Goal: Task Accomplishment & Management: Manage account settings

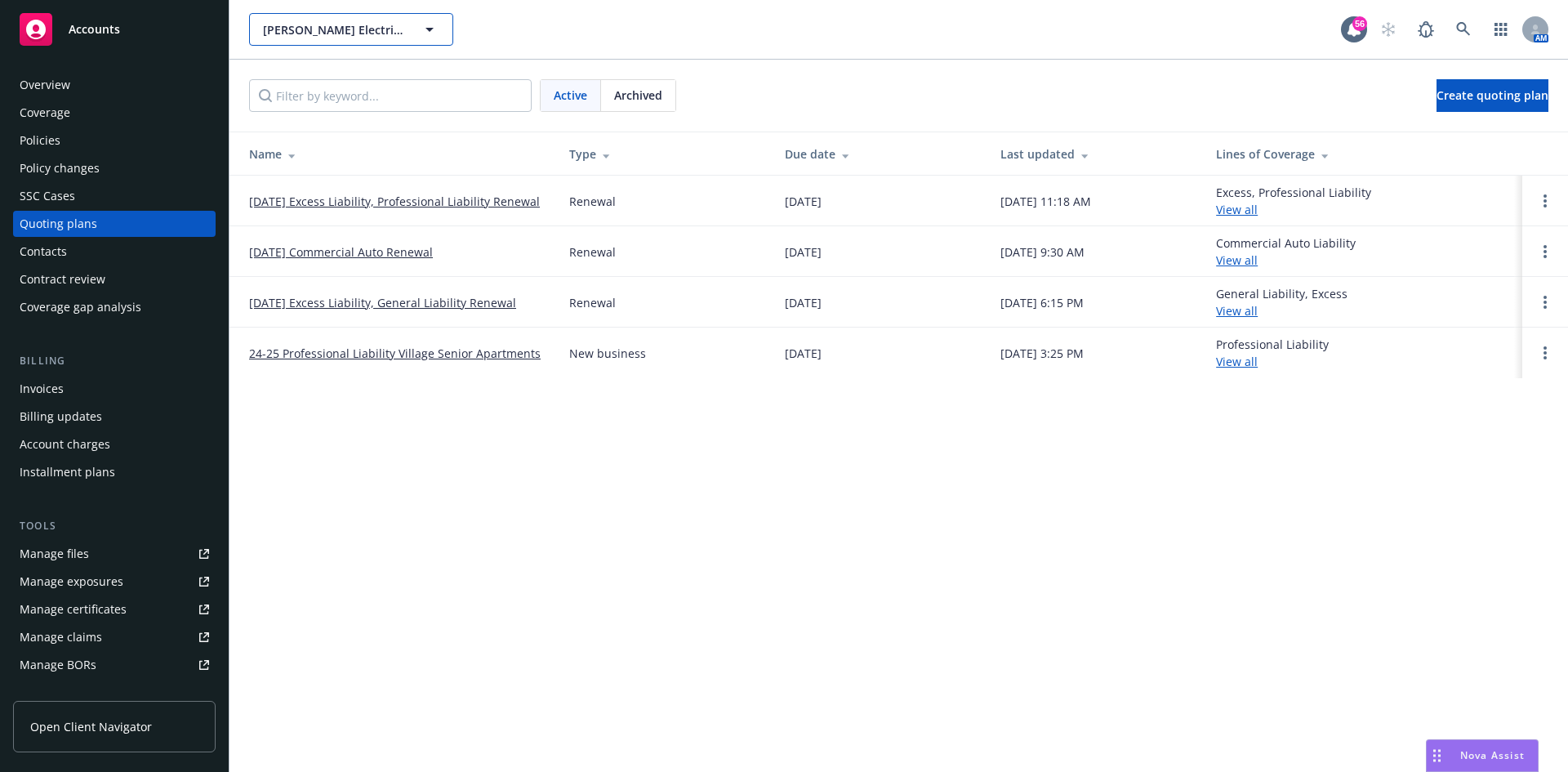
click at [345, 32] on span "[PERSON_NAME] Electric, Inc." at bounding box center [334, 30] width 141 height 17
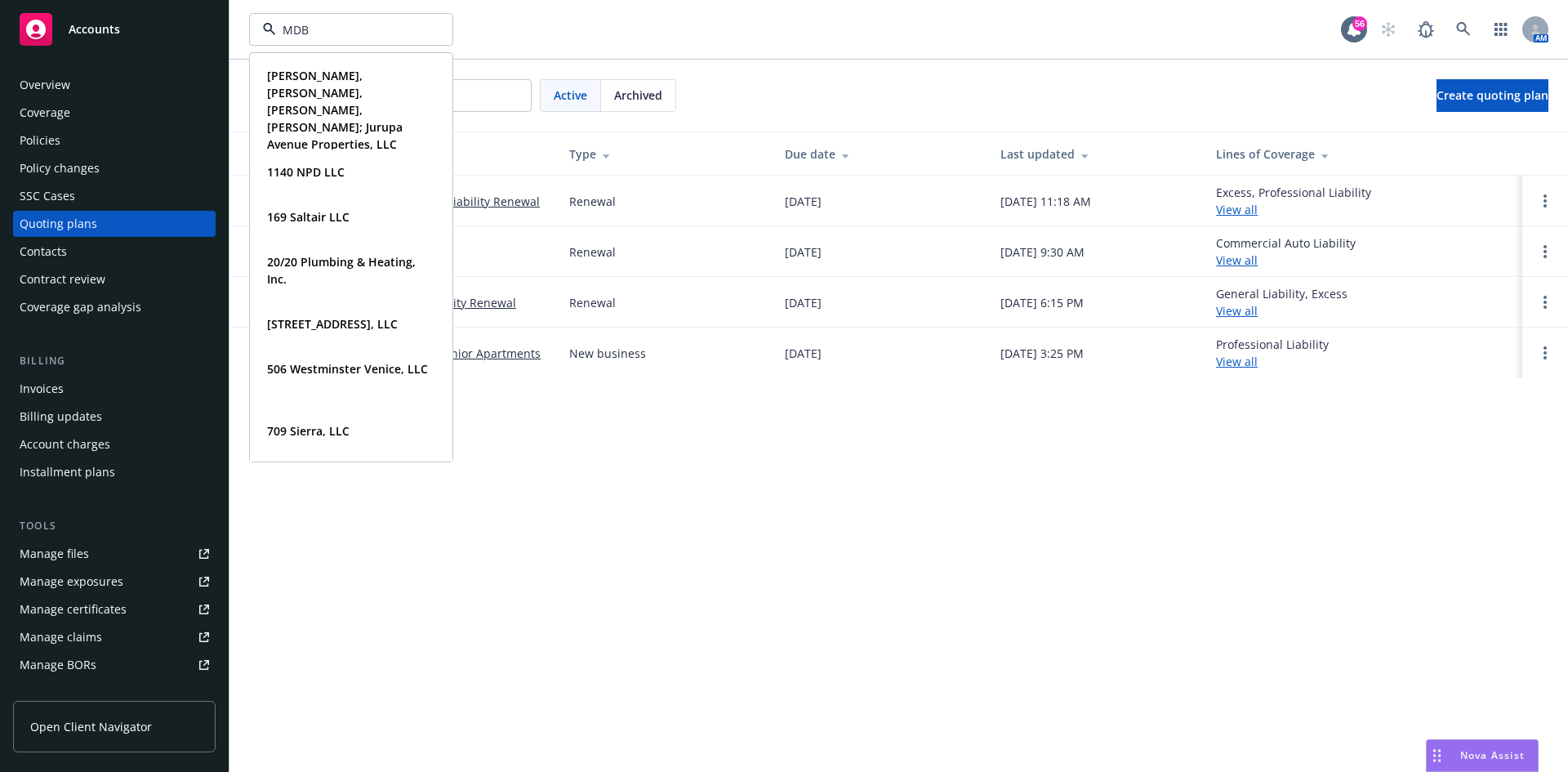
type input "MDB"
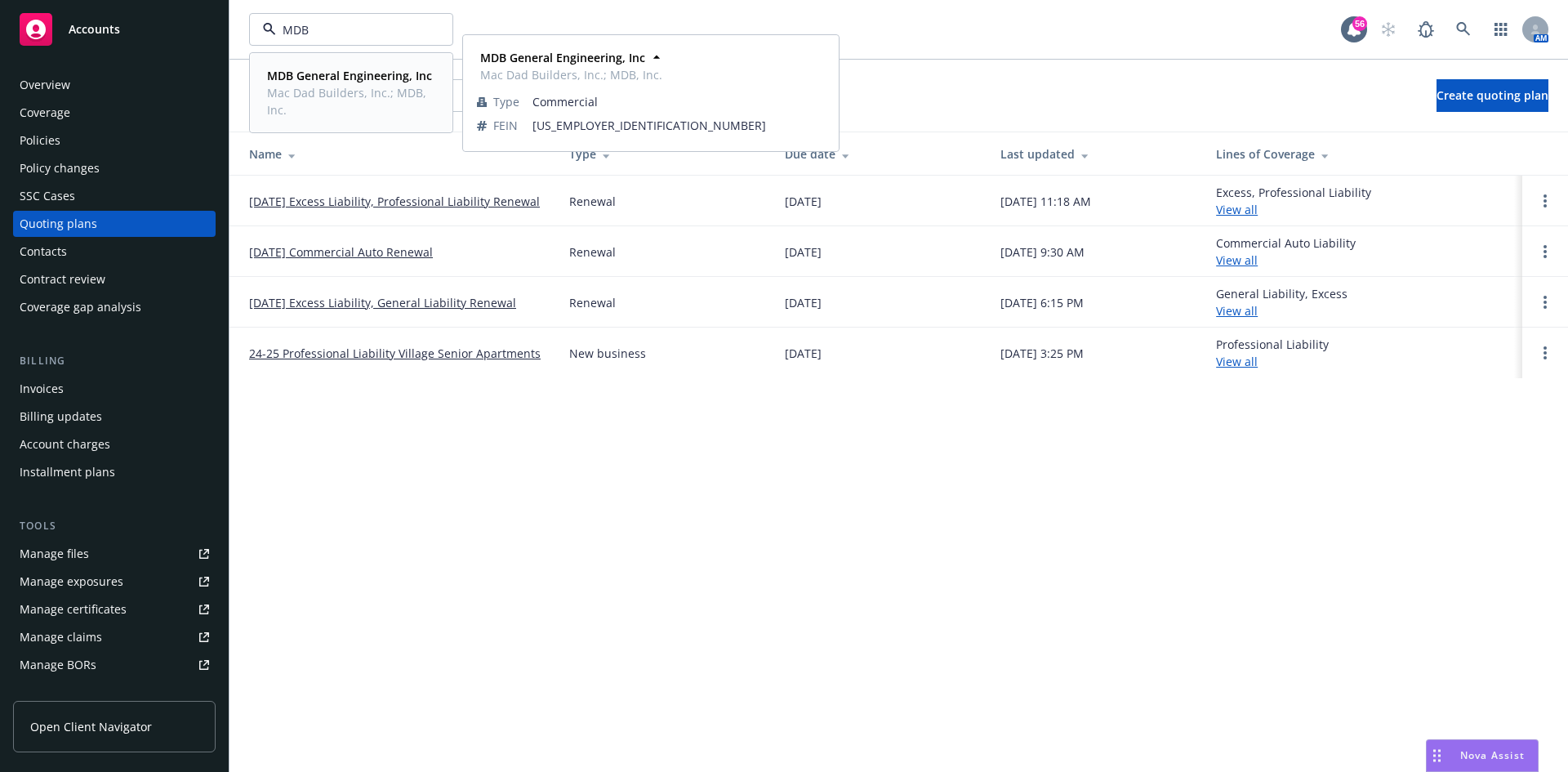
click at [327, 81] on strong "MDB General Engineering, Inc" at bounding box center [349, 75] width 165 height 16
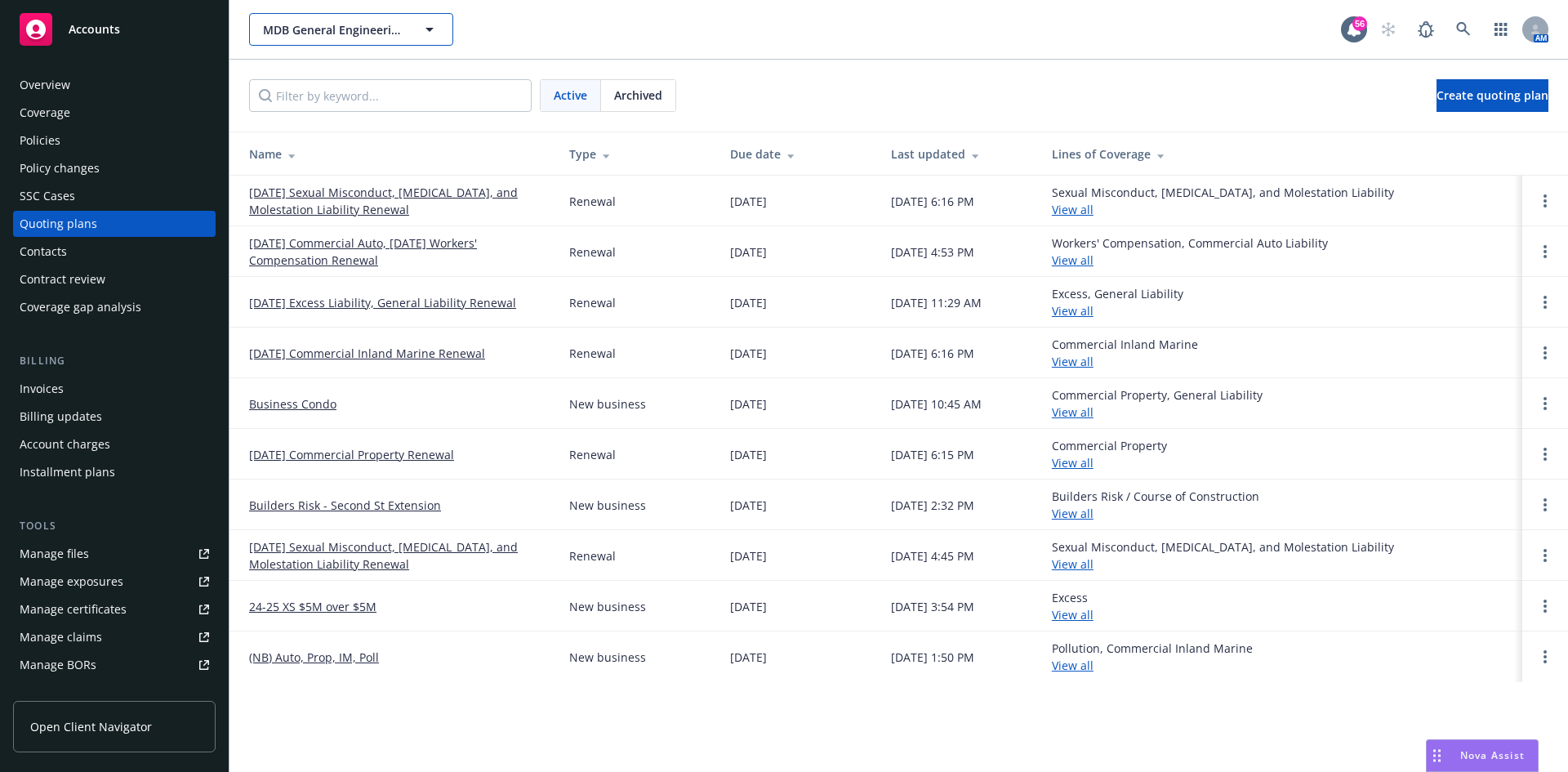
click at [354, 35] on span "MDB General Engineering, Inc" at bounding box center [334, 30] width 141 height 17
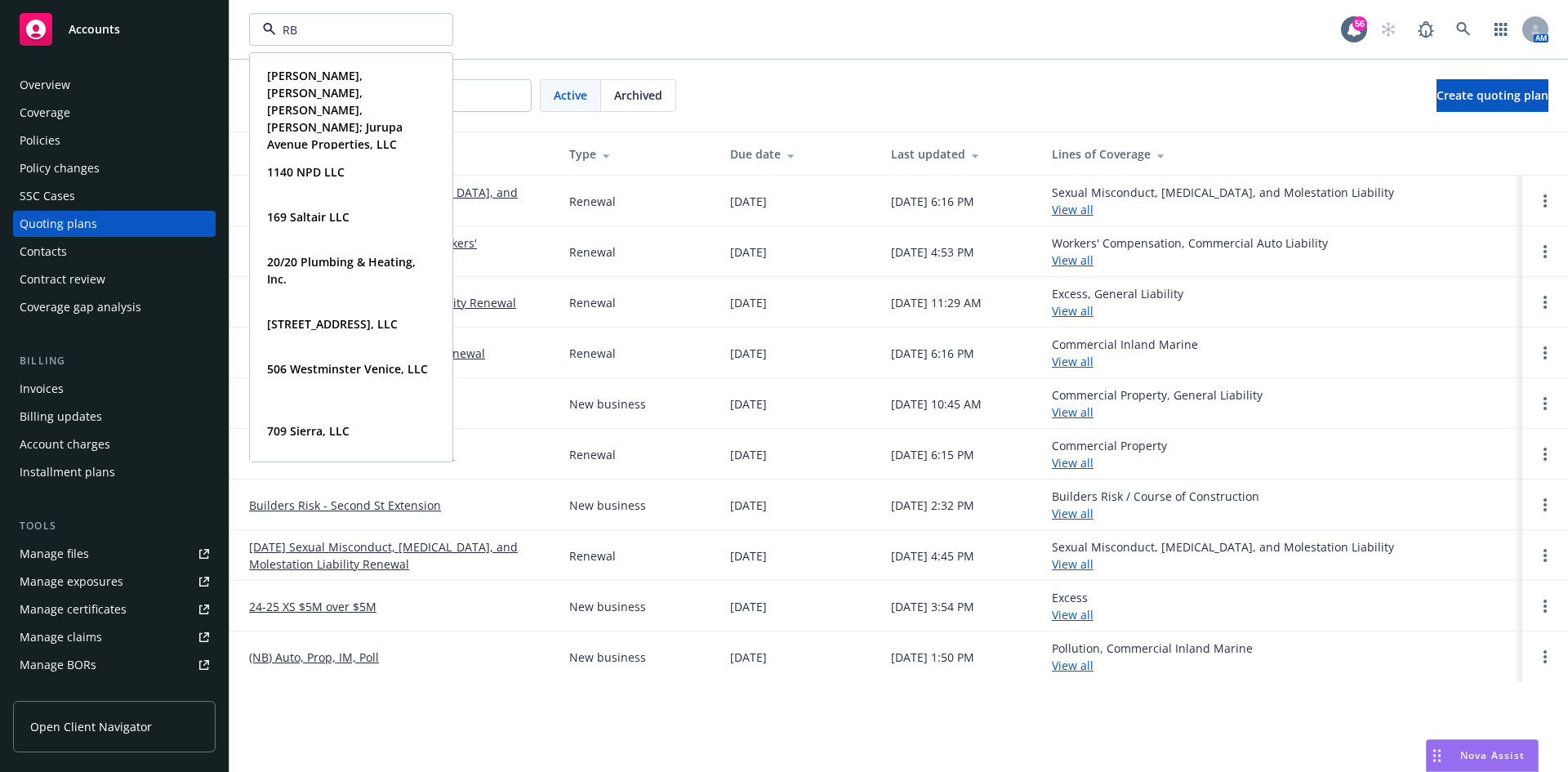
type input "[PERSON_NAME]"
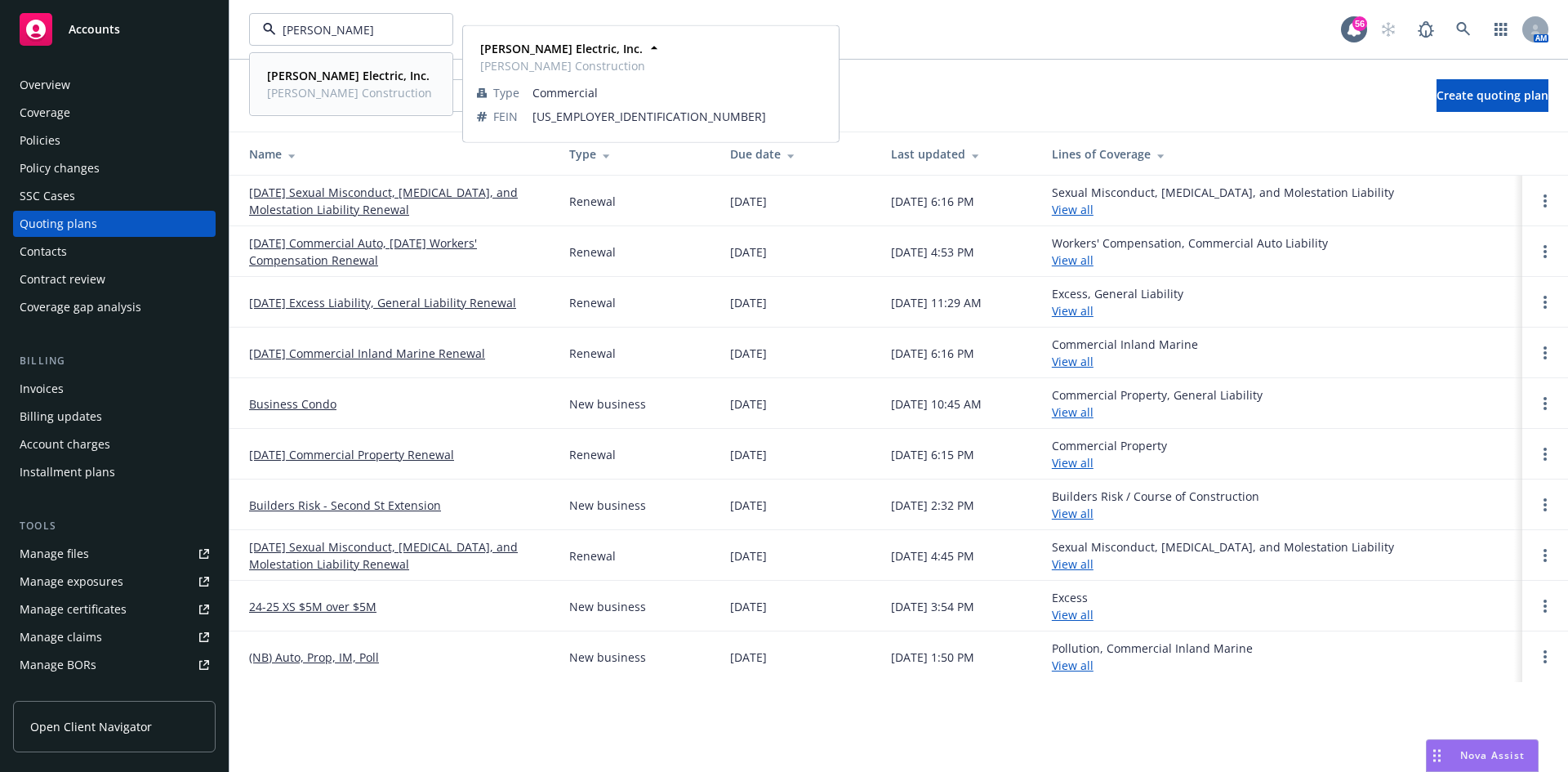
click at [320, 68] on strong "[PERSON_NAME] Electric, Inc." at bounding box center [348, 75] width 162 height 16
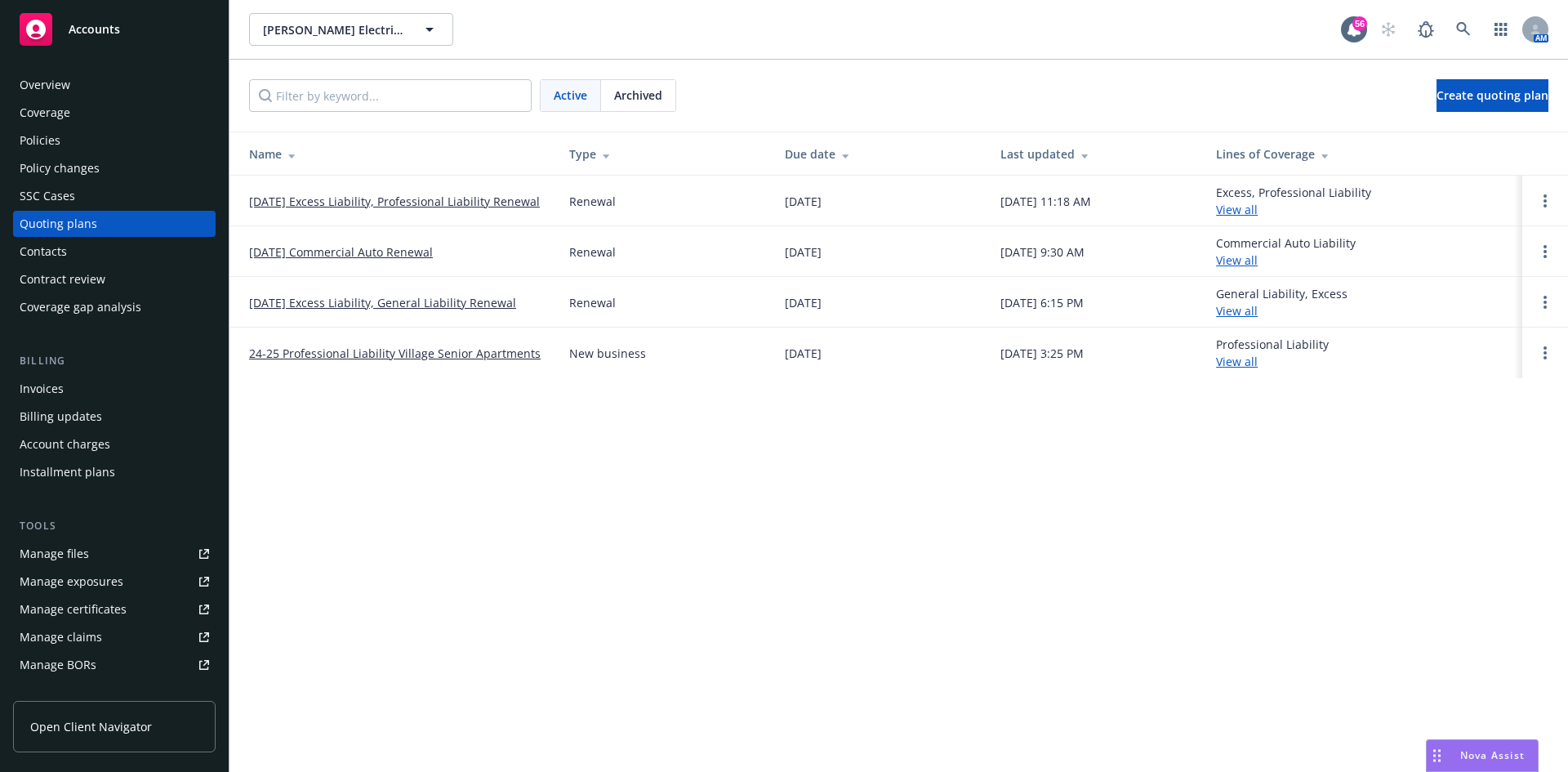
click at [33, 145] on div "Policies" at bounding box center [40, 140] width 41 height 26
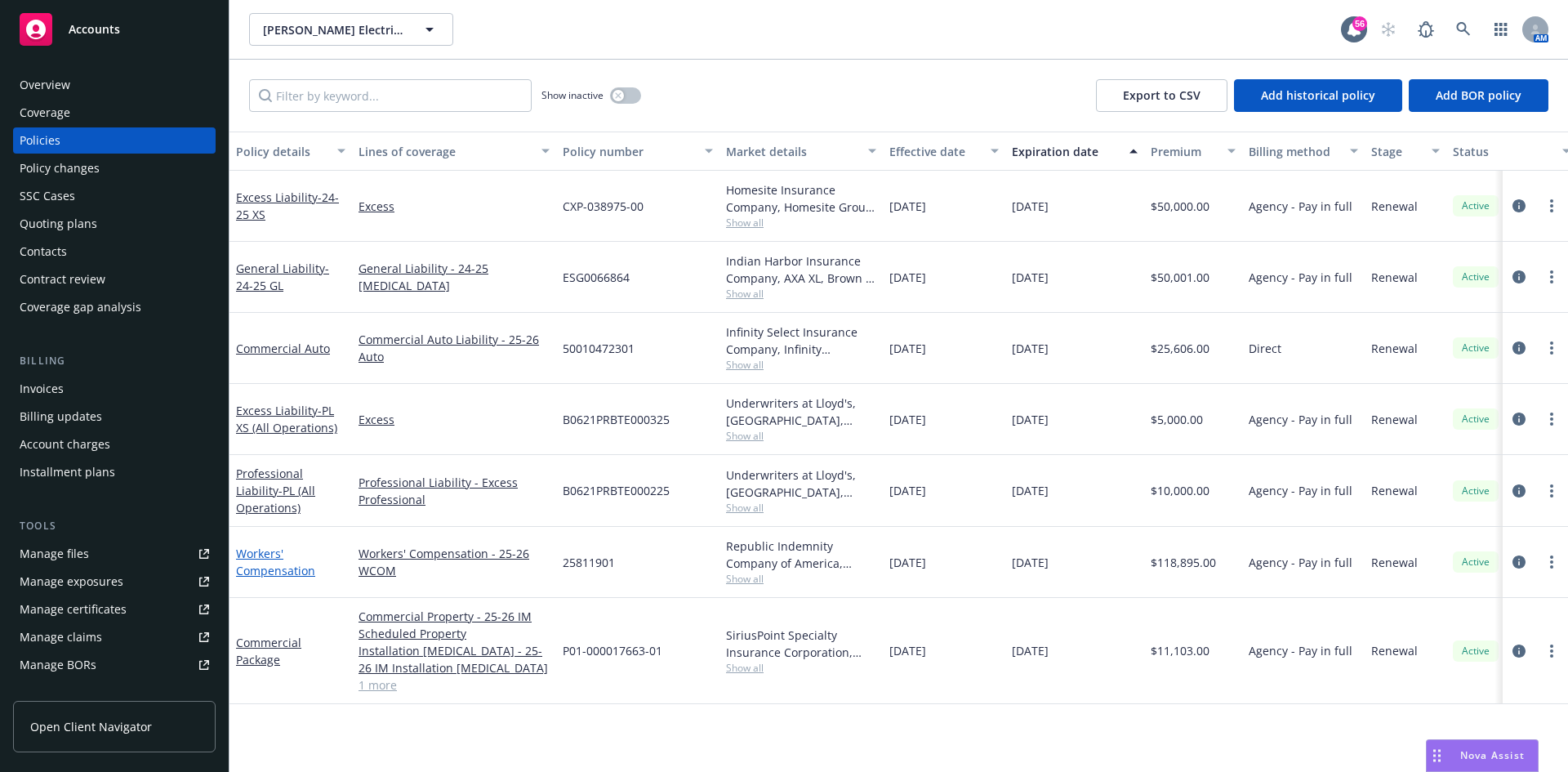
click at [261, 563] on link "Workers' Compensation" at bounding box center [275, 562] width 79 height 32
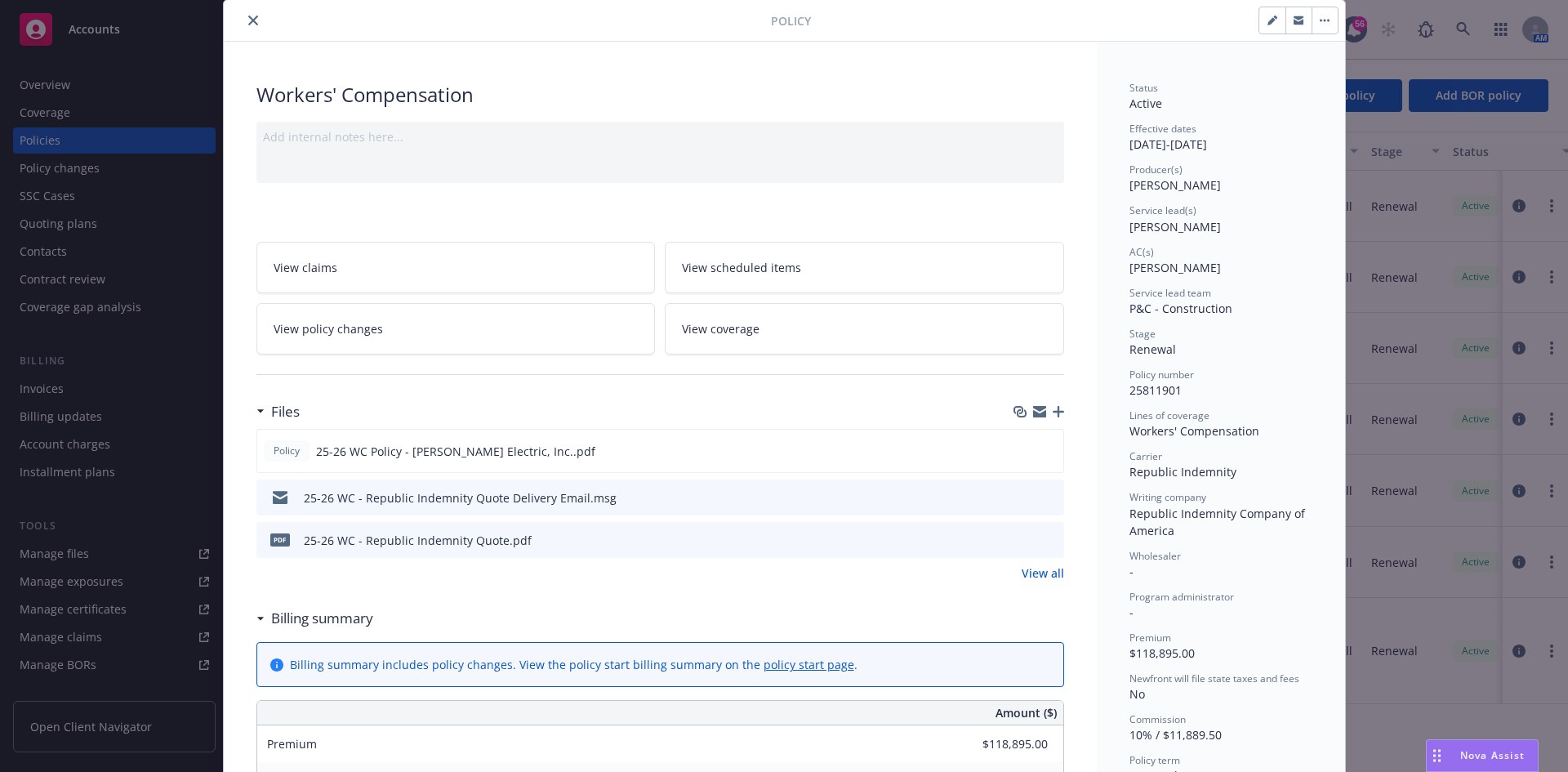
scroll to position [82, 0]
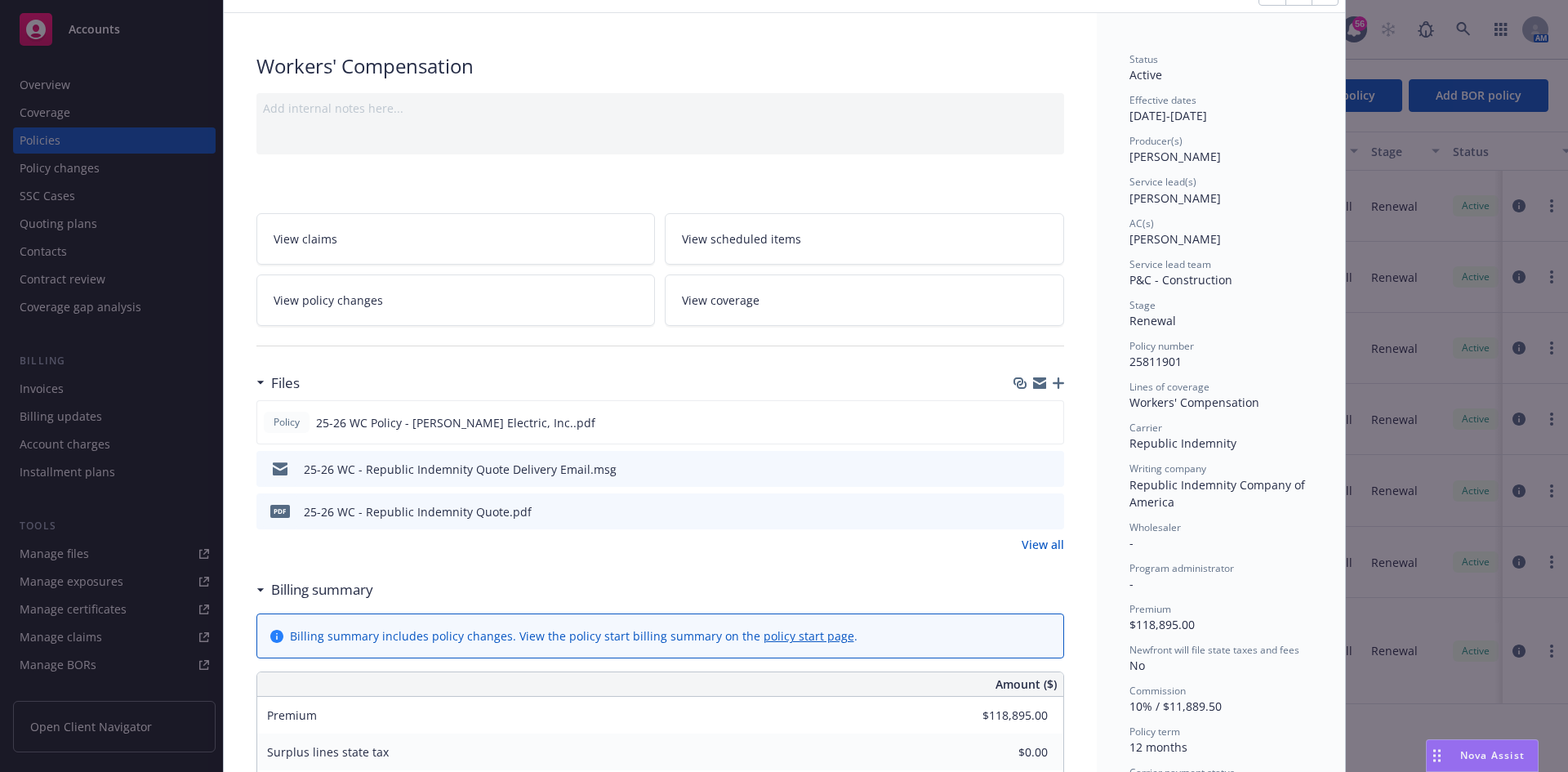
click at [1055, 385] on icon "button" at bounding box center [1058, 383] width 12 height 12
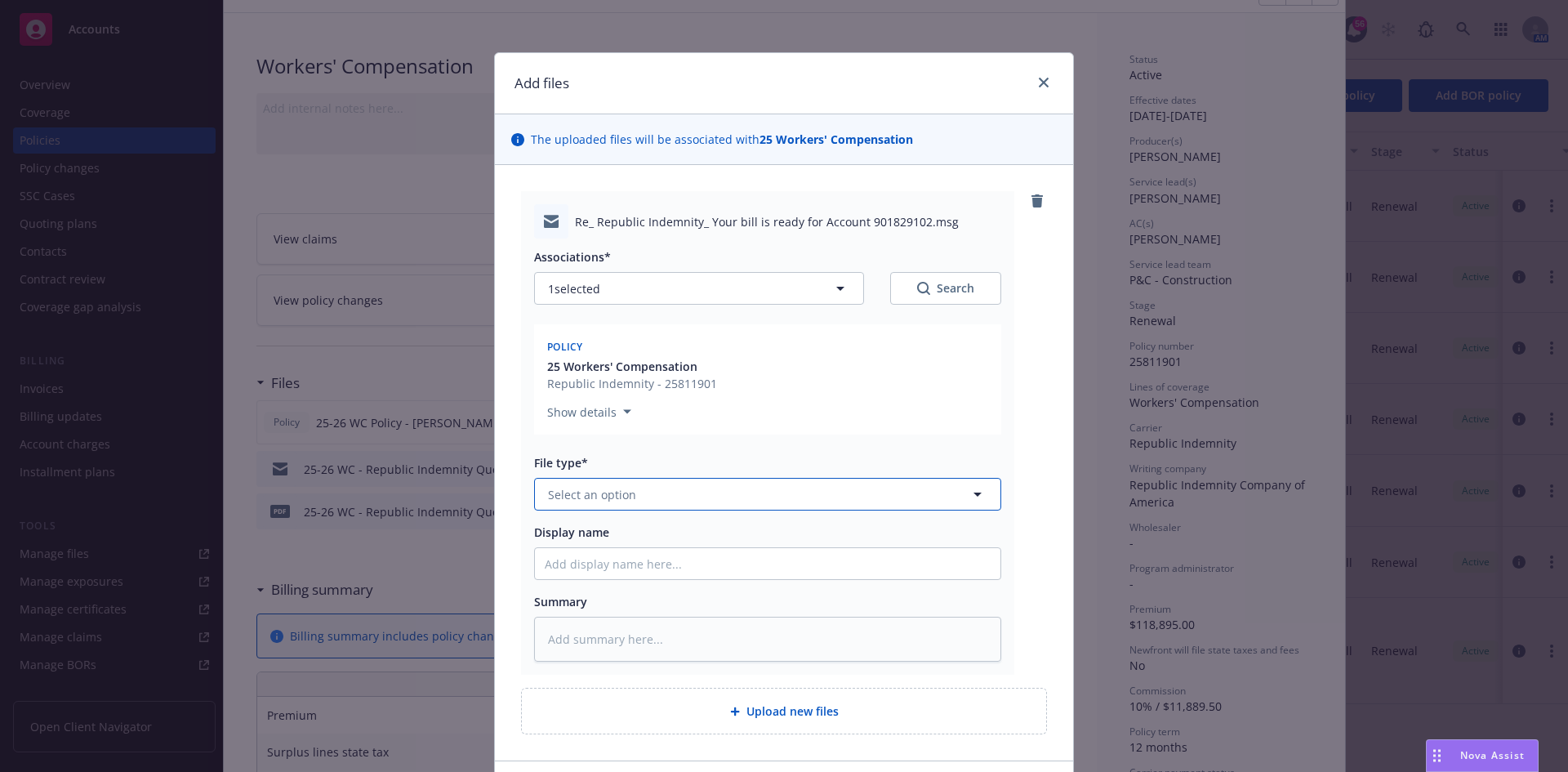
click at [623, 496] on span "Select an option" at bounding box center [592, 494] width 88 height 17
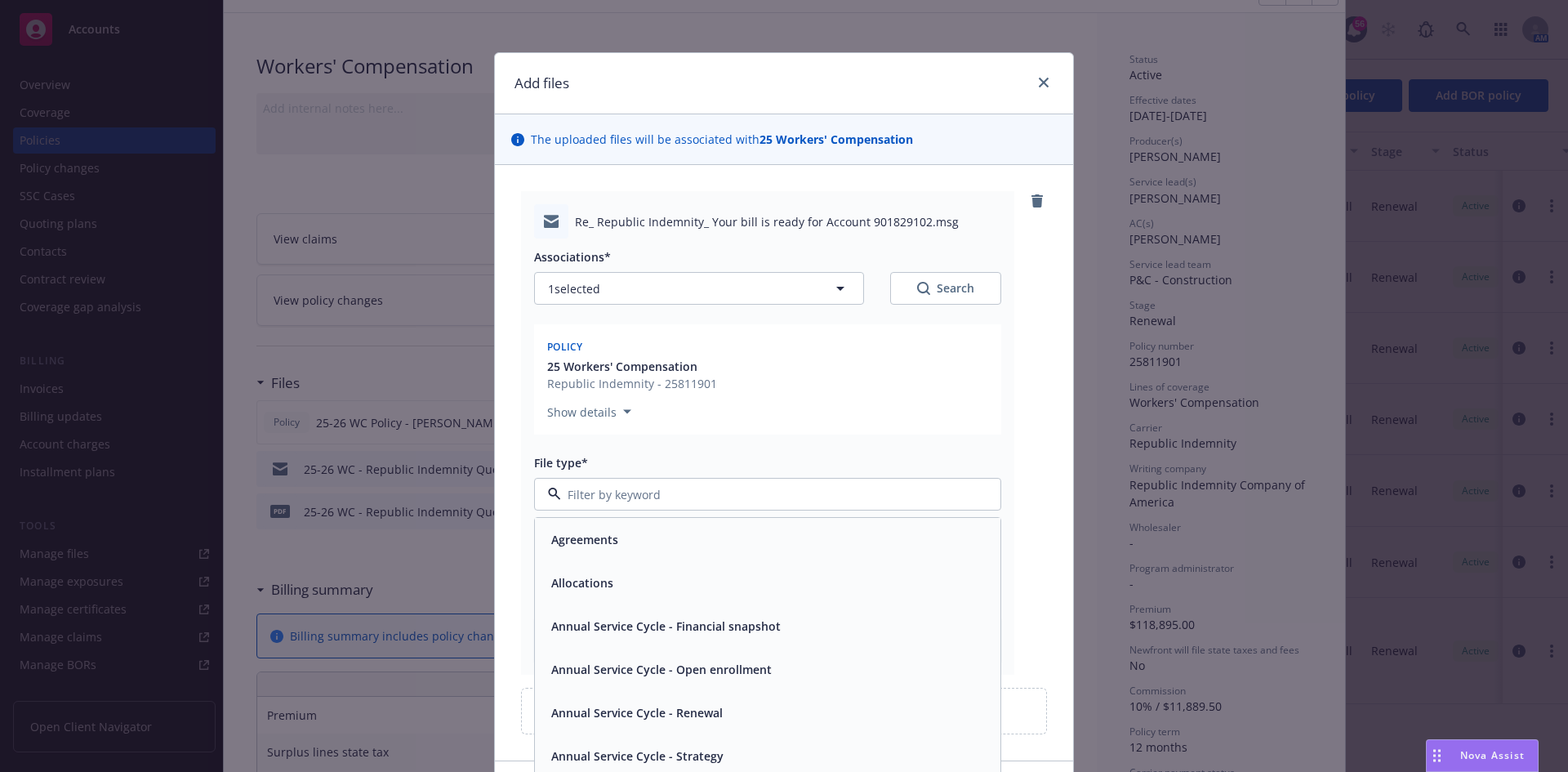
type input "b"
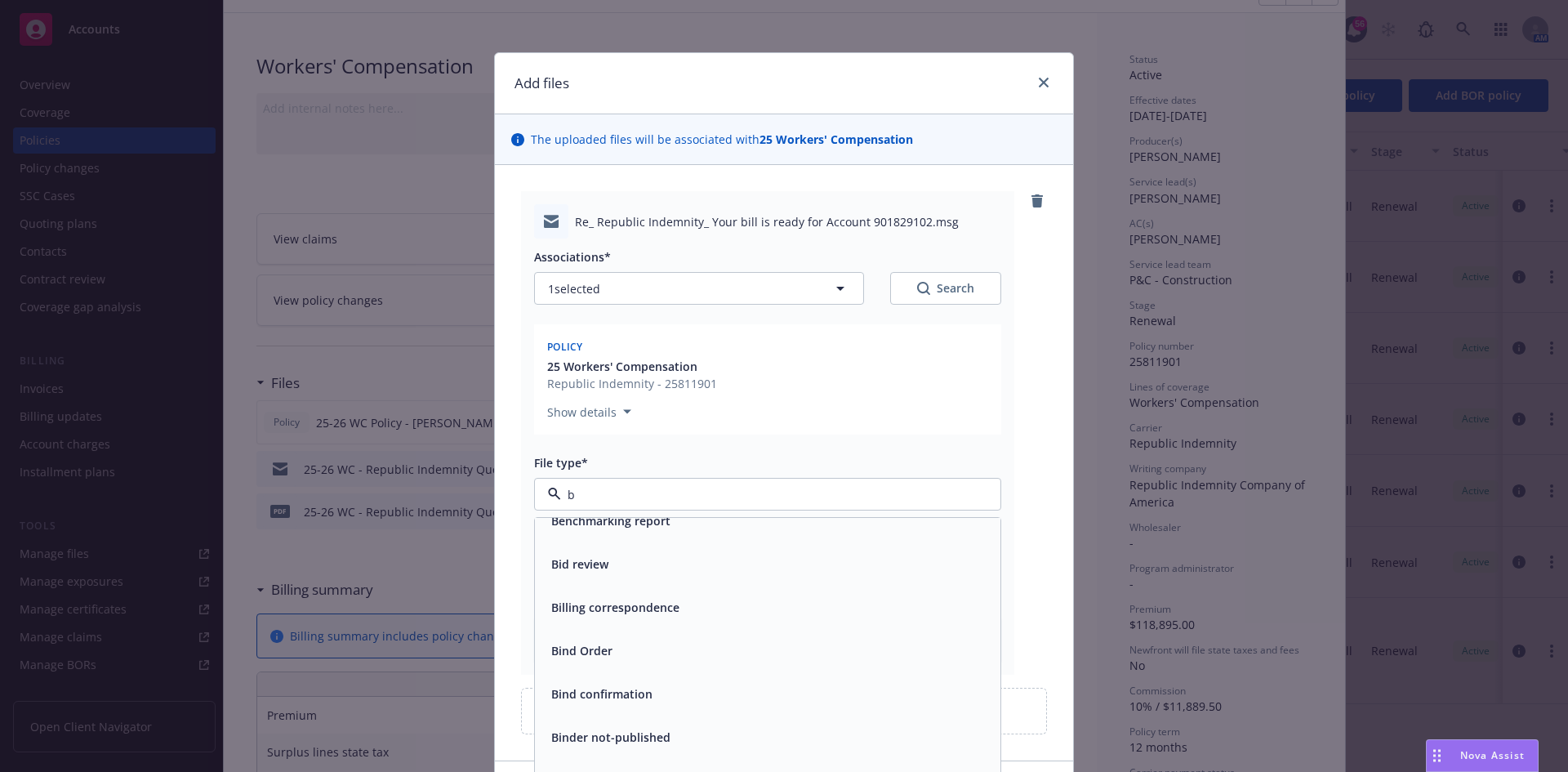
scroll to position [327, 0]
click at [634, 596] on span "Billing correspondence" at bounding box center [616, 602] width 128 height 17
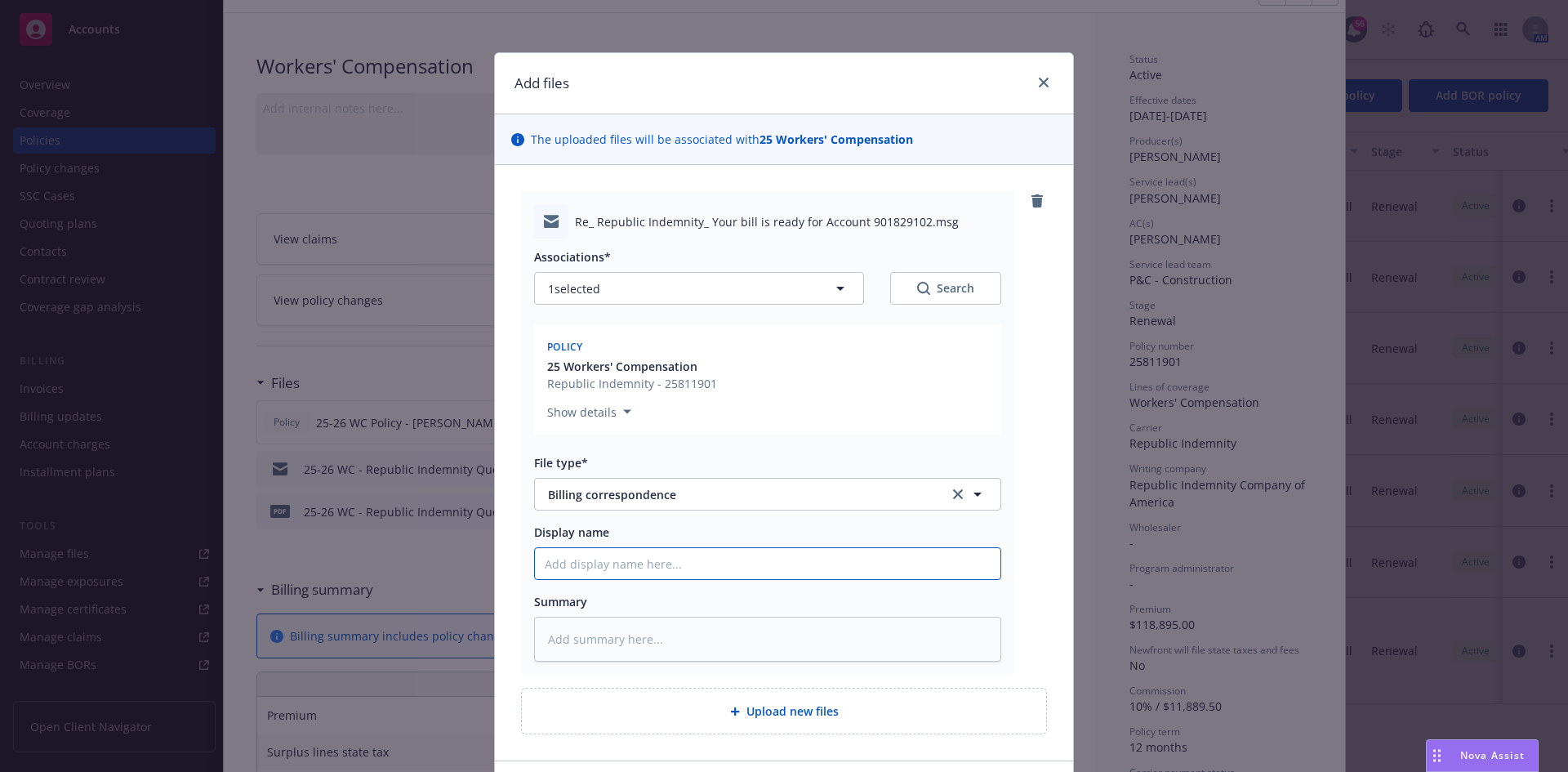
click at [614, 579] on input "Display name" at bounding box center [767, 563] width 465 height 31
type textarea "x"
type input "2"
type textarea "x"
type input "25"
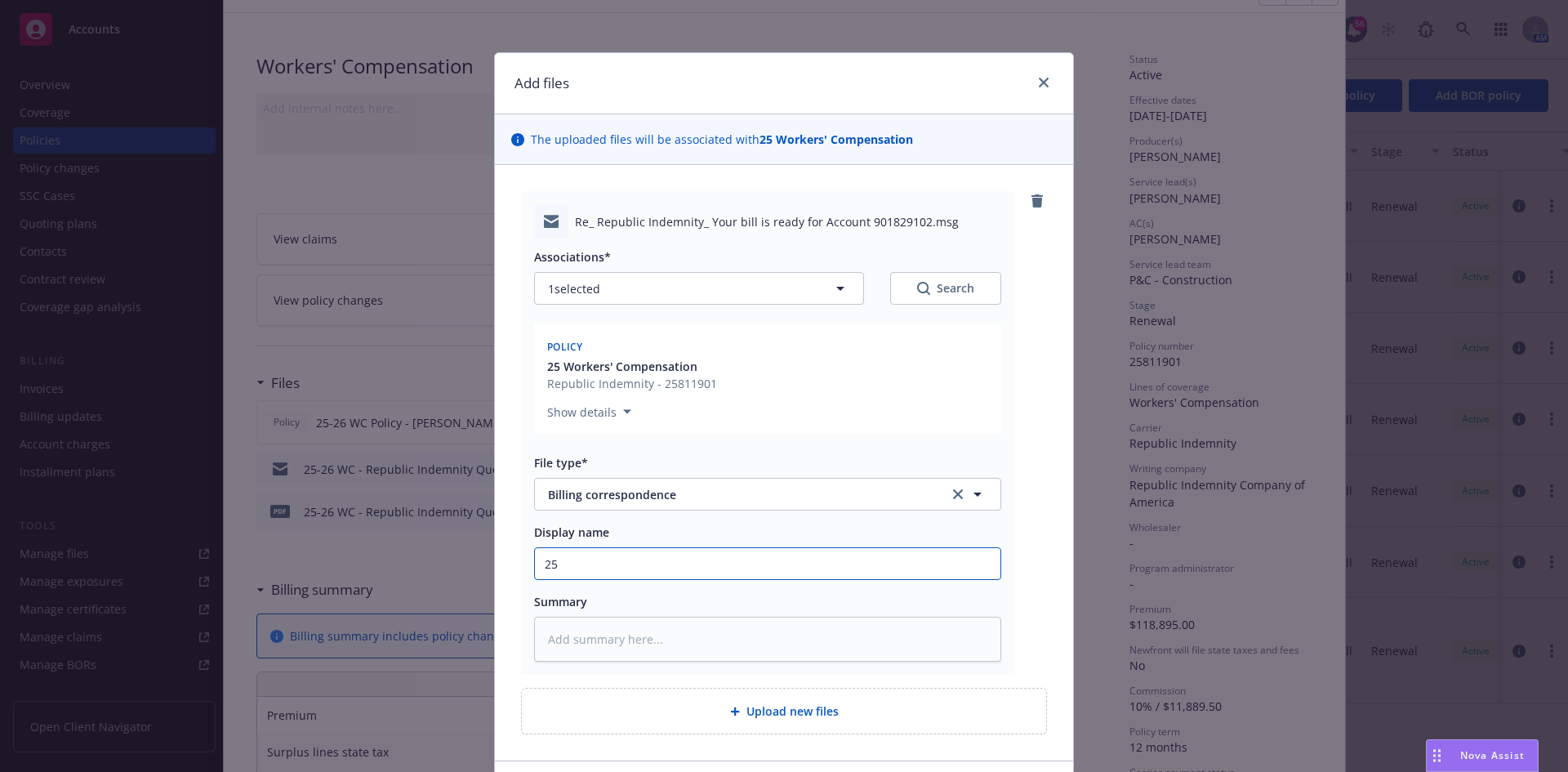
type textarea "x"
type input "25-"
type textarea "x"
type input "25-2"
type textarea "x"
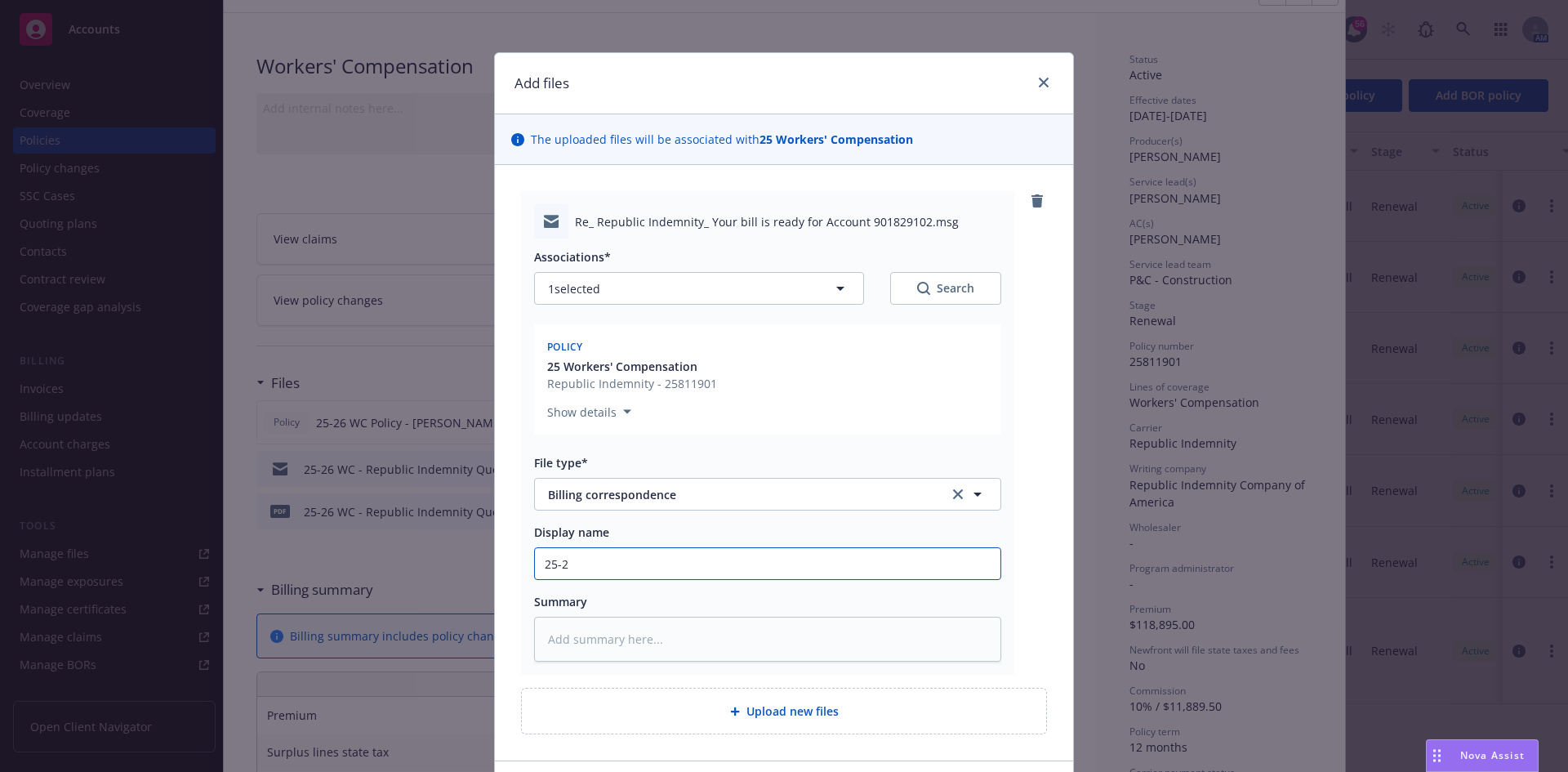
type input "25-26"
type textarea "x"
type input "25-26"
type textarea "x"
type input "25-26 W"
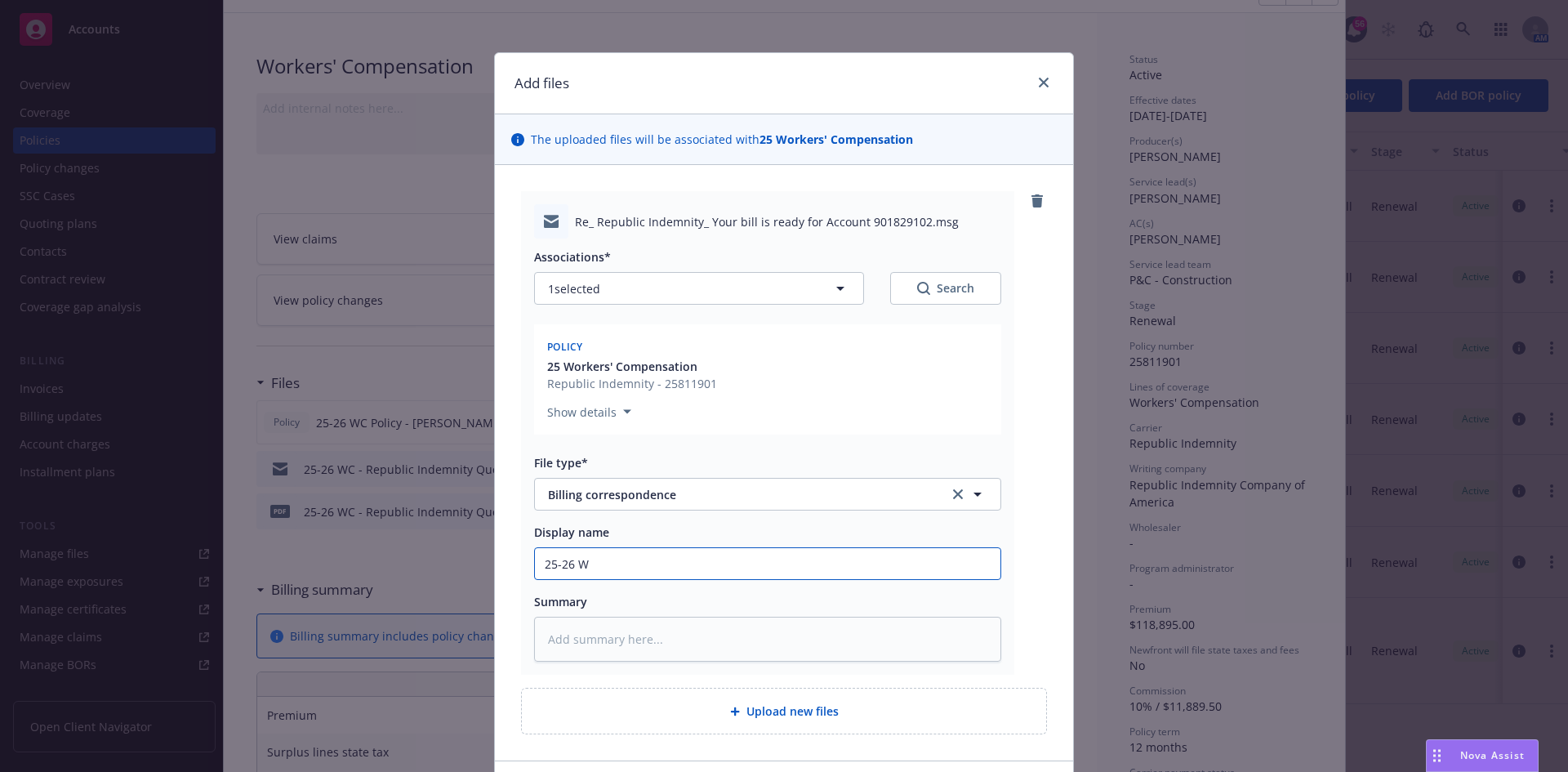
type textarea "x"
type input "25-26 WC"
type textarea "x"
type input "25-26 WC"
type textarea "x"
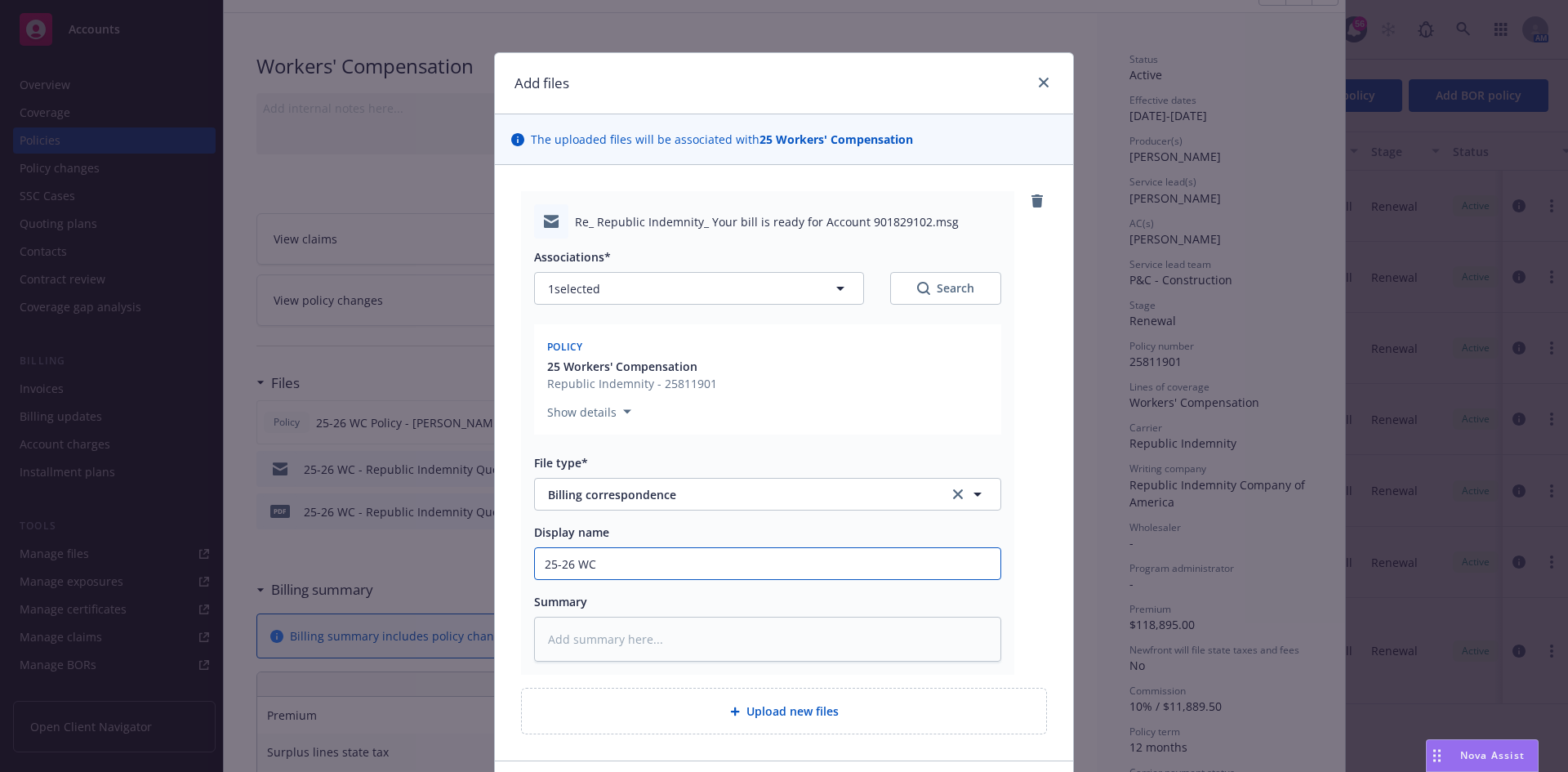
type input "25-26 WC -"
type textarea "x"
type input "25-26 WC -"
type textarea "x"
type input "25-26 WC - D"
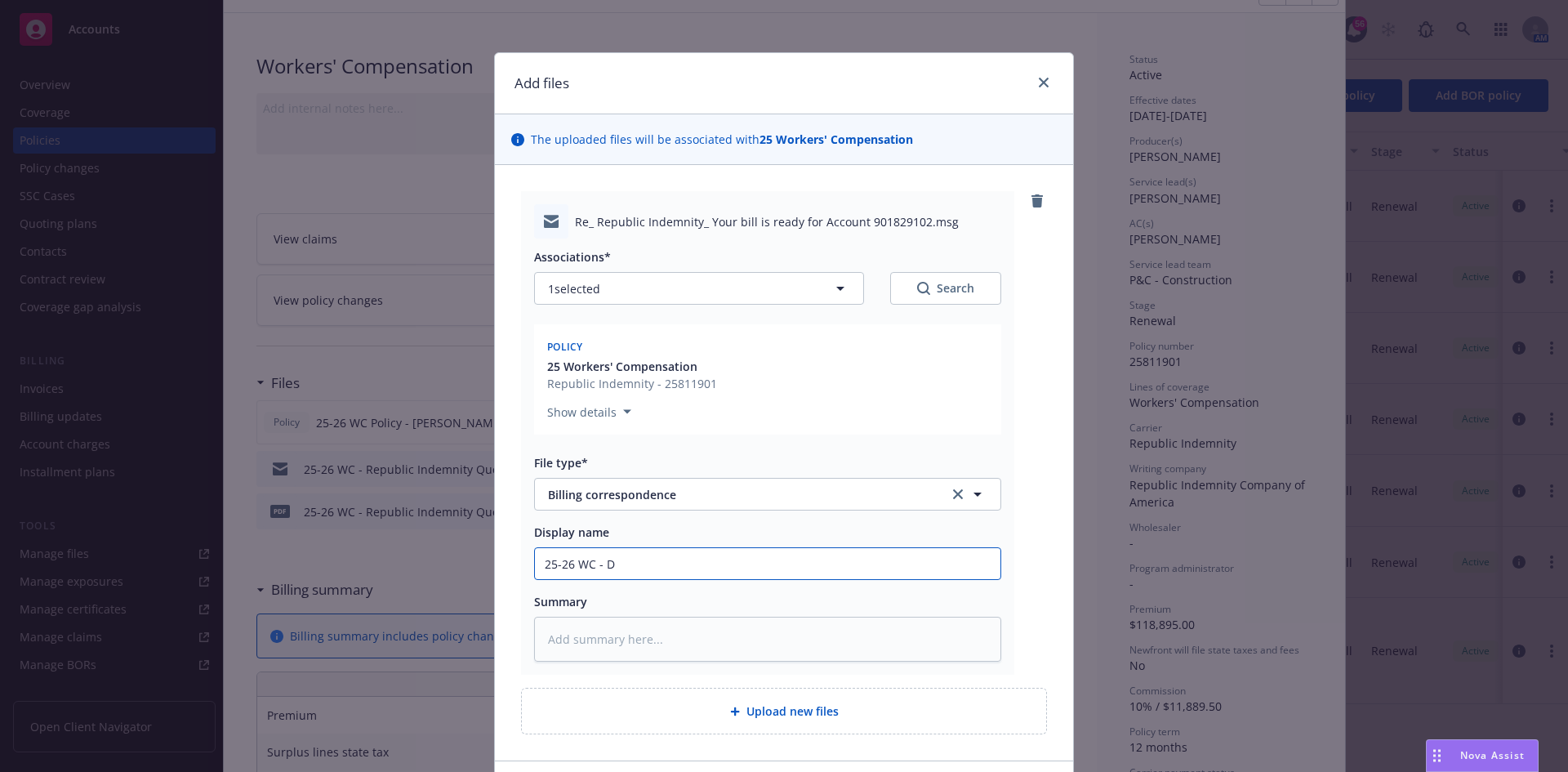
type textarea "x"
type input "25-26 WC - De"
type textarea "x"
type input "25-26 WC - Dep"
type textarea "x"
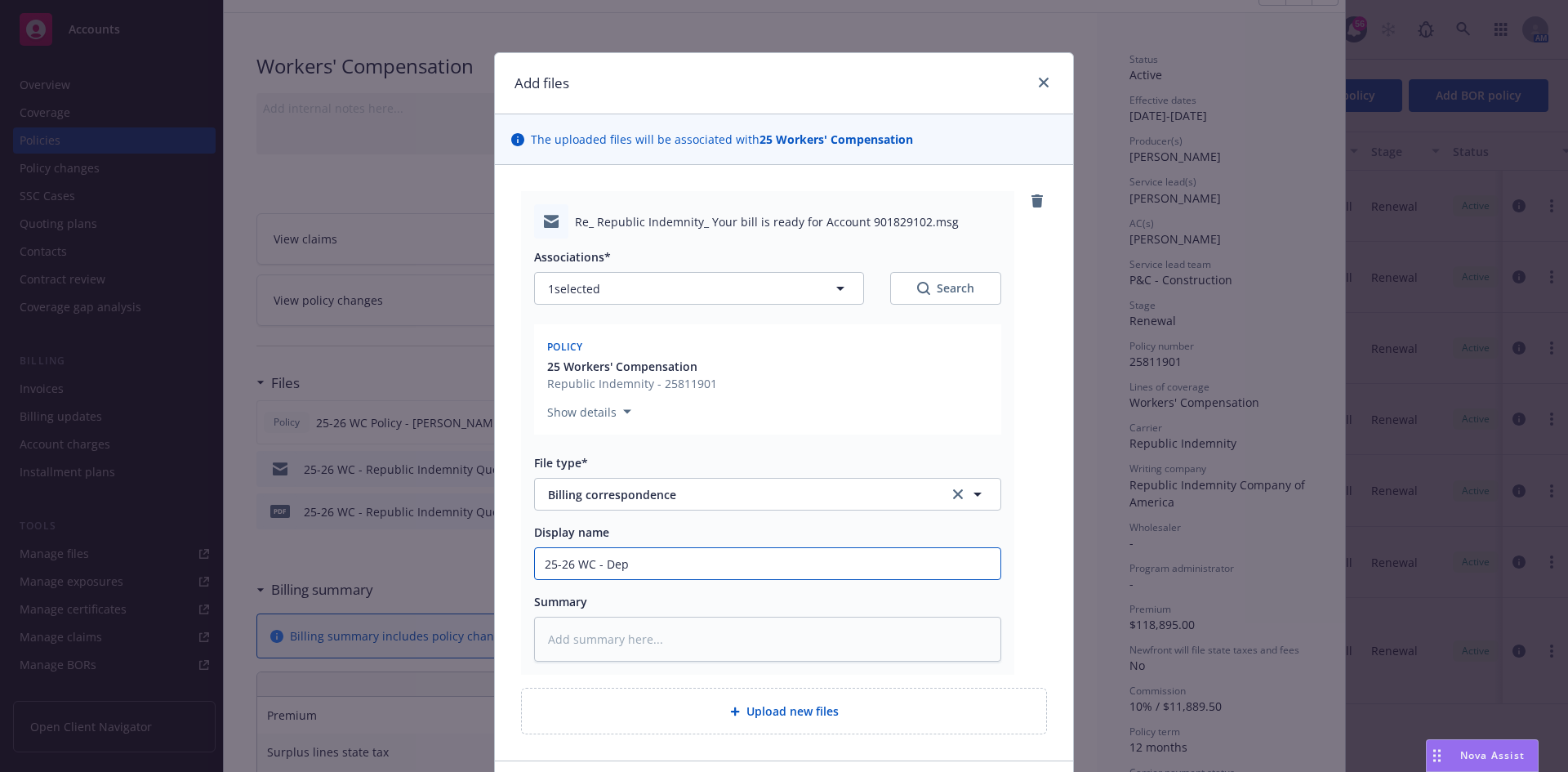
type input "25-26 WC - Depo"
type textarea "x"
type input "25-26 WC - Depos"
type textarea "x"
type input "25-26 WC - Depost"
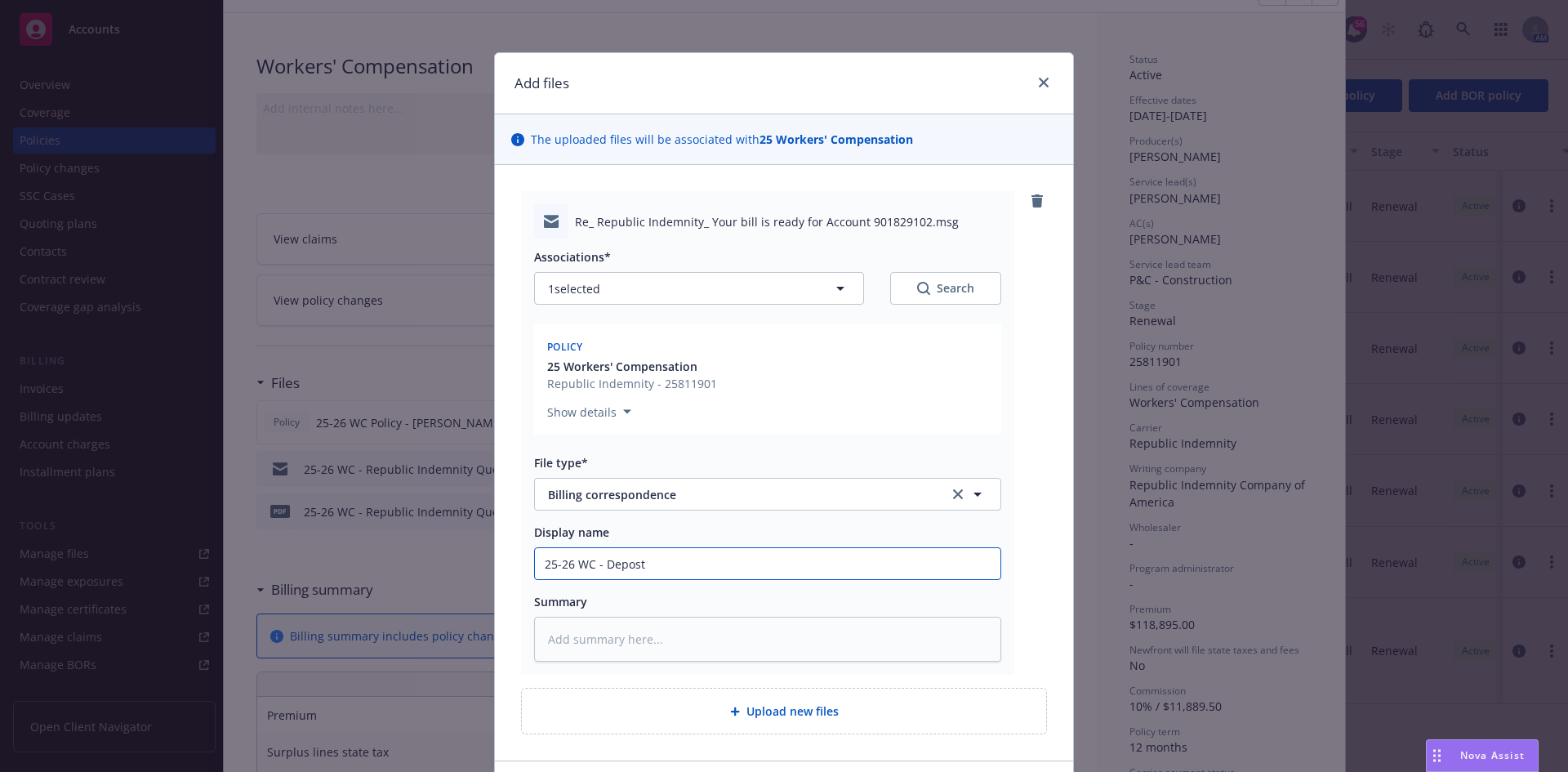
type textarea "x"
type input "25-26 WC - Depos"
type textarea "x"
type input "25-26 WC - Deposi"
type textarea "x"
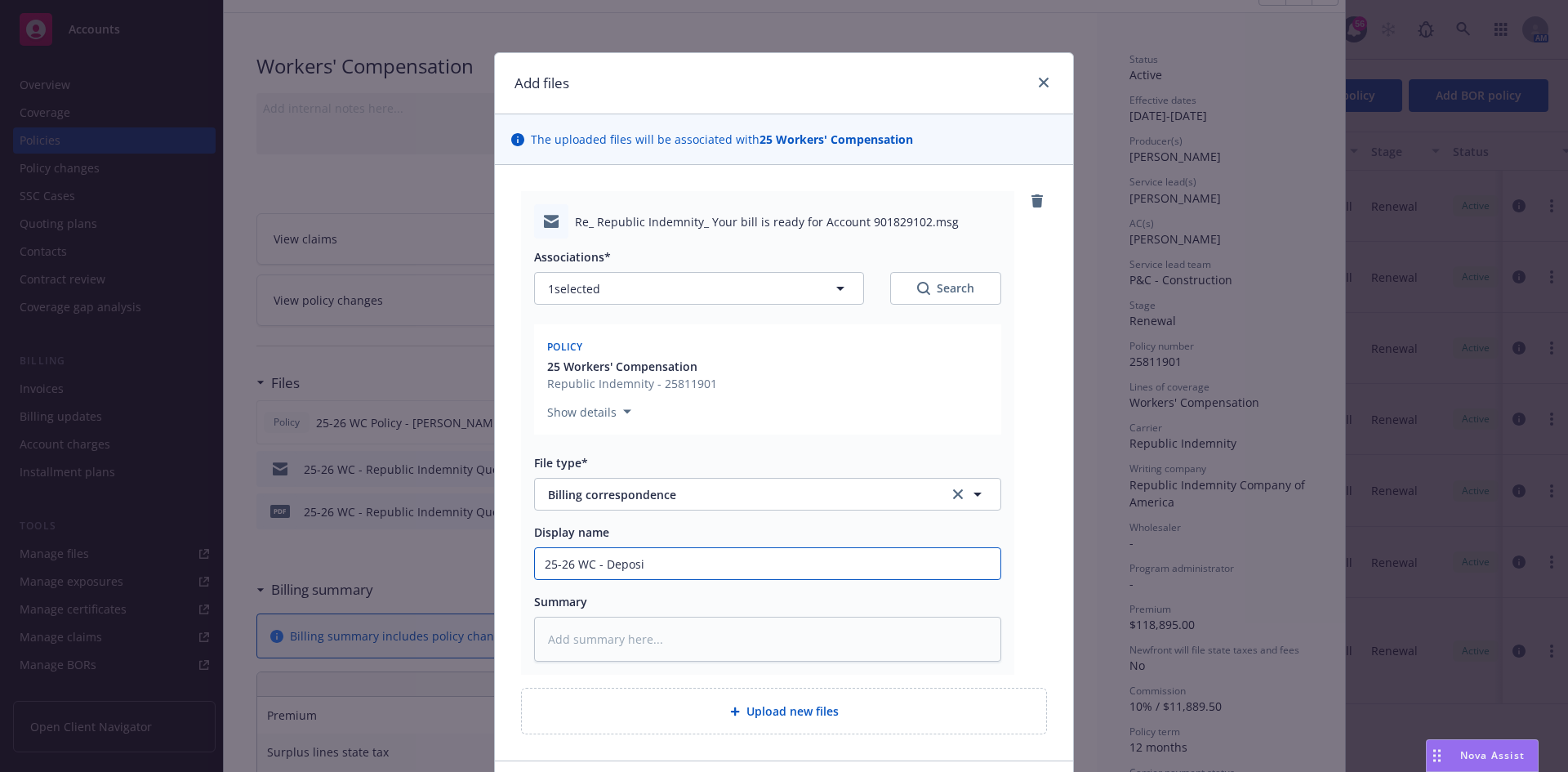
type input "25-26 WC - Deposit"
type textarea "x"
type input "25-26 WC - Deposit"
type textarea "x"
type input "25-26 WC - Deposit P"
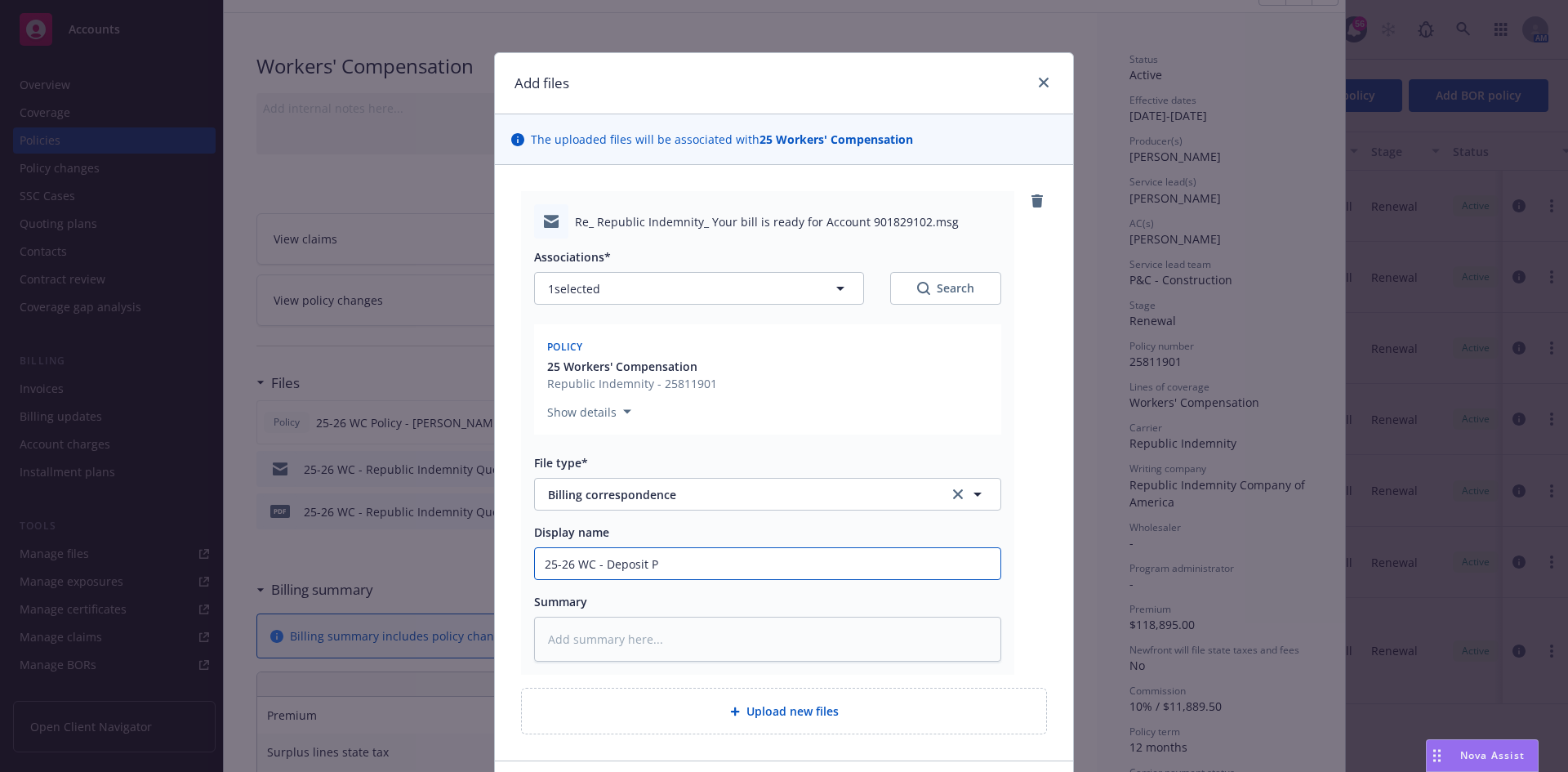
type textarea "x"
type input "25-26 WC - Deposit Pr"
type textarea "x"
type input "25-26 WC - Deposit Pre"
type textarea "x"
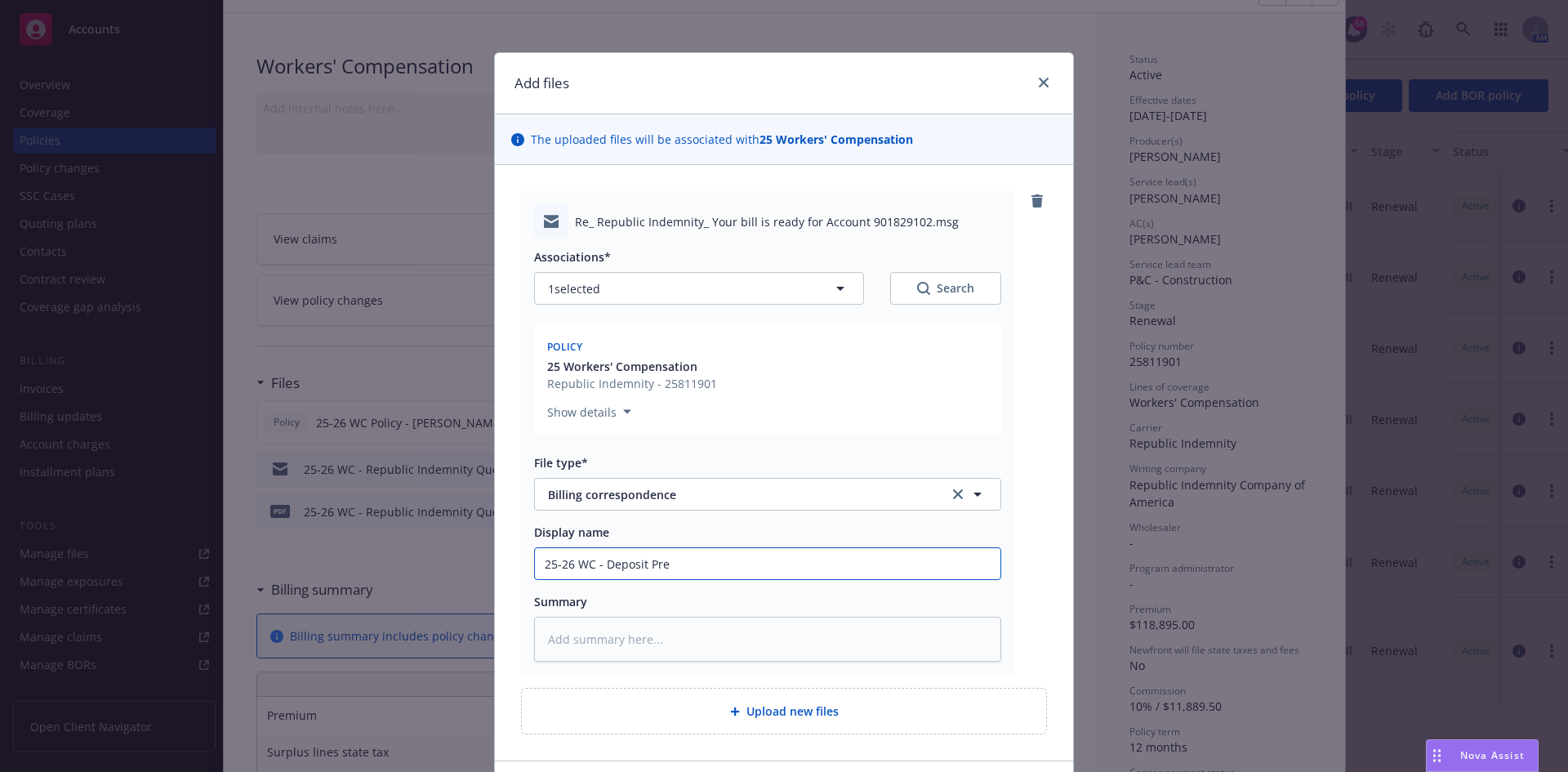
type input "25-26 WC - Deposit Prem"
type textarea "x"
type input "25-26 WC - Deposit Premi"
type textarea "x"
type input "25-26 WC - Deposit Premiu"
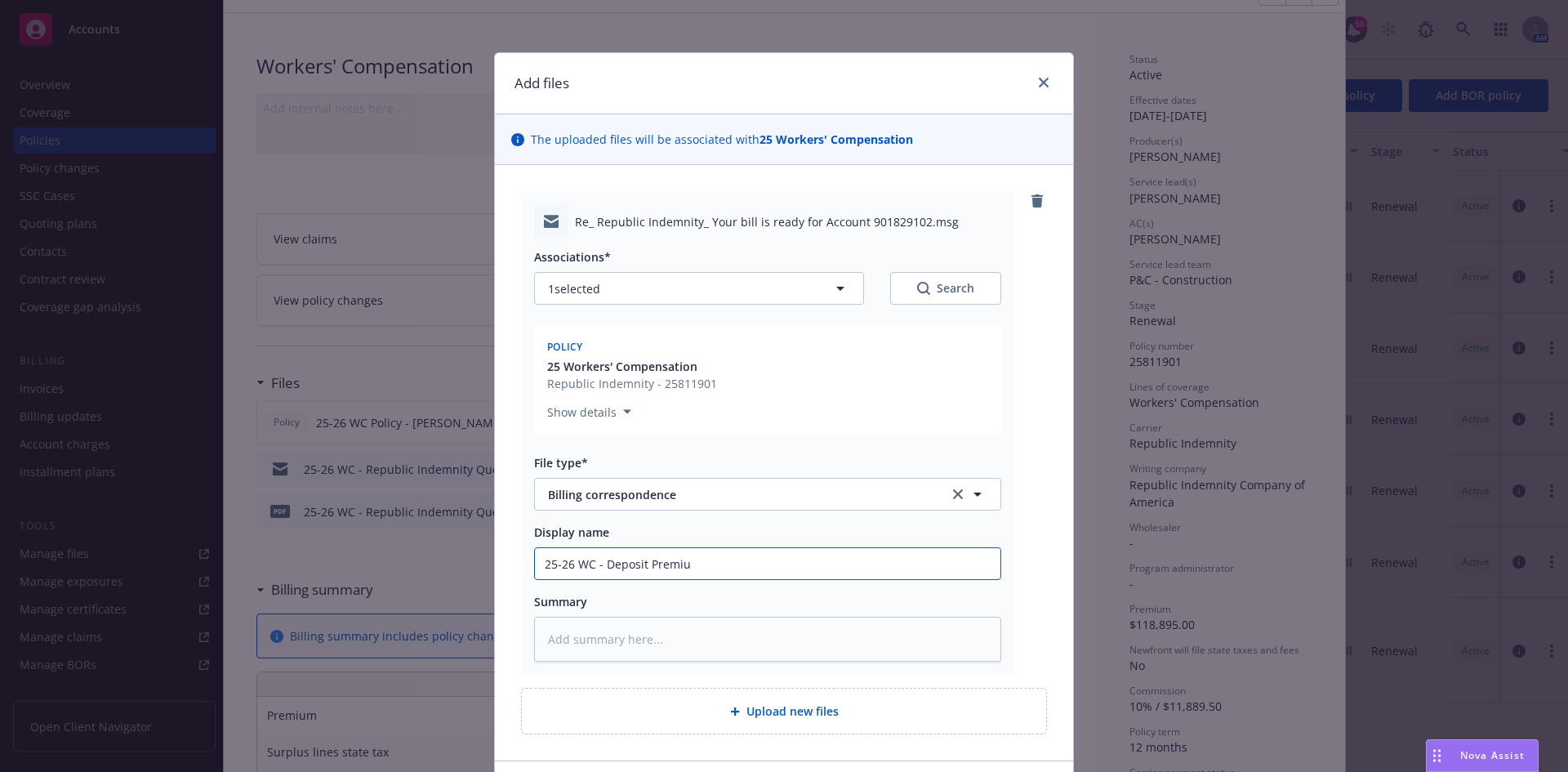
type textarea "x"
type input "25-26 WC - Deposit Premium"
type textarea "x"
type input "25-26 WC - Deposit Premium"
type textarea "x"
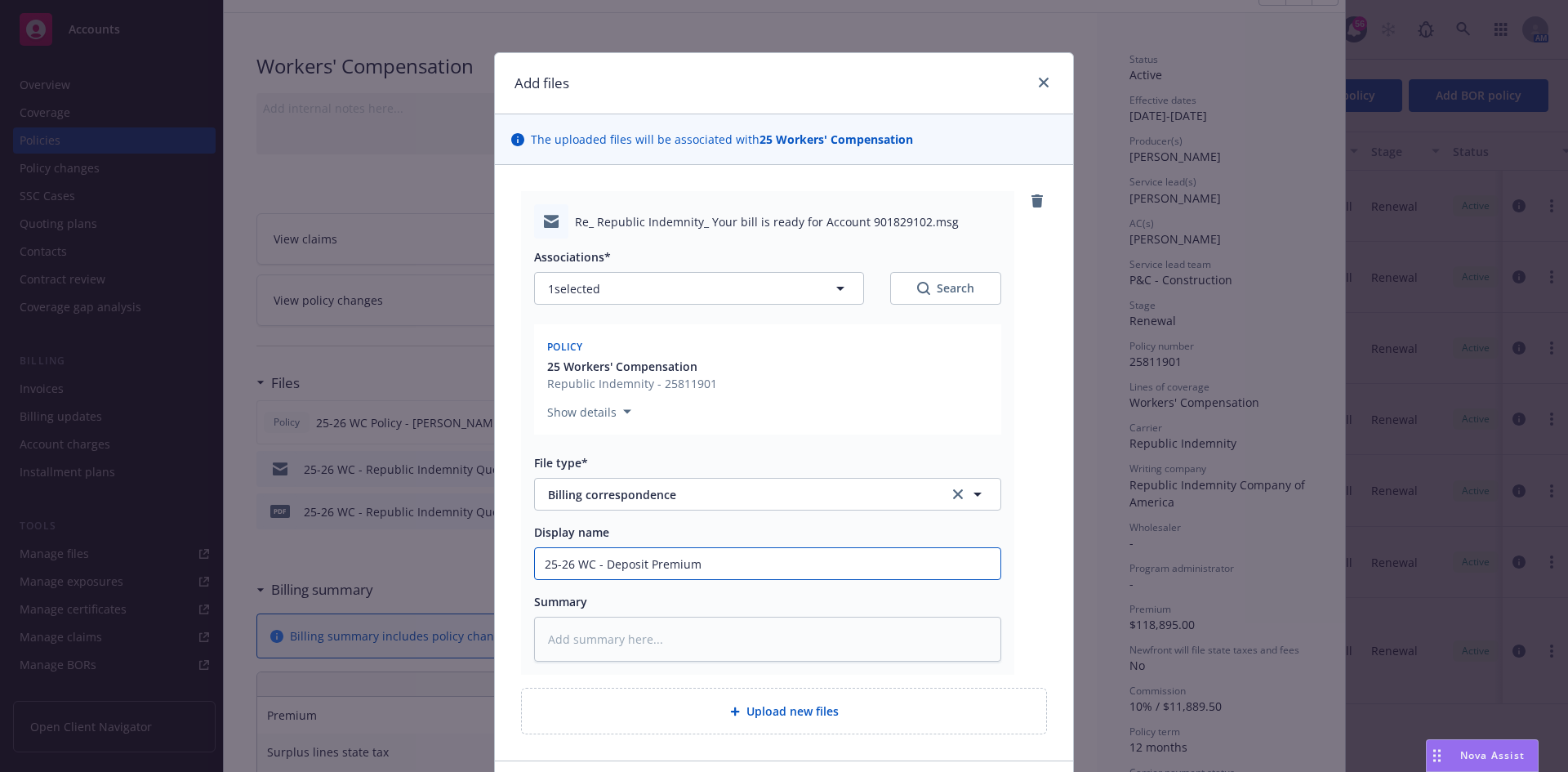
type input "25-26 WC - Deposit Premium d"
type textarea "x"
type input "25-26 WC - Deposit Premium do"
type textarea "x"
type input "25-26 WC - Deposit Premium dos"
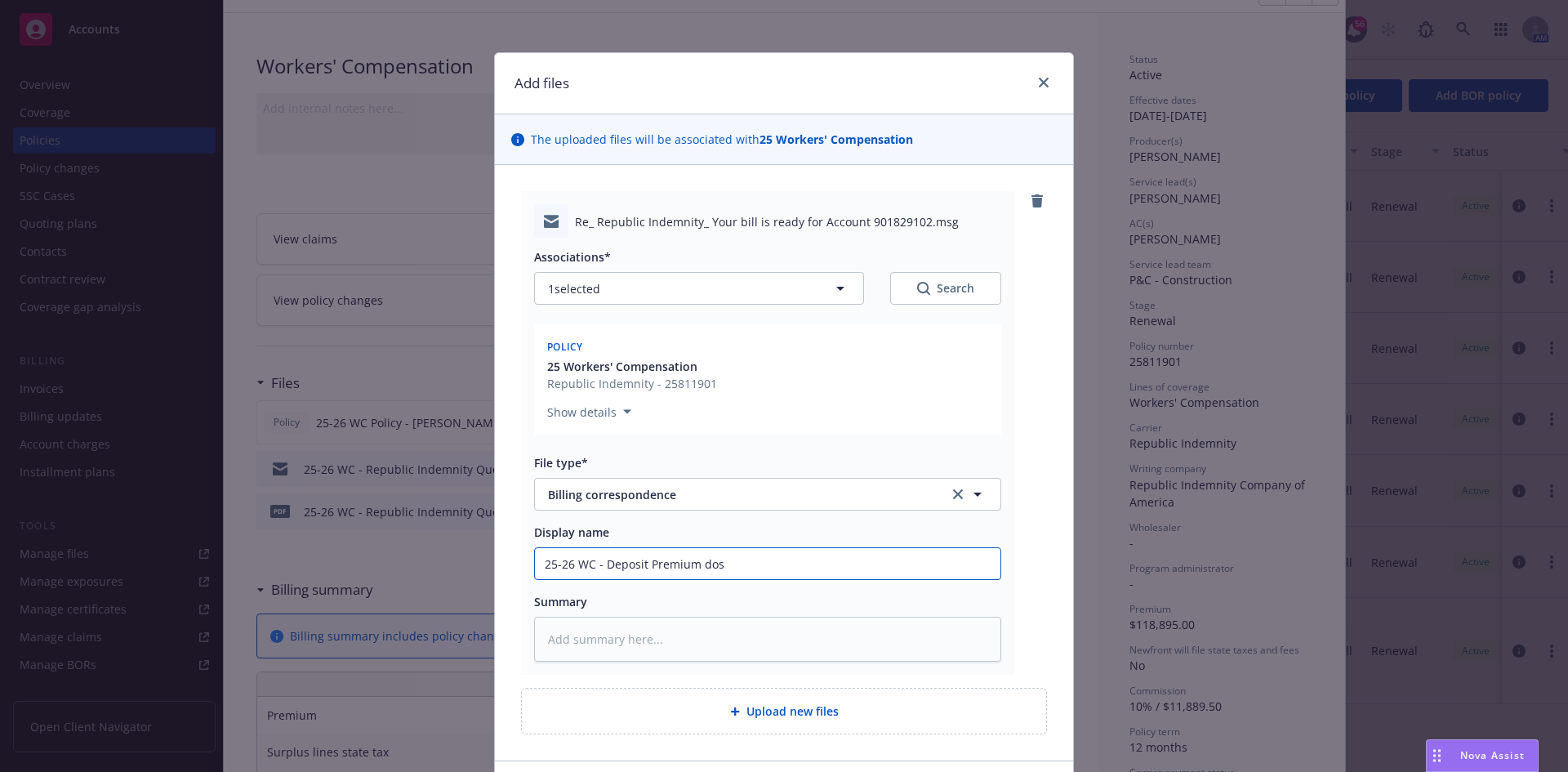
type textarea "x"
type input "25-26 WC - Deposit Premium dosc"
type textarea "x"
type input "25-26 WC - Deposit Premium dos"
type textarea "x"
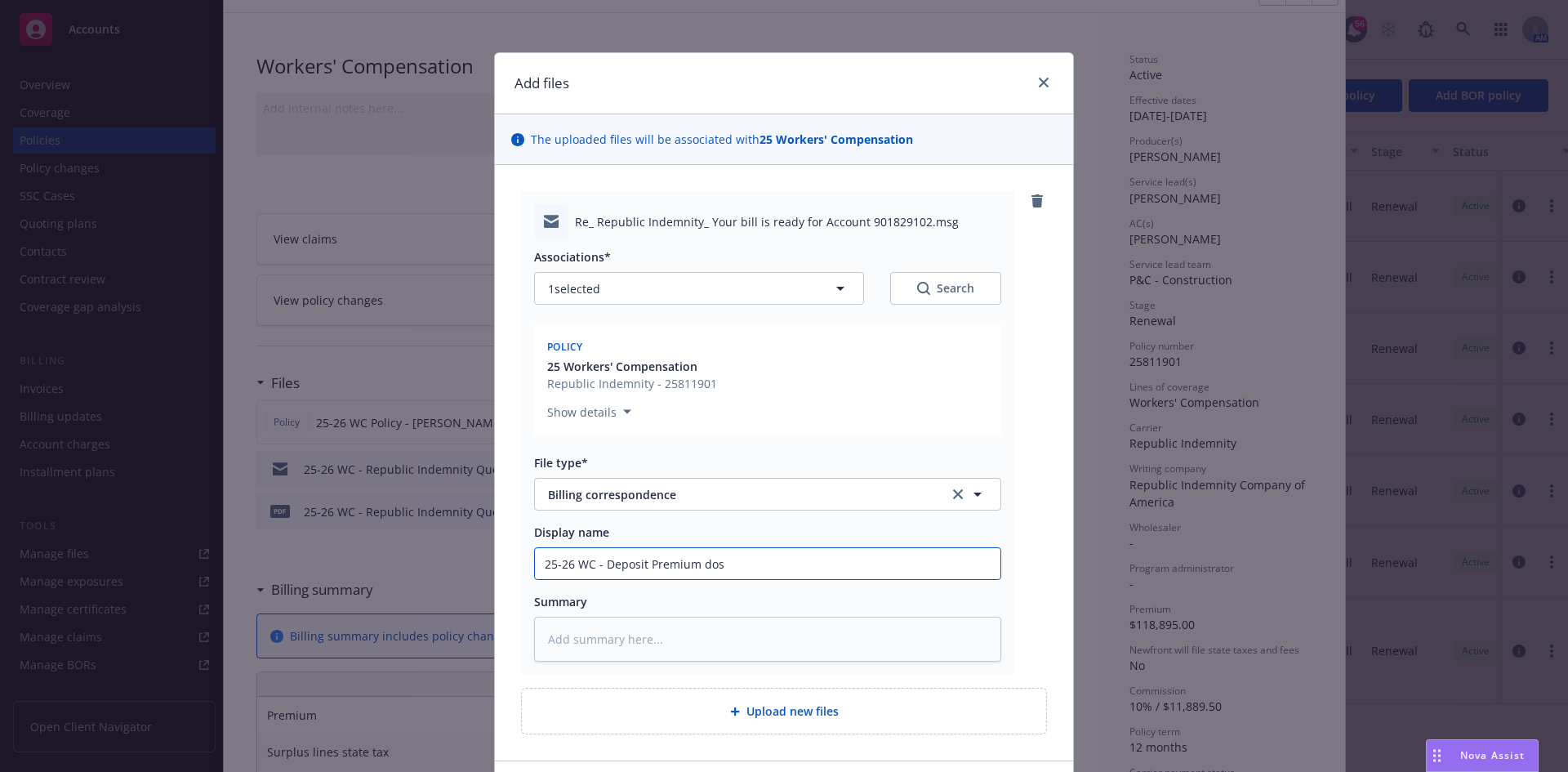
type input "25-26 WC - Deposit Premium do"
type textarea "x"
type input "25-26 WC - Deposit Premium d"
type textarea "x"
type input "25-26 WC - Deposit Premium di"
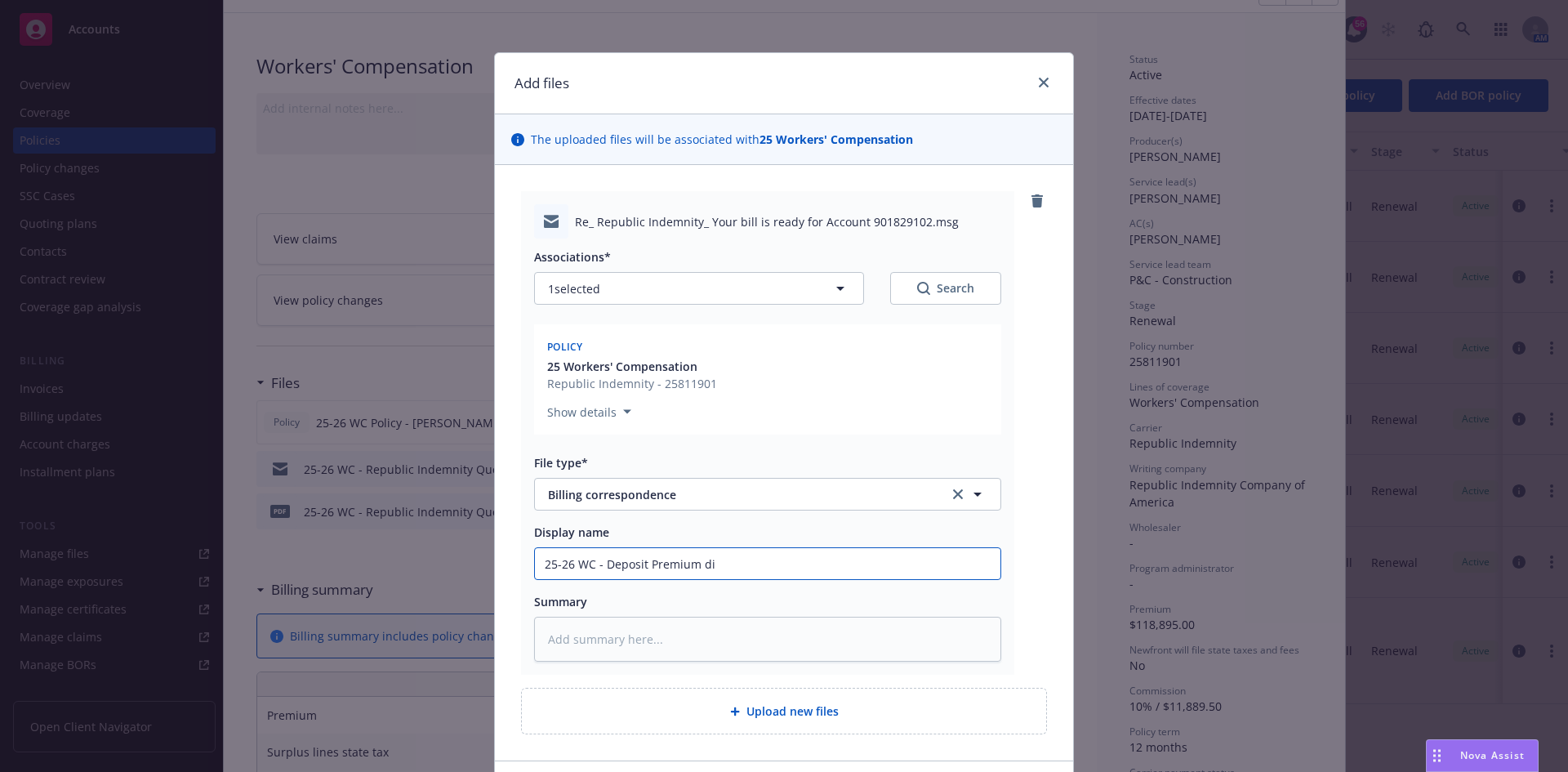
type textarea "x"
type input "25-26 WC - Deposit Premium dis"
type textarea "x"
type input "25-26 WC - Deposit Premium disc"
type textarea "x"
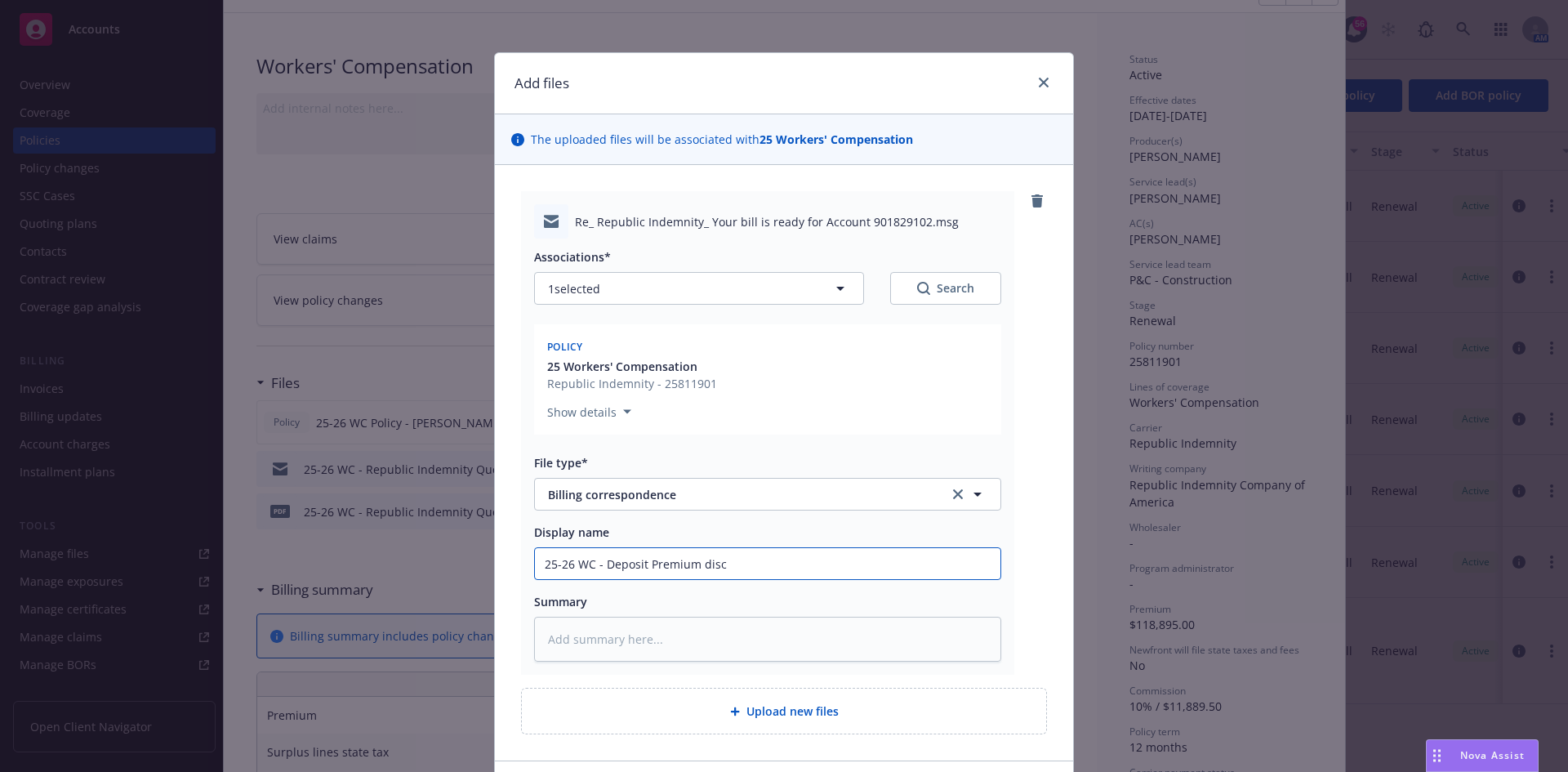
type input "25-26 WC - Deposit Premium discu"
type textarea "x"
type input "25-26 WC - Deposit Premium discus"
type textarea "x"
type input "25-26 WC - Deposit Premium discuss"
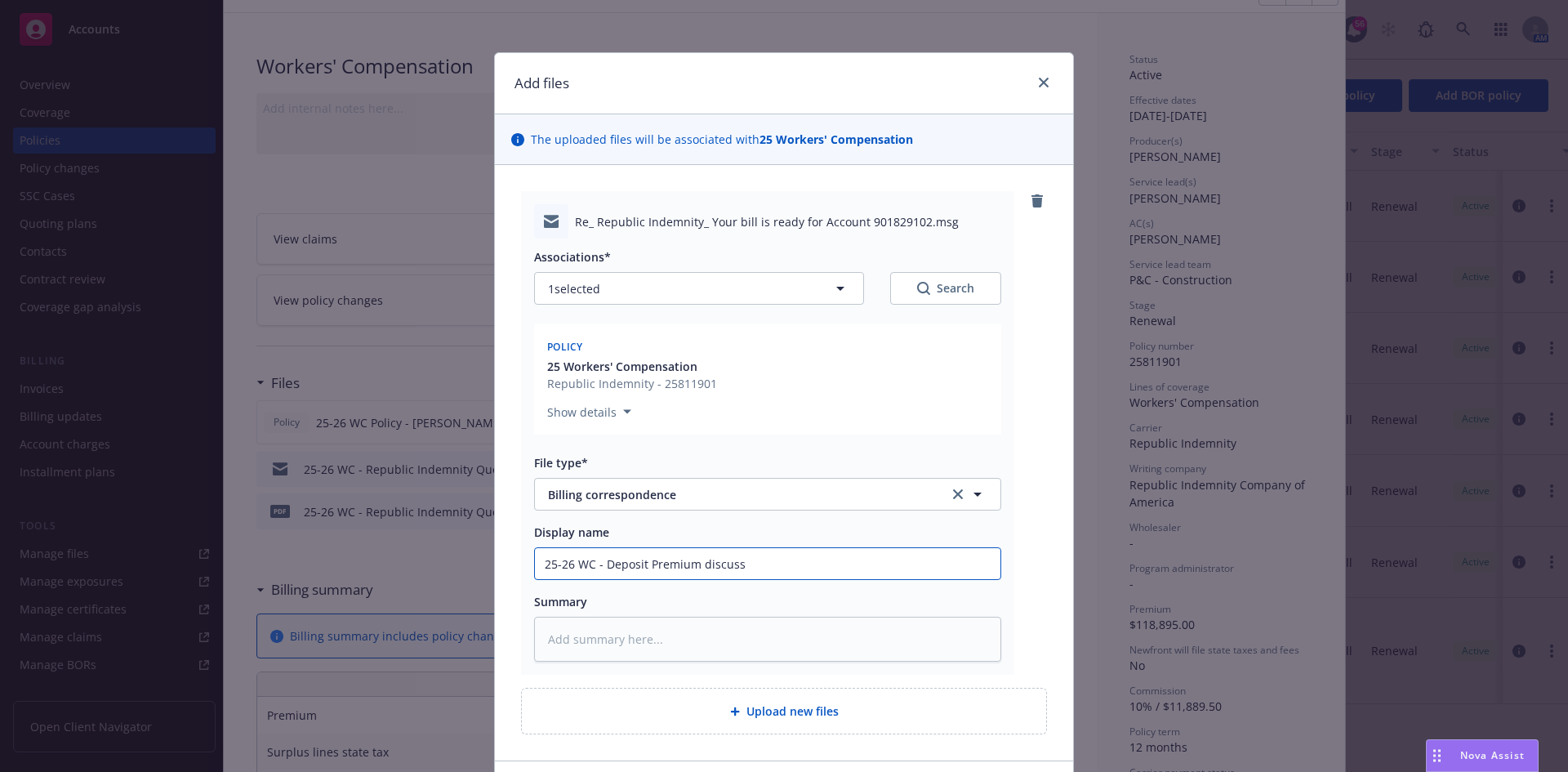
type textarea "x"
type input "25-26 WC - Deposit Premium discusse"
type textarea "x"
type input "25-26 WC - Deposit Premium discussed"
type textarea "x"
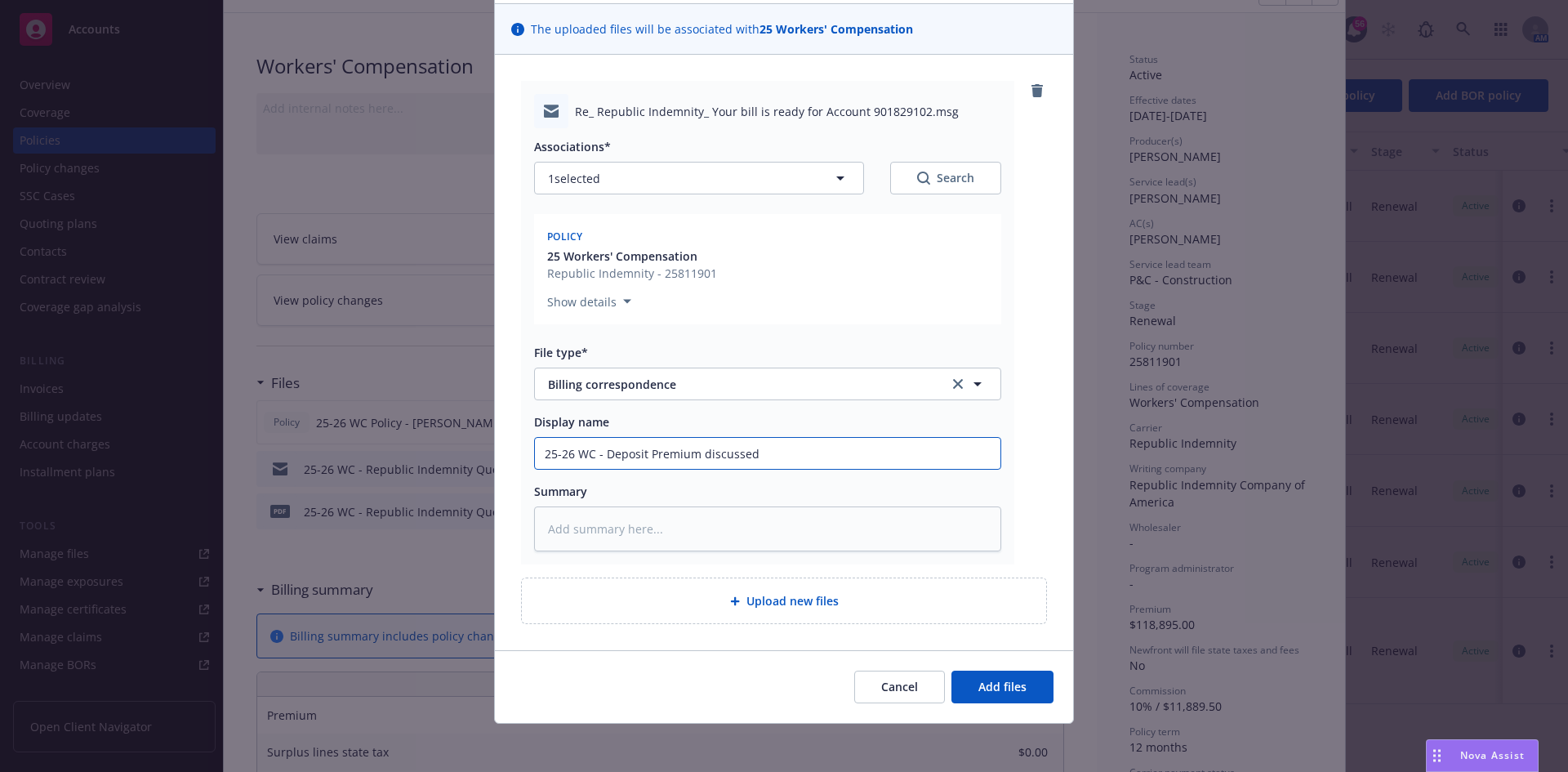
scroll to position [114, 0]
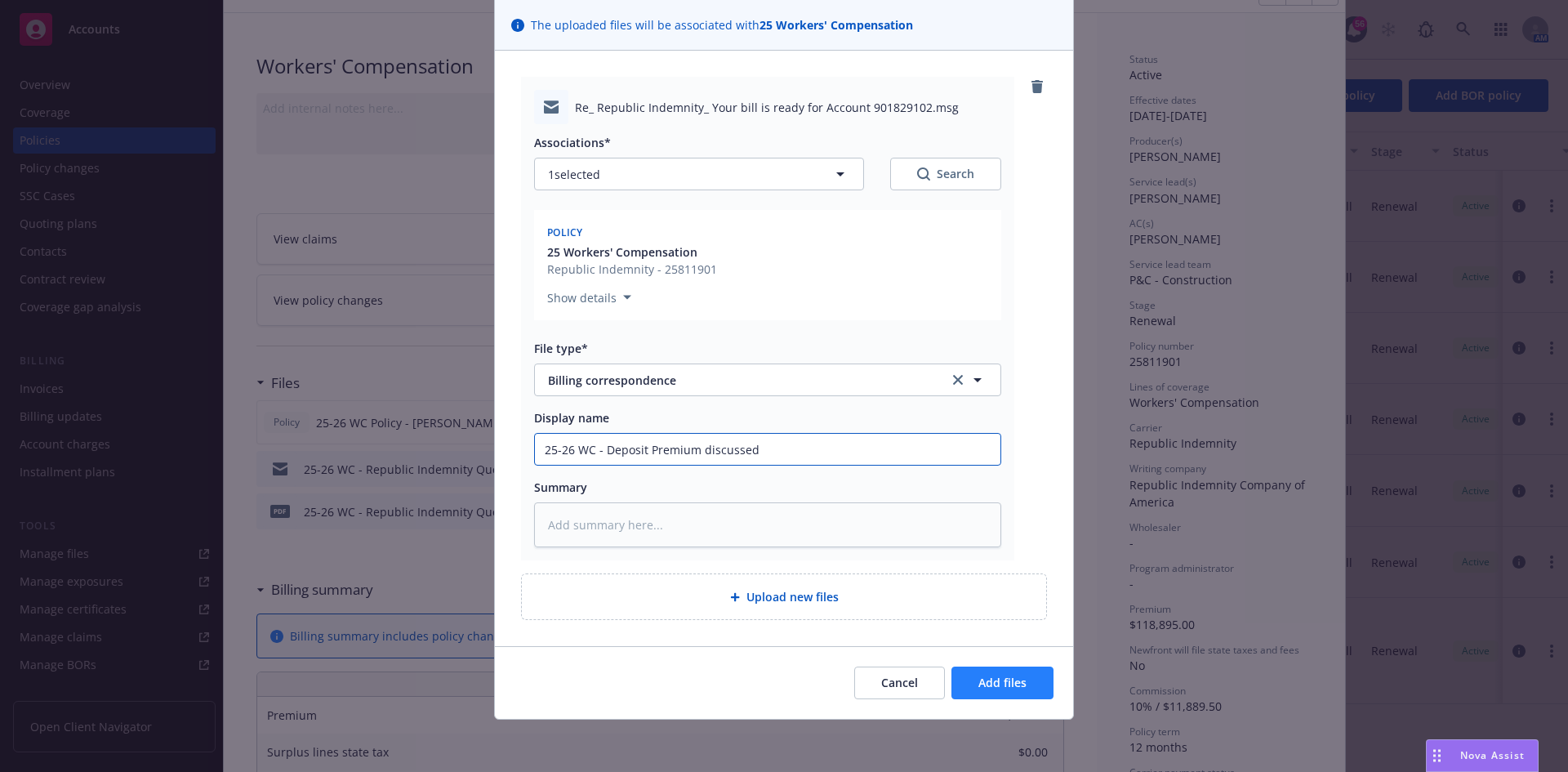
type input "25-26 WC - Deposit Premium discussed"
click at [994, 679] on span "Add files" at bounding box center [1002, 682] width 48 height 16
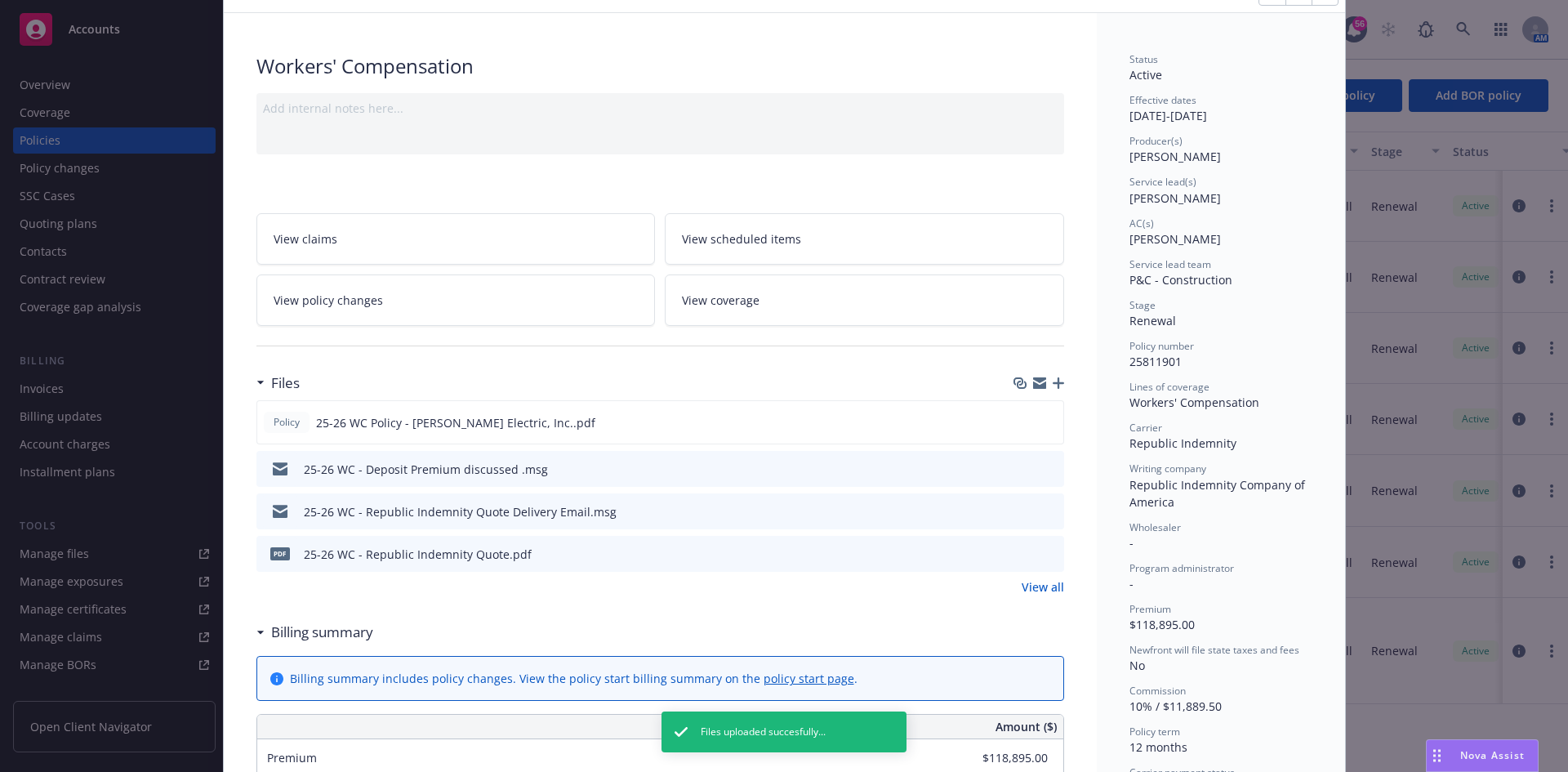
click at [1041, 465] on icon "preview file" at bounding box center [1048, 468] width 15 height 12
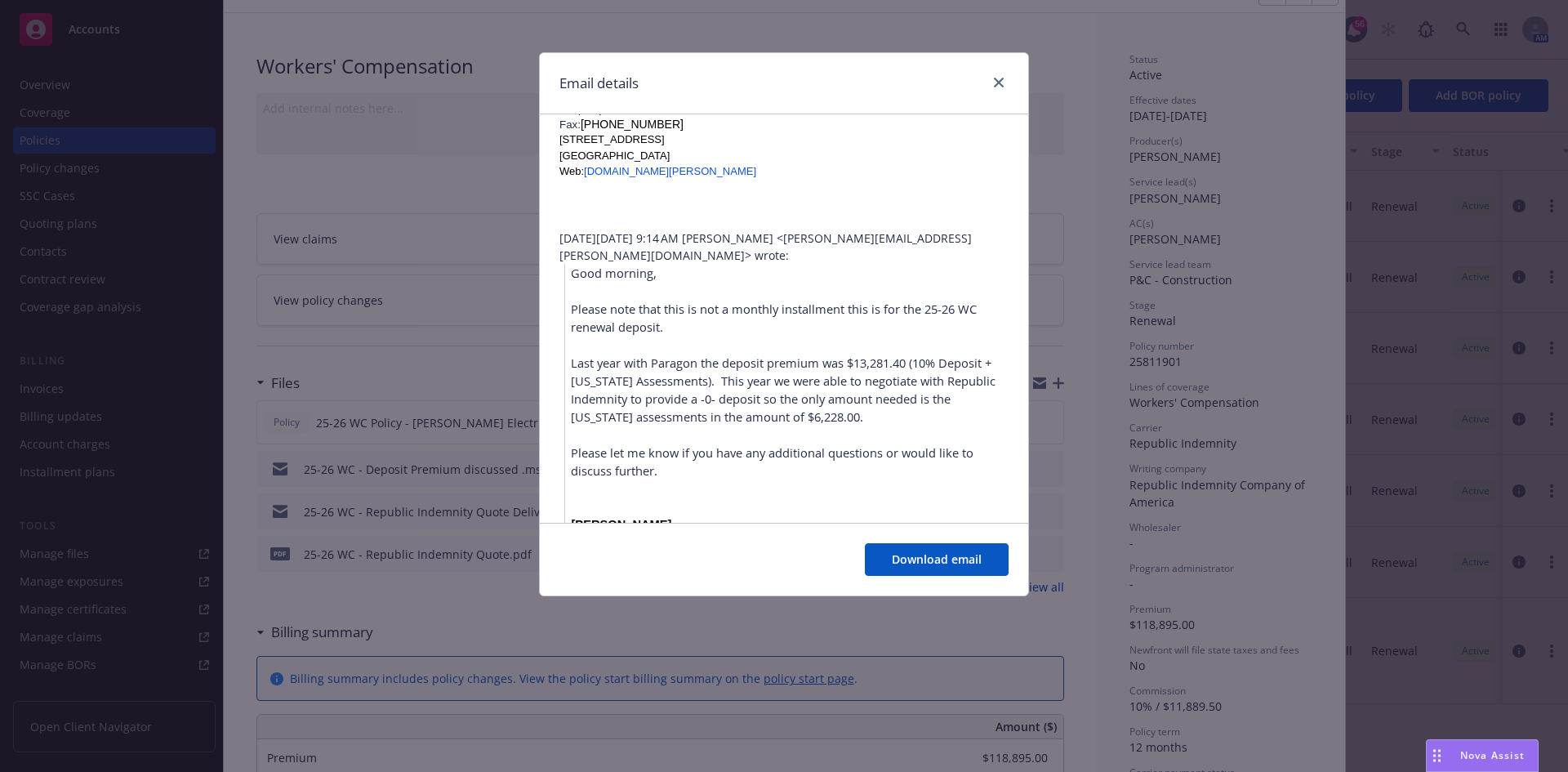
scroll to position [439, 0]
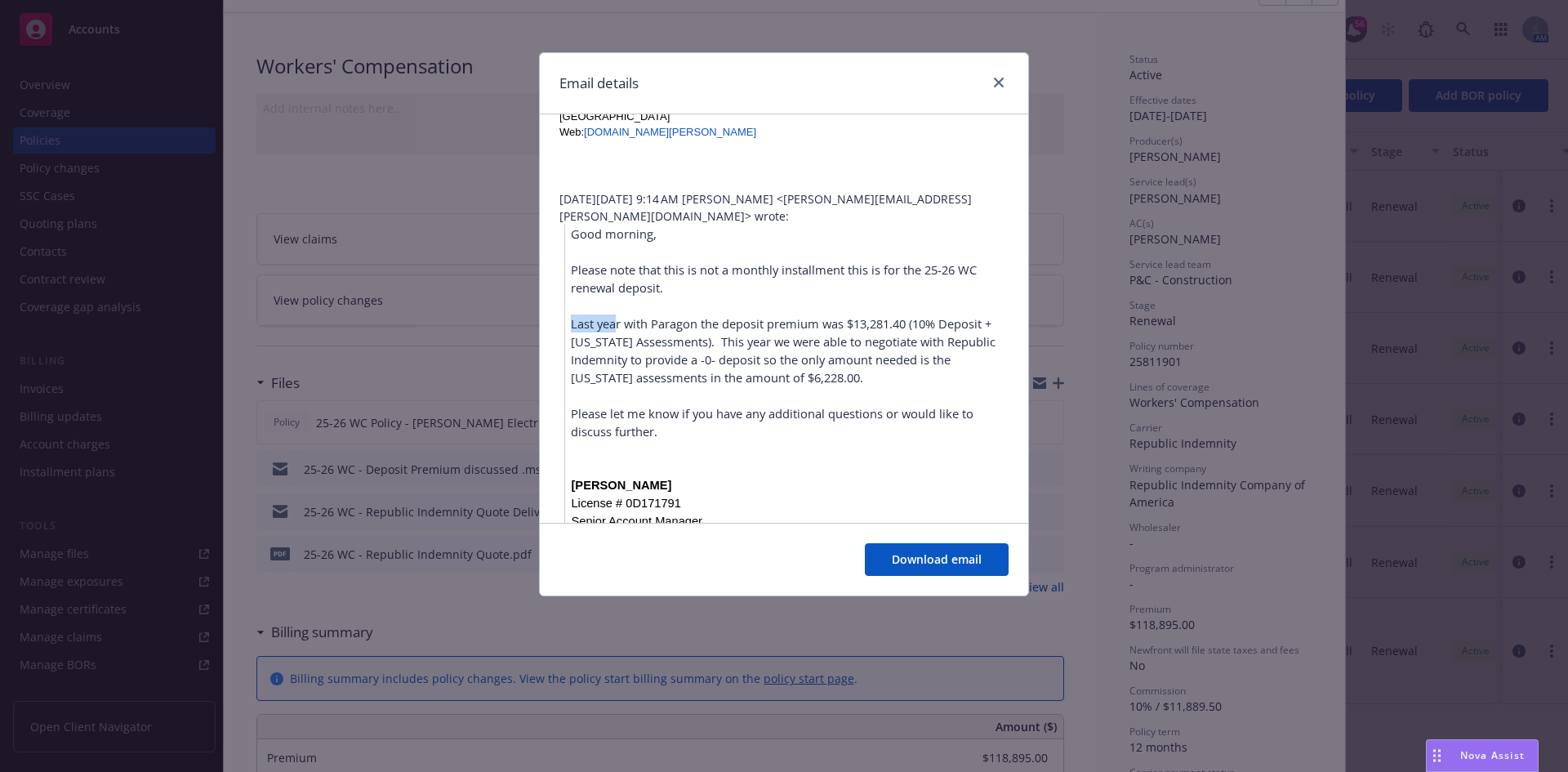
drag, startPoint x: 655, startPoint y: 290, endPoint x: 969, endPoint y: 279, distance: 314.2
click at [972, 315] on span "Last year with Paragon the deposit premium was $13,281.40 (10% Deposit + [US_ST…" at bounding box center [783, 350] width 424 height 70
drag, startPoint x: 809, startPoint y: 304, endPoint x: 926, endPoint y: 337, distance: 121.6
click at [926, 337] on p "Last year with Paragon the deposit premium was $13,281.40 (10% Deposit + [US_ST…" at bounding box center [789, 350] width 438 height 72
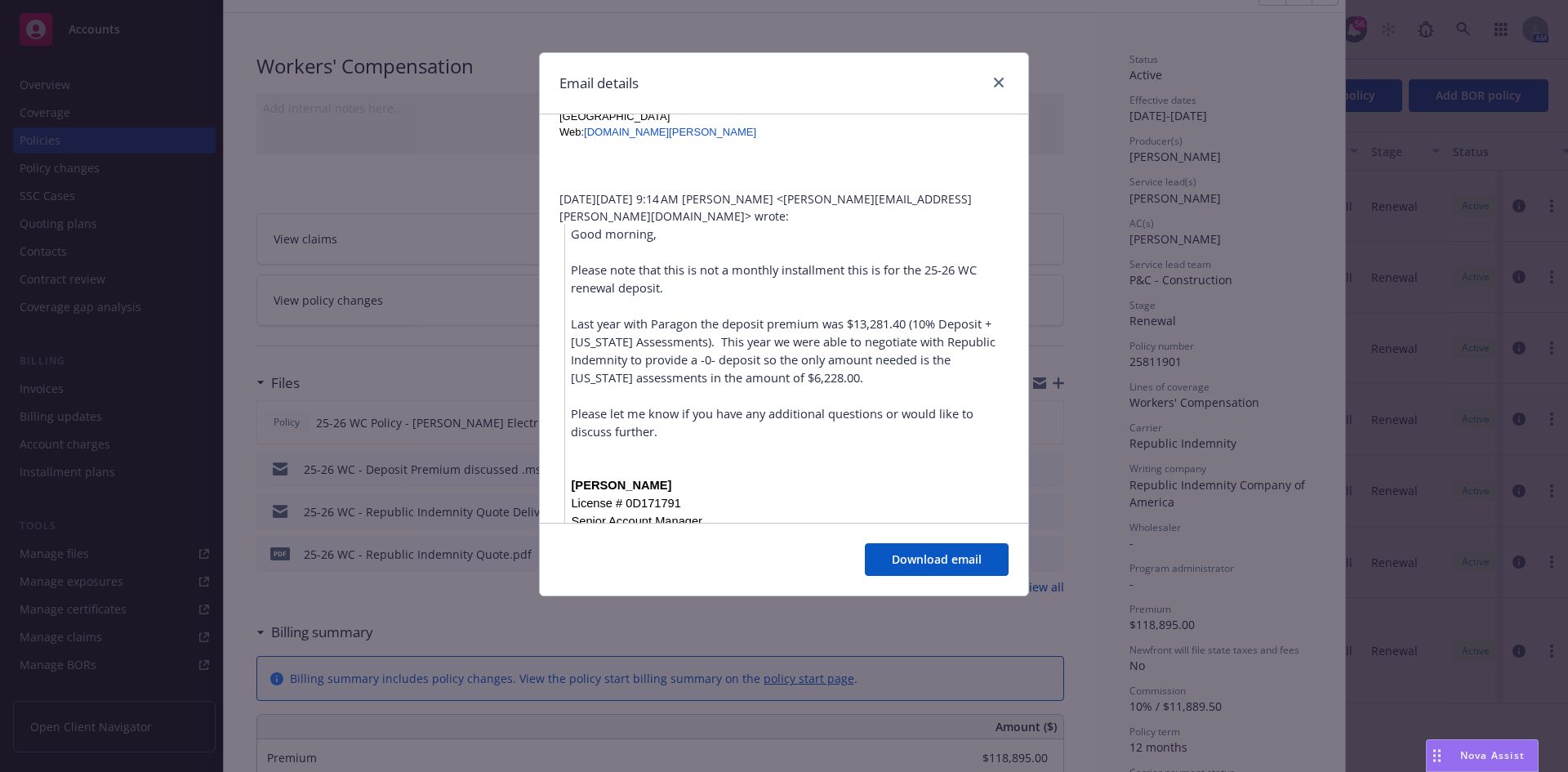
click at [921, 343] on p "Last year with Paragon the deposit premium was $13,281.40 (10% Deposit + [US_ST…" at bounding box center [789, 350] width 438 height 72
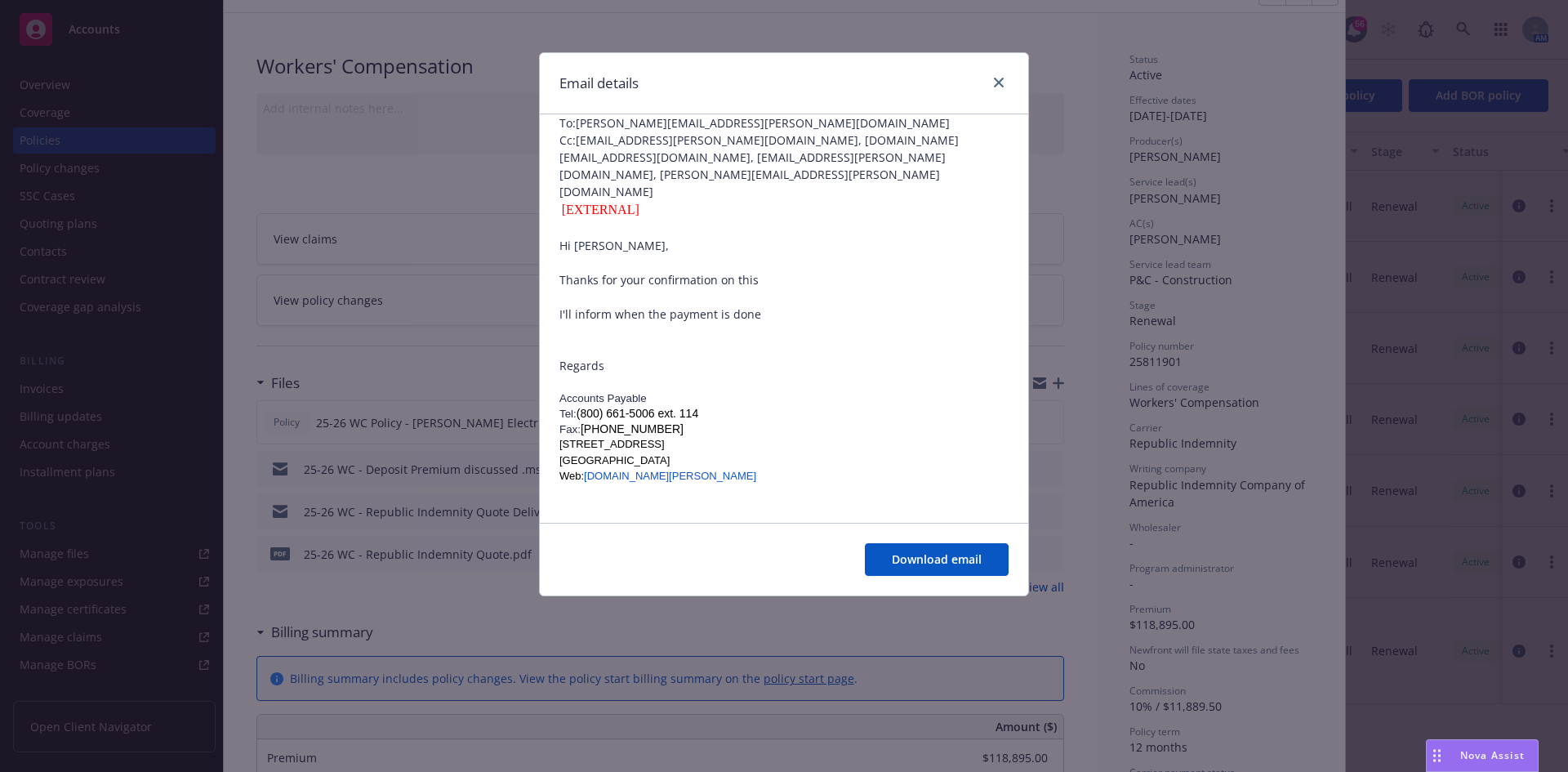
scroll to position [0, 0]
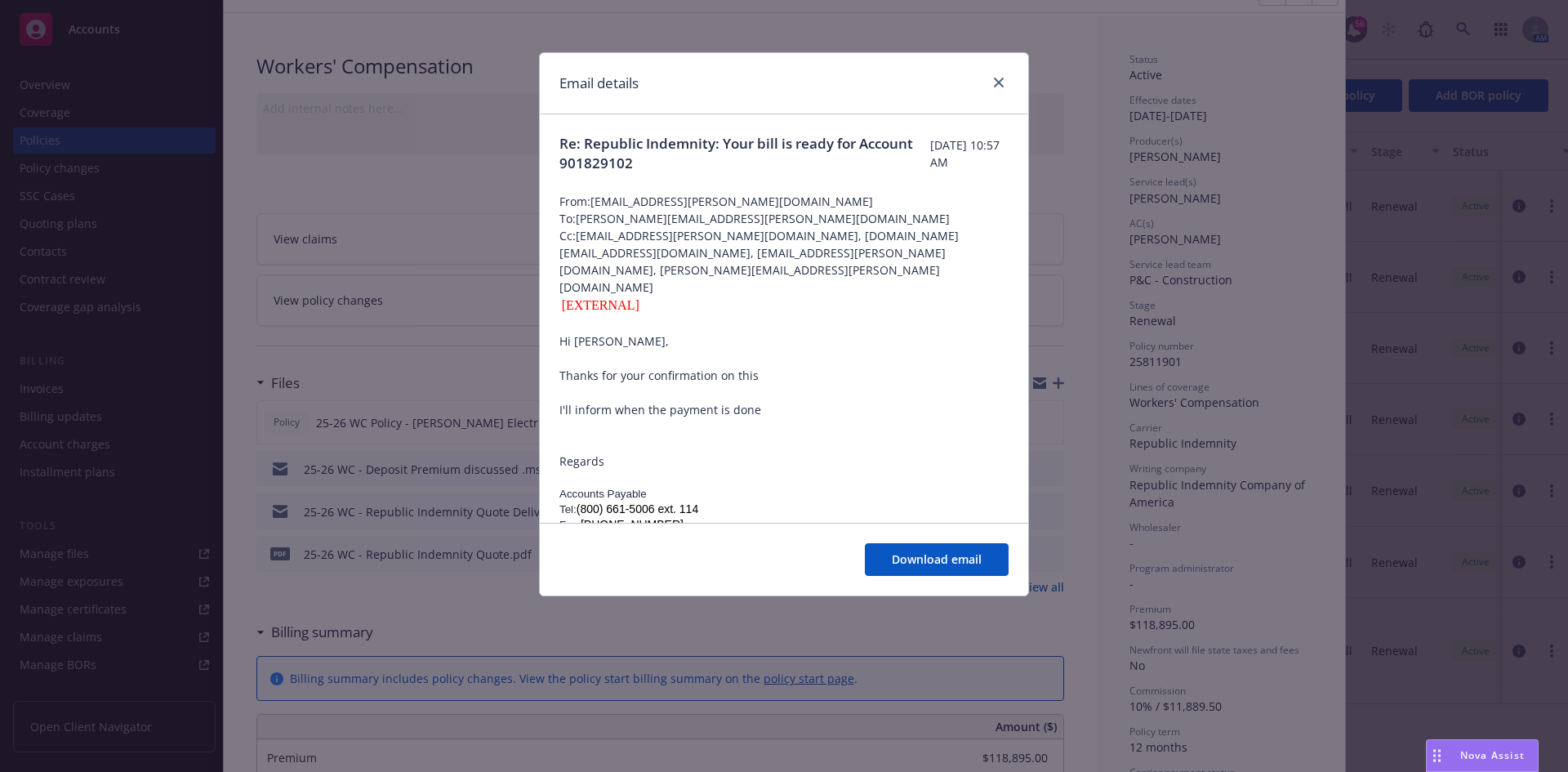
click at [997, 92] on div at bounding box center [995, 83] width 26 height 22
click at [1000, 88] on link "close" at bounding box center [999, 82] width 20 height 20
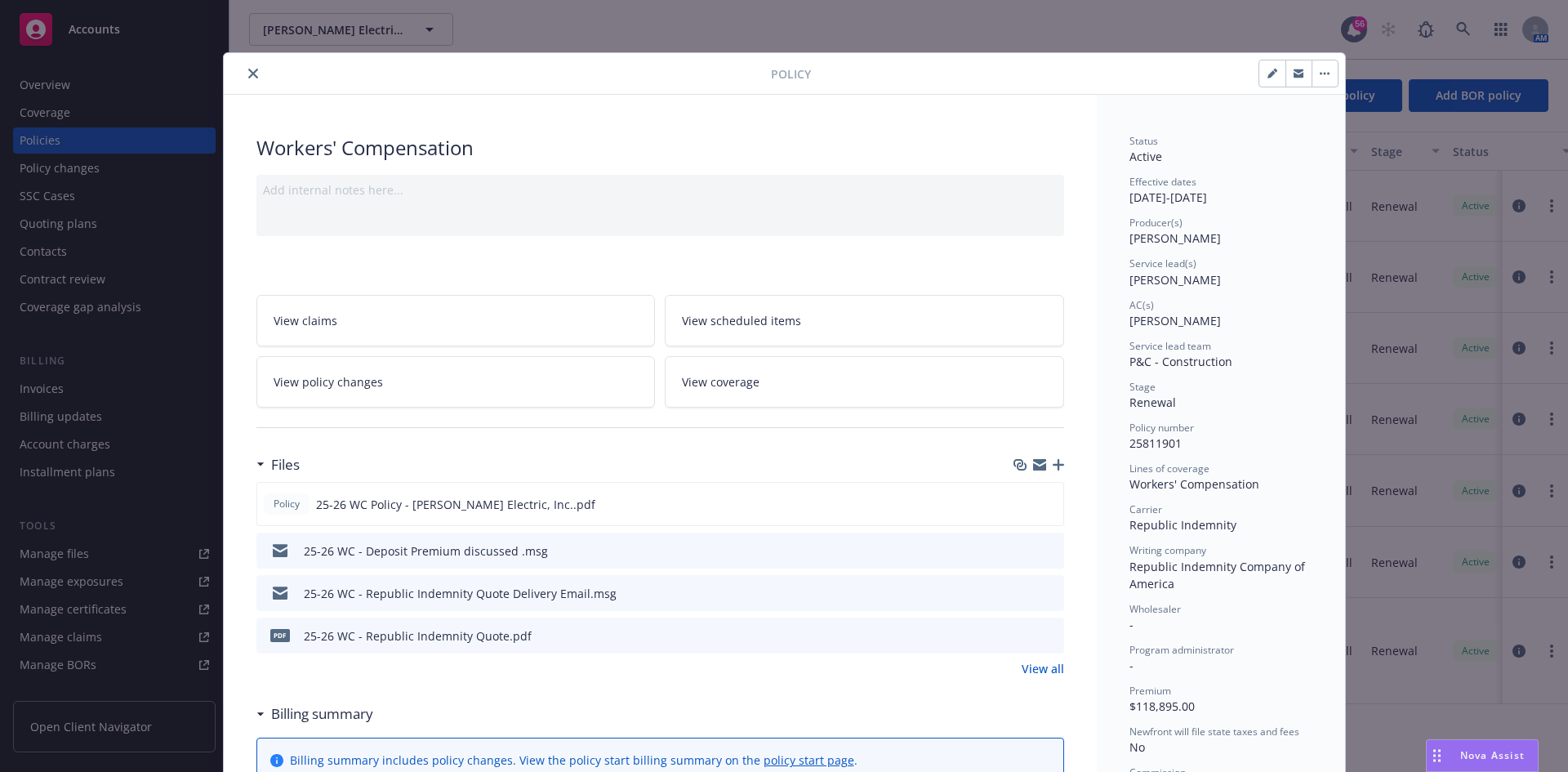
click at [249, 72] on icon "close" at bounding box center [253, 73] width 10 height 10
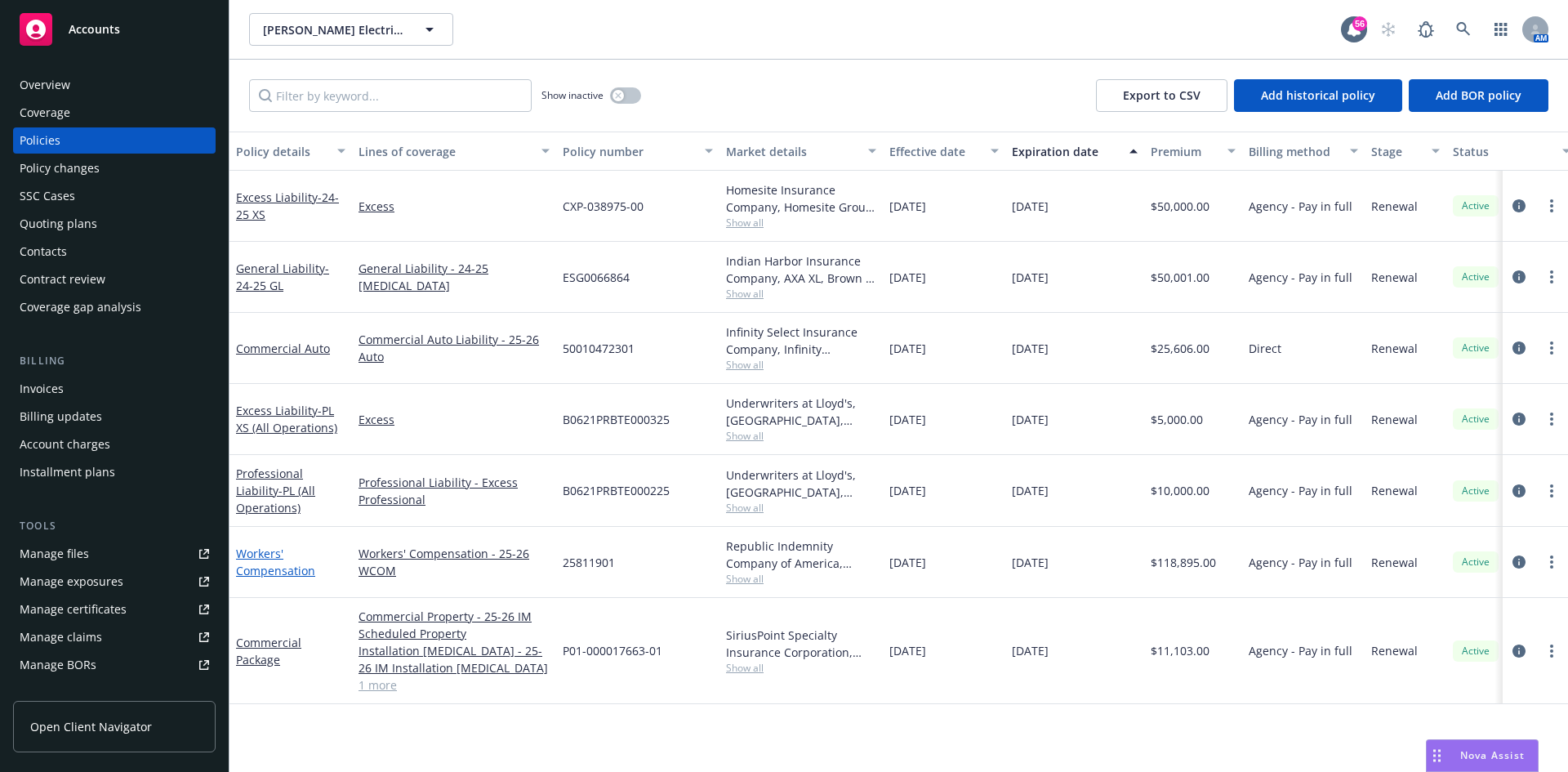
click at [268, 554] on link "Workers' Compensation" at bounding box center [275, 562] width 79 height 32
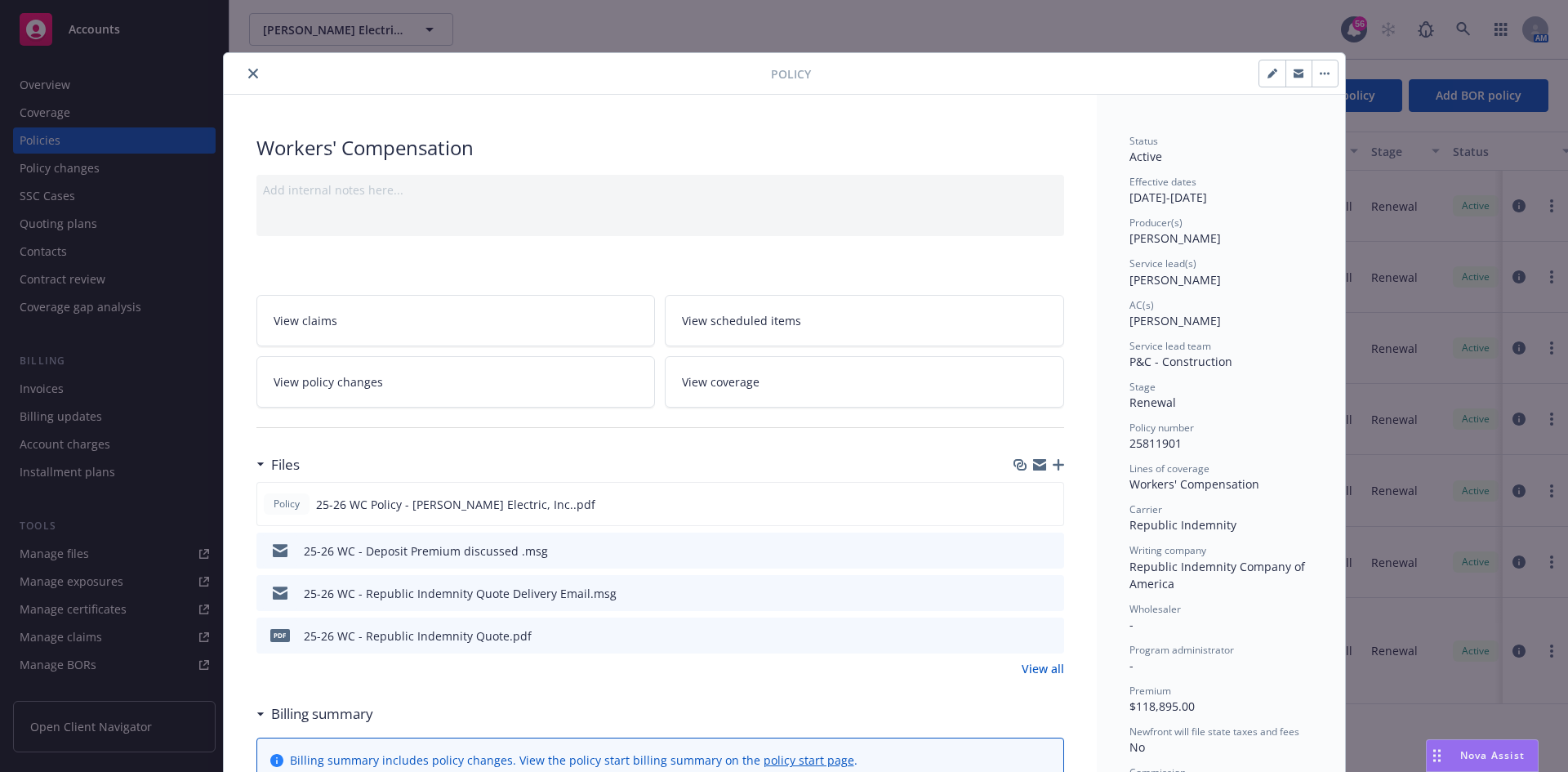
scroll to position [49, 0]
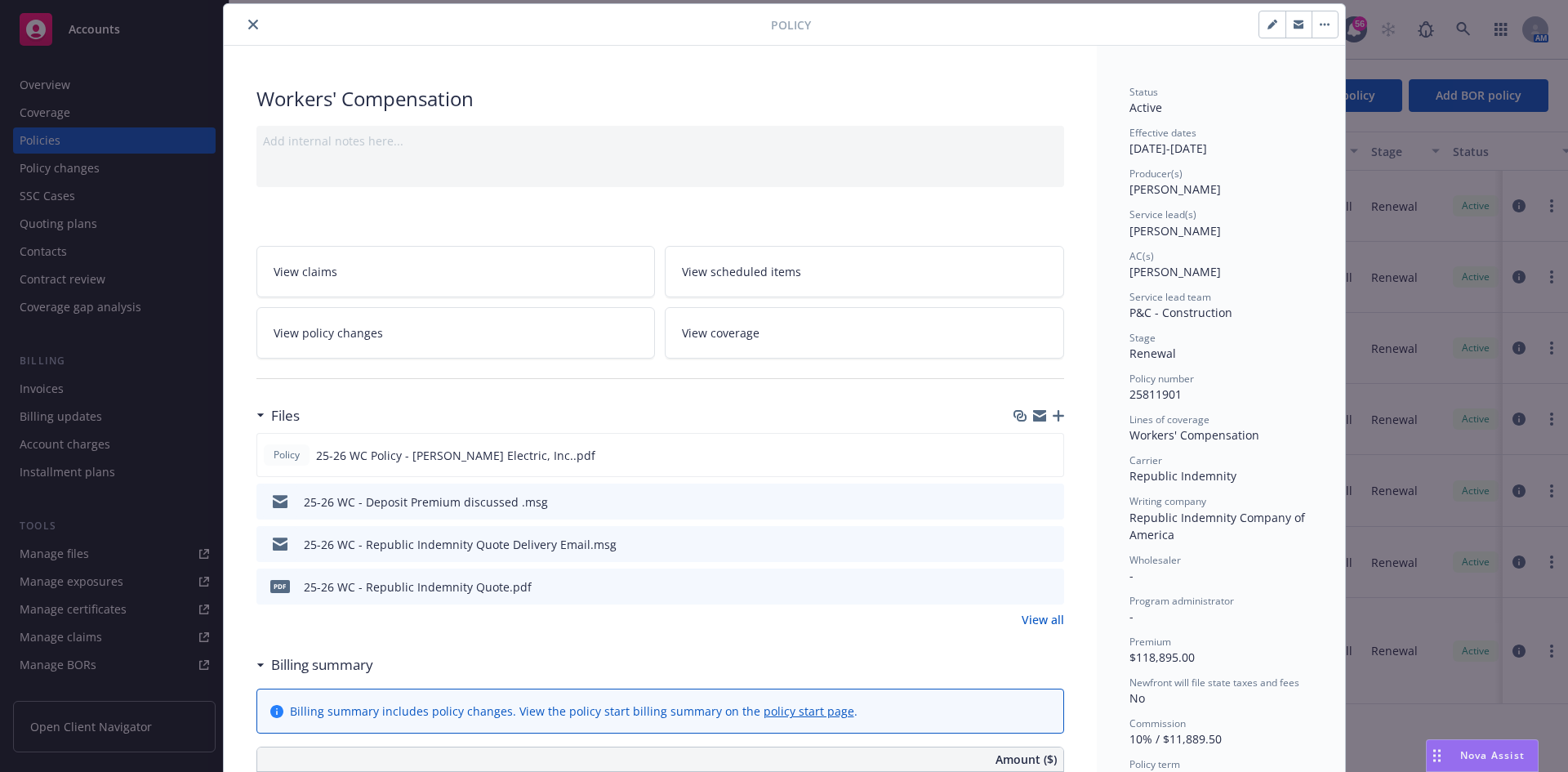
click at [1052, 413] on icon "button" at bounding box center [1058, 416] width 12 height 12
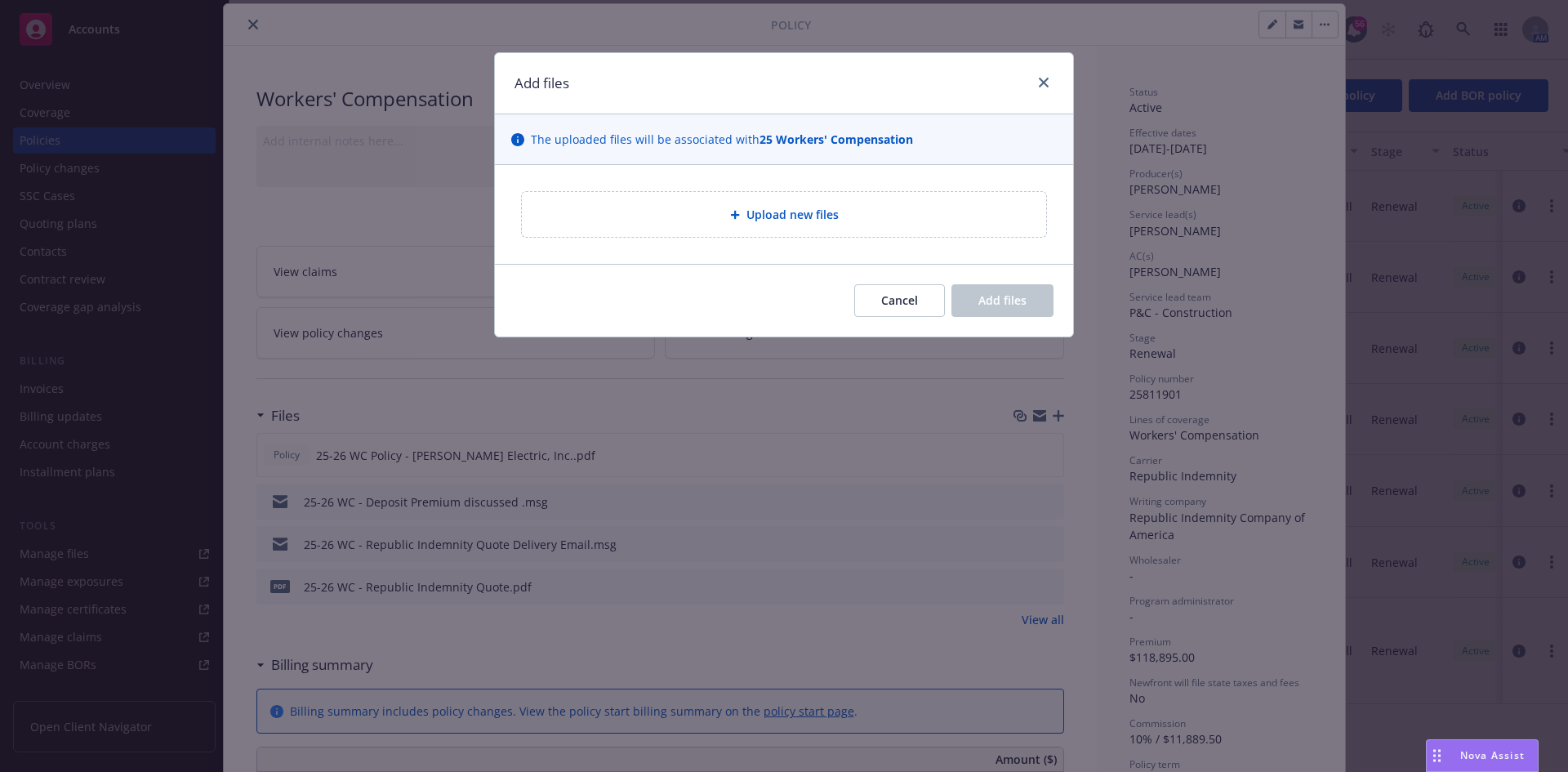
type textarea "x"
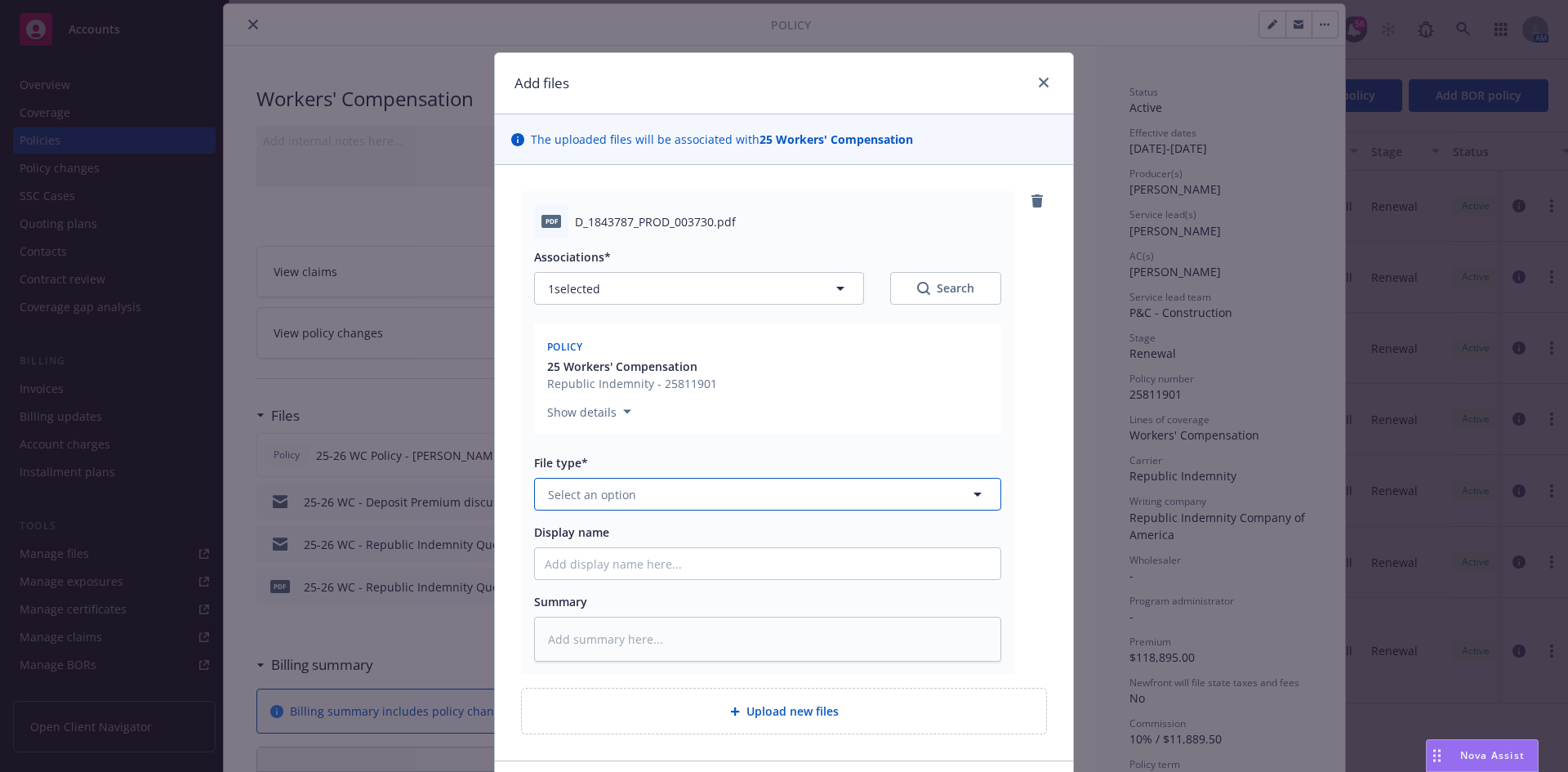
click at [681, 497] on button "Select an option" at bounding box center [767, 493] width 467 height 32
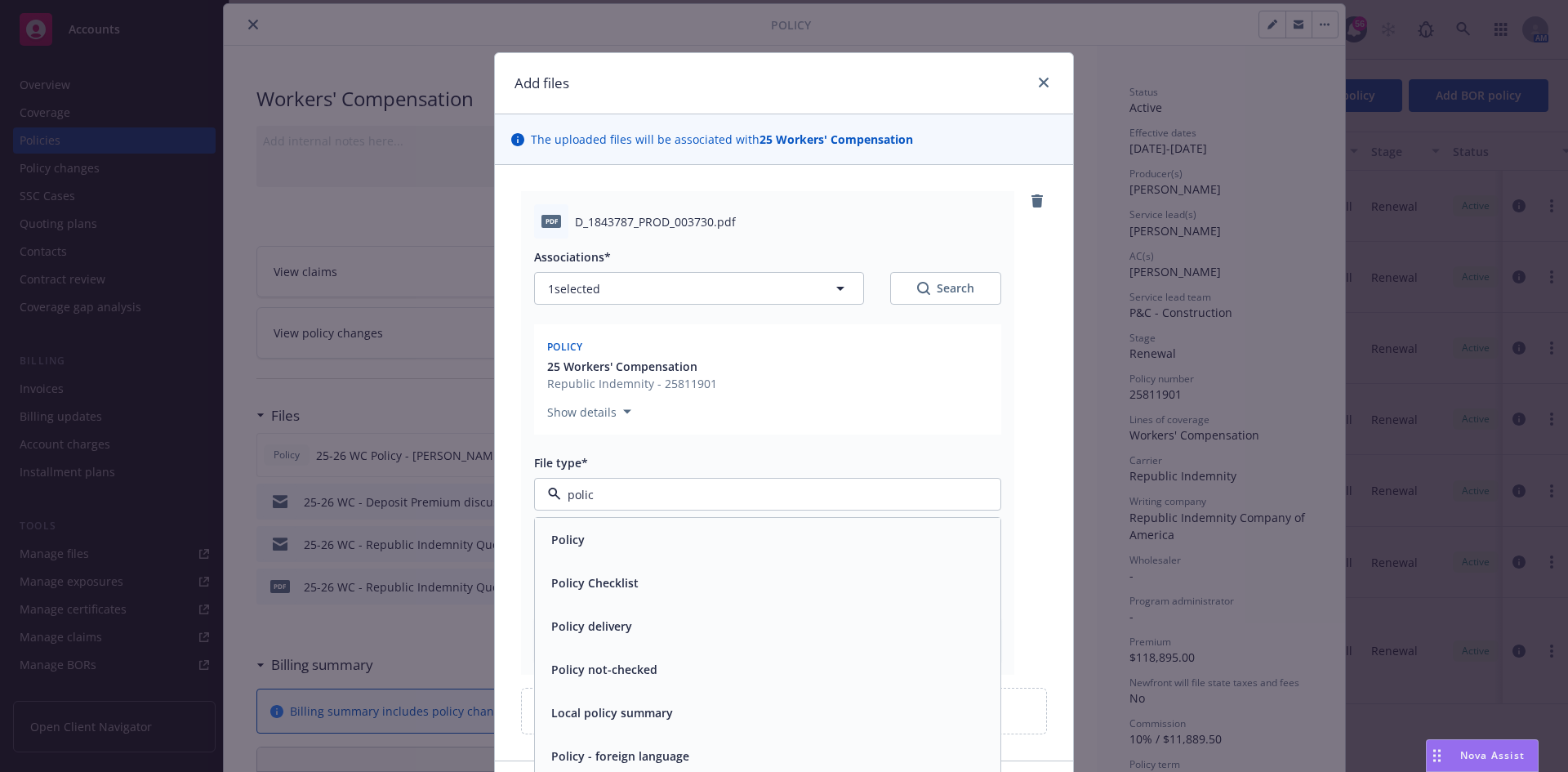
type input "policy"
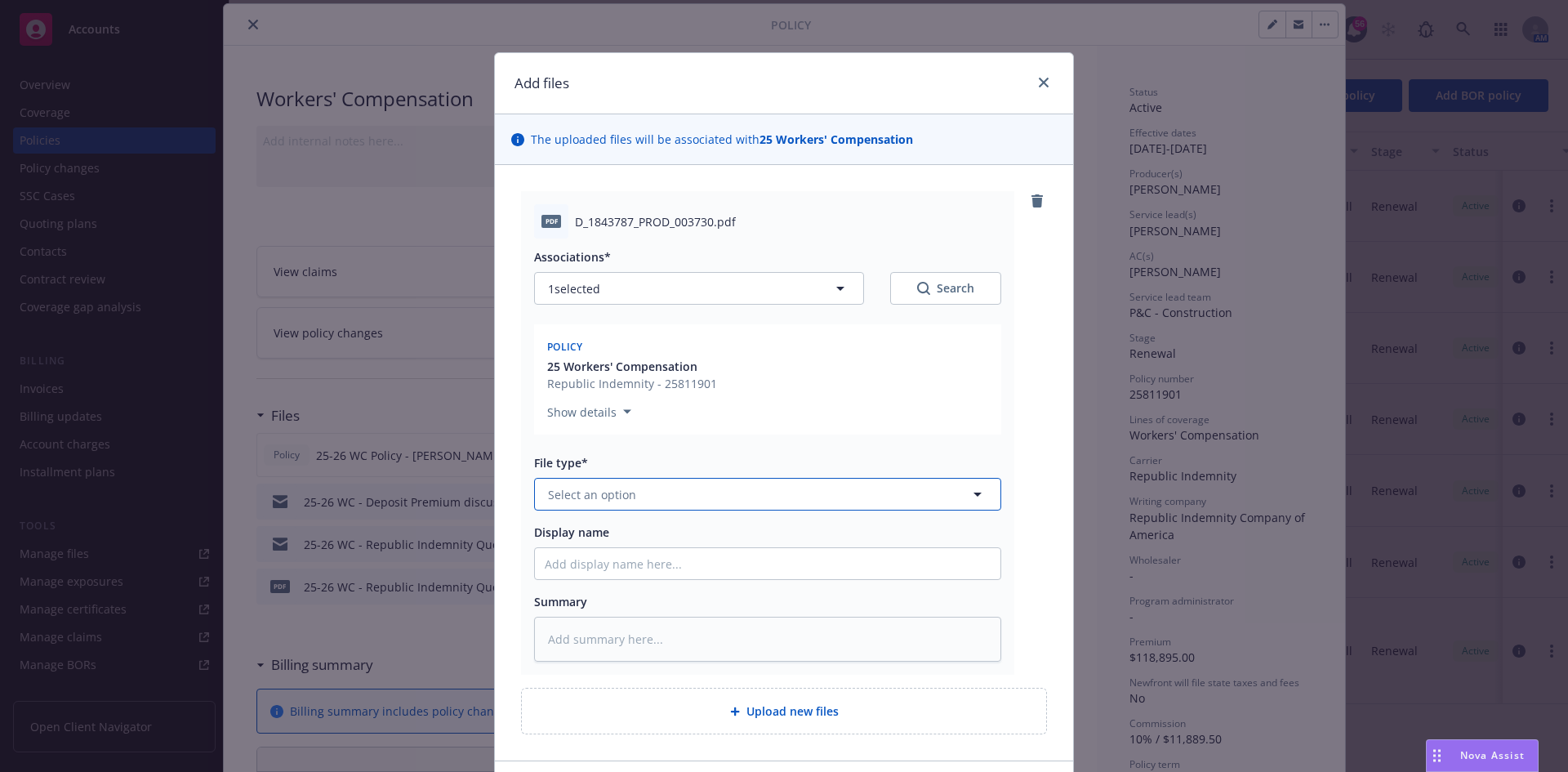
click at [675, 490] on button "Select an option" at bounding box center [767, 493] width 467 height 32
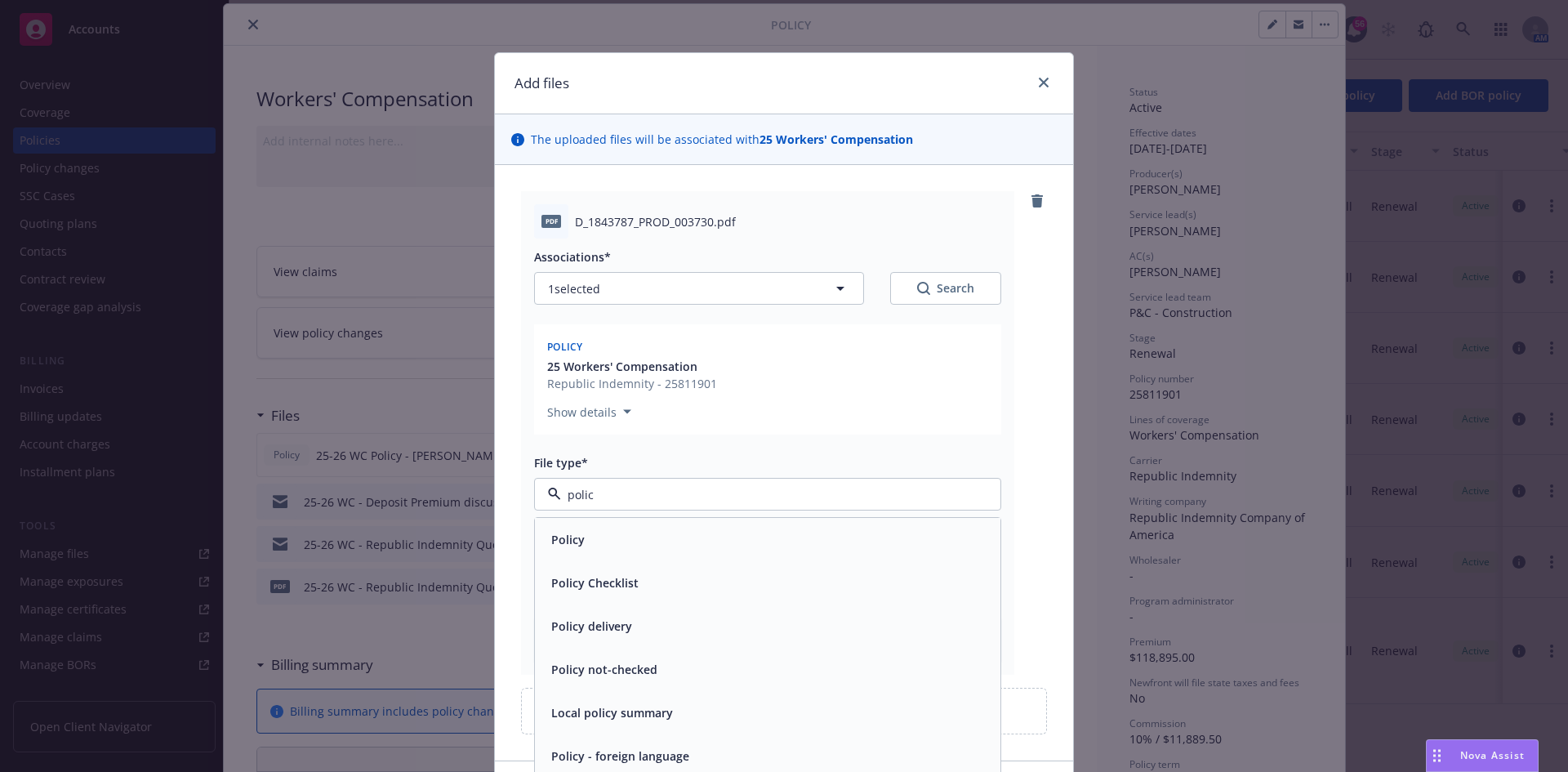
type input "policy"
click at [557, 535] on span "Policy" at bounding box center [568, 539] width 33 height 17
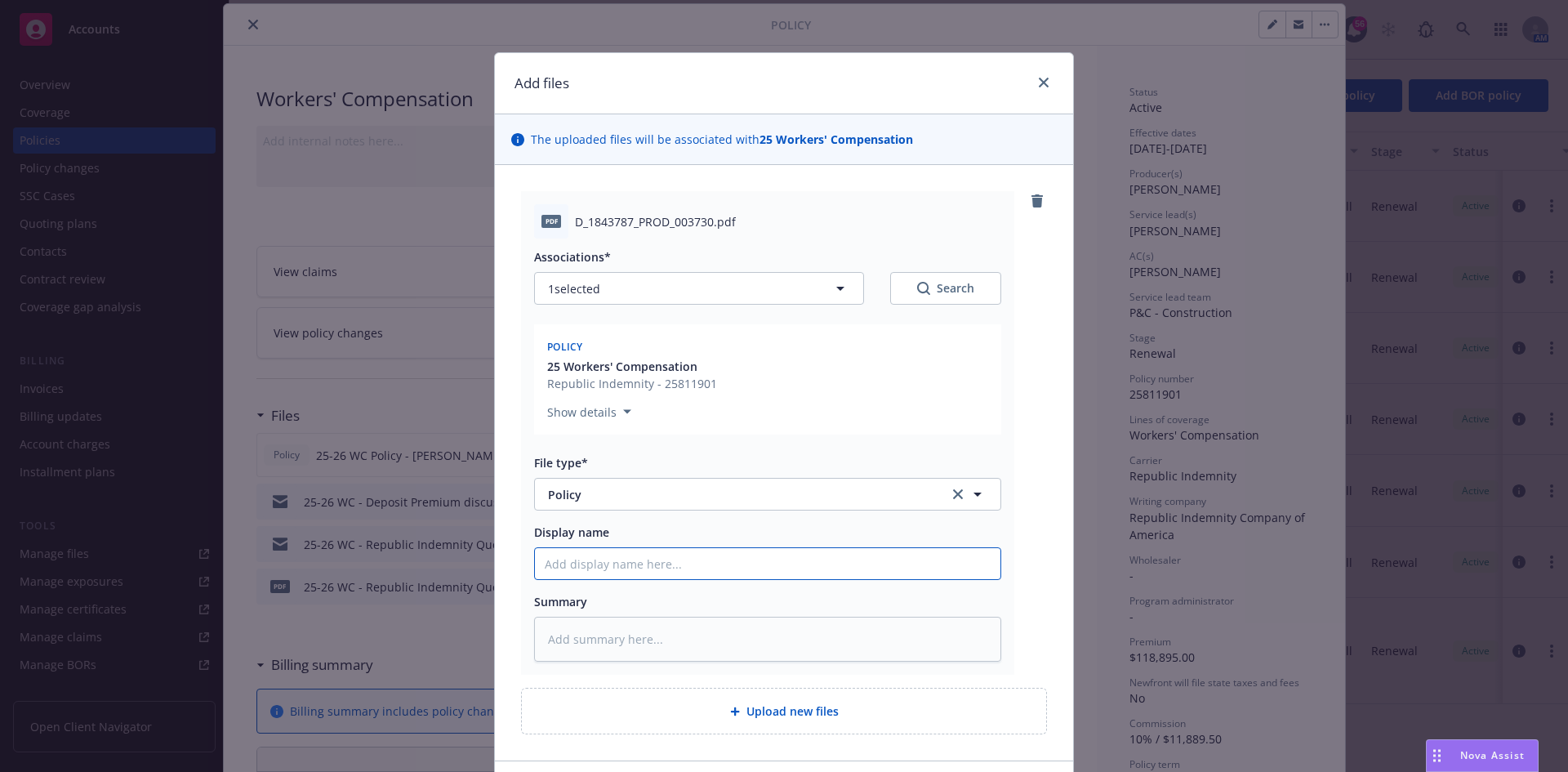
click at [652, 552] on input "Display name" at bounding box center [767, 563] width 465 height 31
type textarea "x"
type input "2"
type textarea "x"
type input "25"
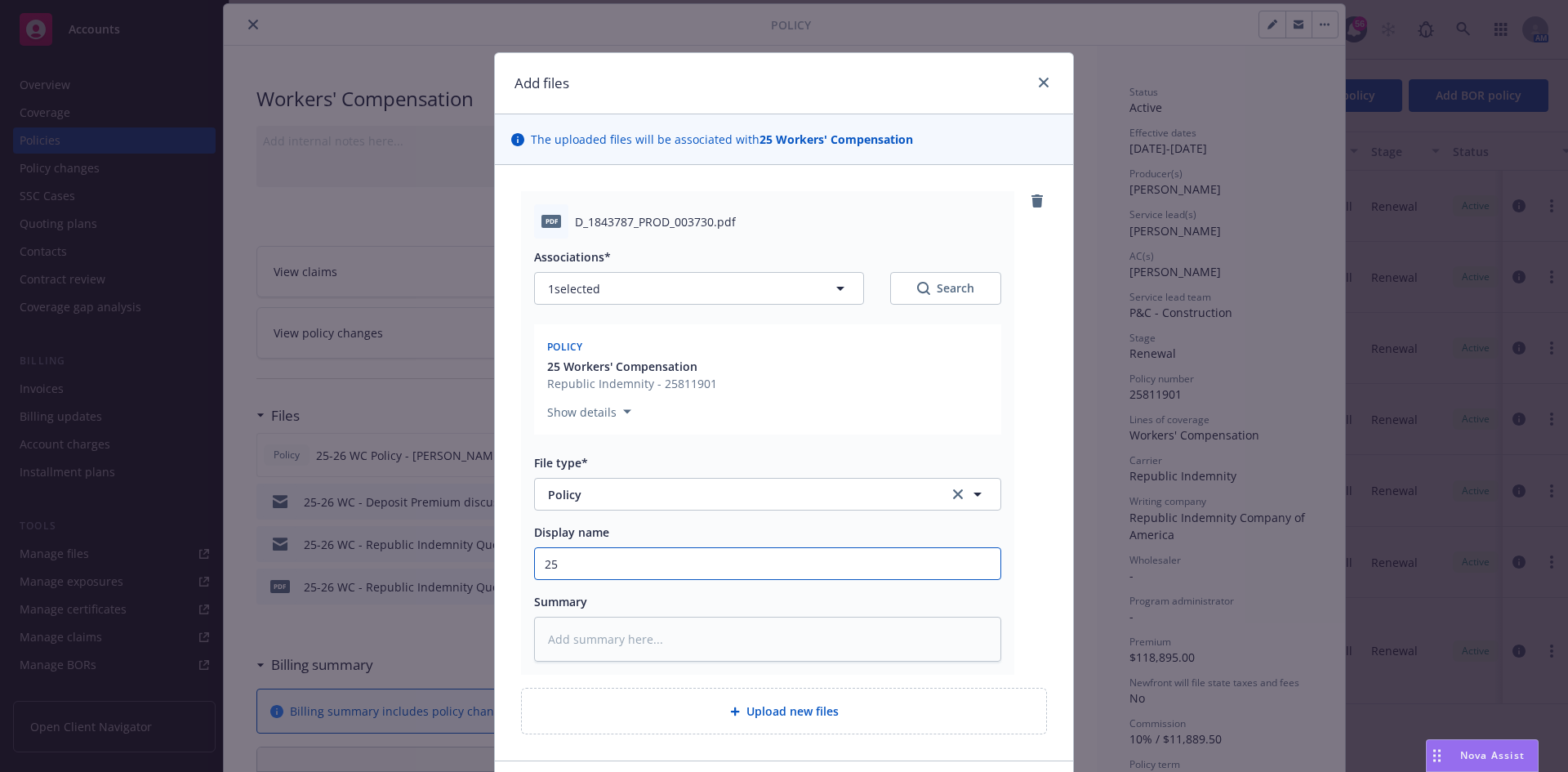
type textarea "x"
type input "25-"
type textarea "x"
type input "25-2"
type textarea "x"
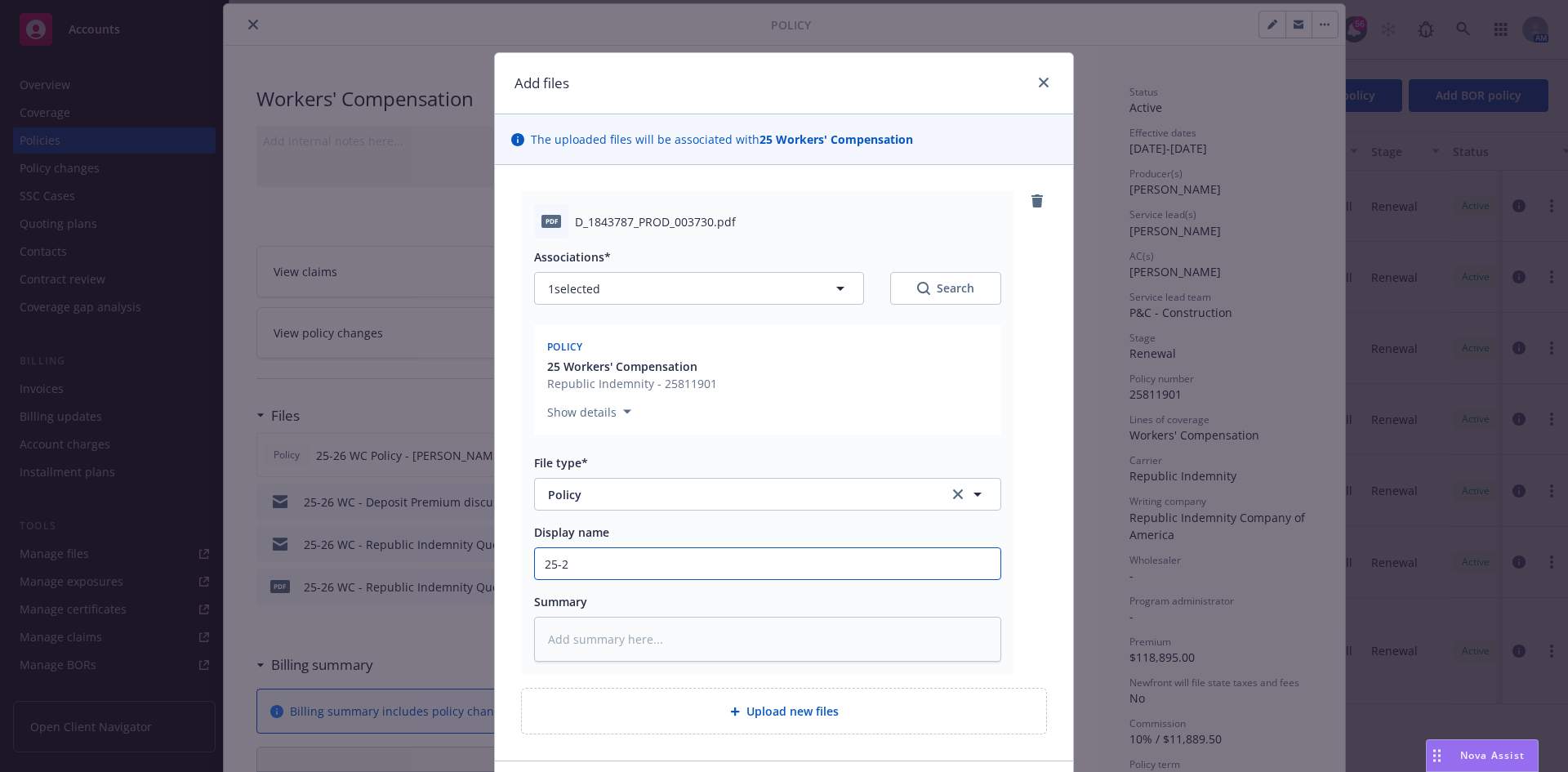
type input "25-26"
type textarea "x"
type input "25-26"
type textarea "x"
type input "25-26 W"
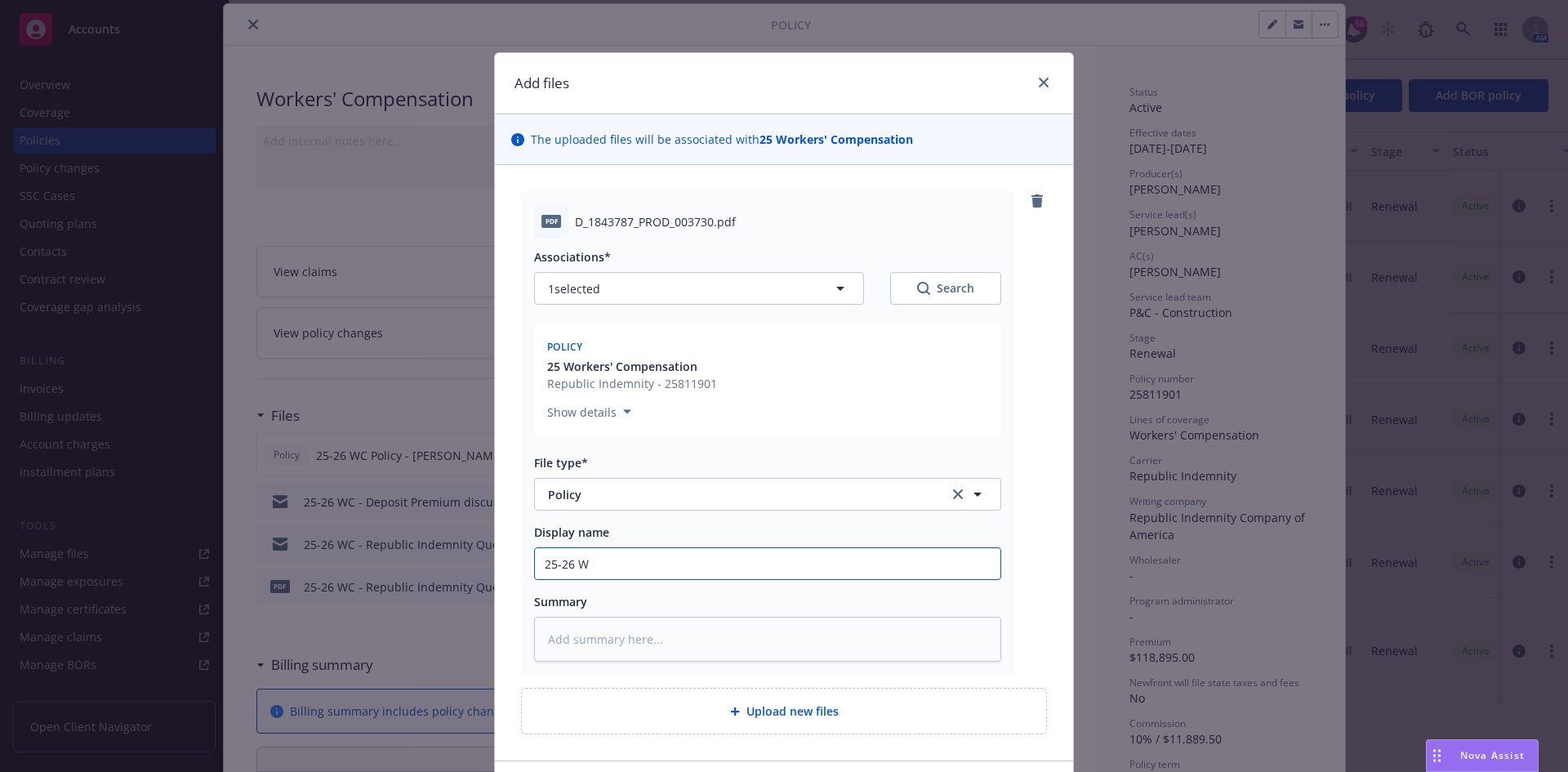
type textarea "x"
type input "25-26 WC"
type textarea "x"
type input "25-26 WC"
type textarea "x"
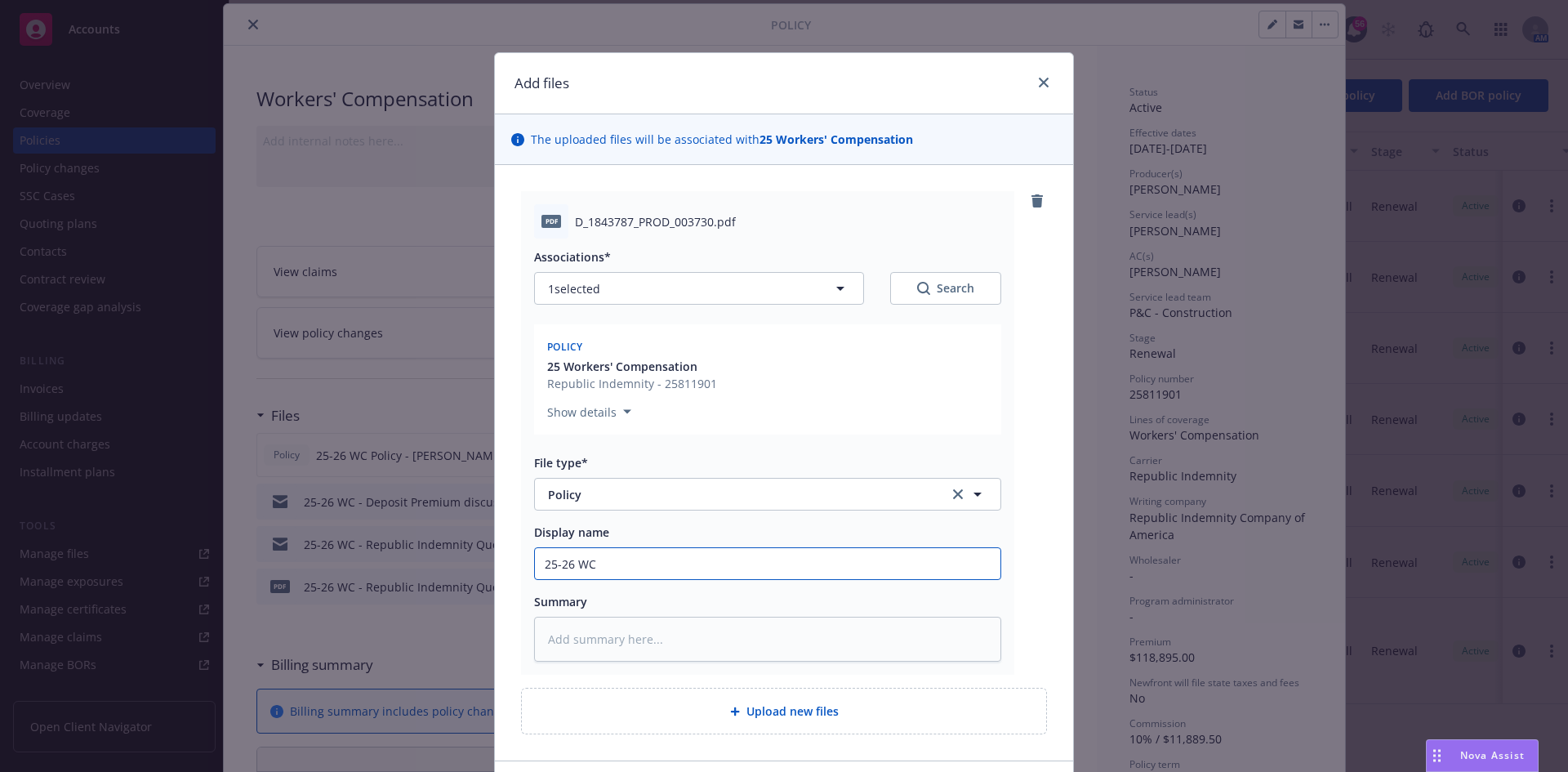
type input "25-26 WC -"
type textarea "x"
type input "25-26 WC -"
type textarea "x"
type input "25-26 WC - P"
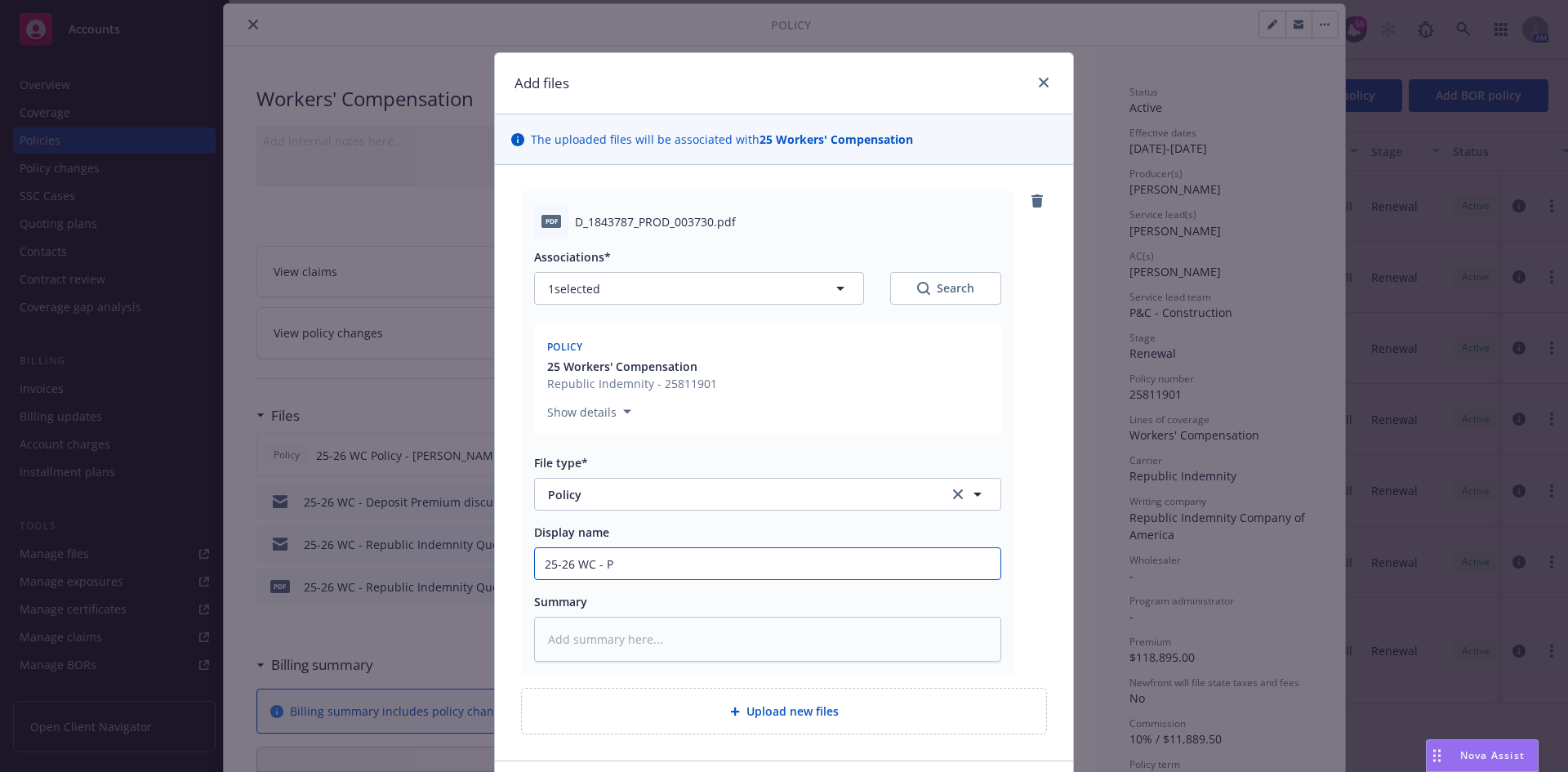
type textarea "x"
type input "25-26 WC - Po"
type textarea "x"
type input "25-26 [PERSON_NAME]"
type textarea "x"
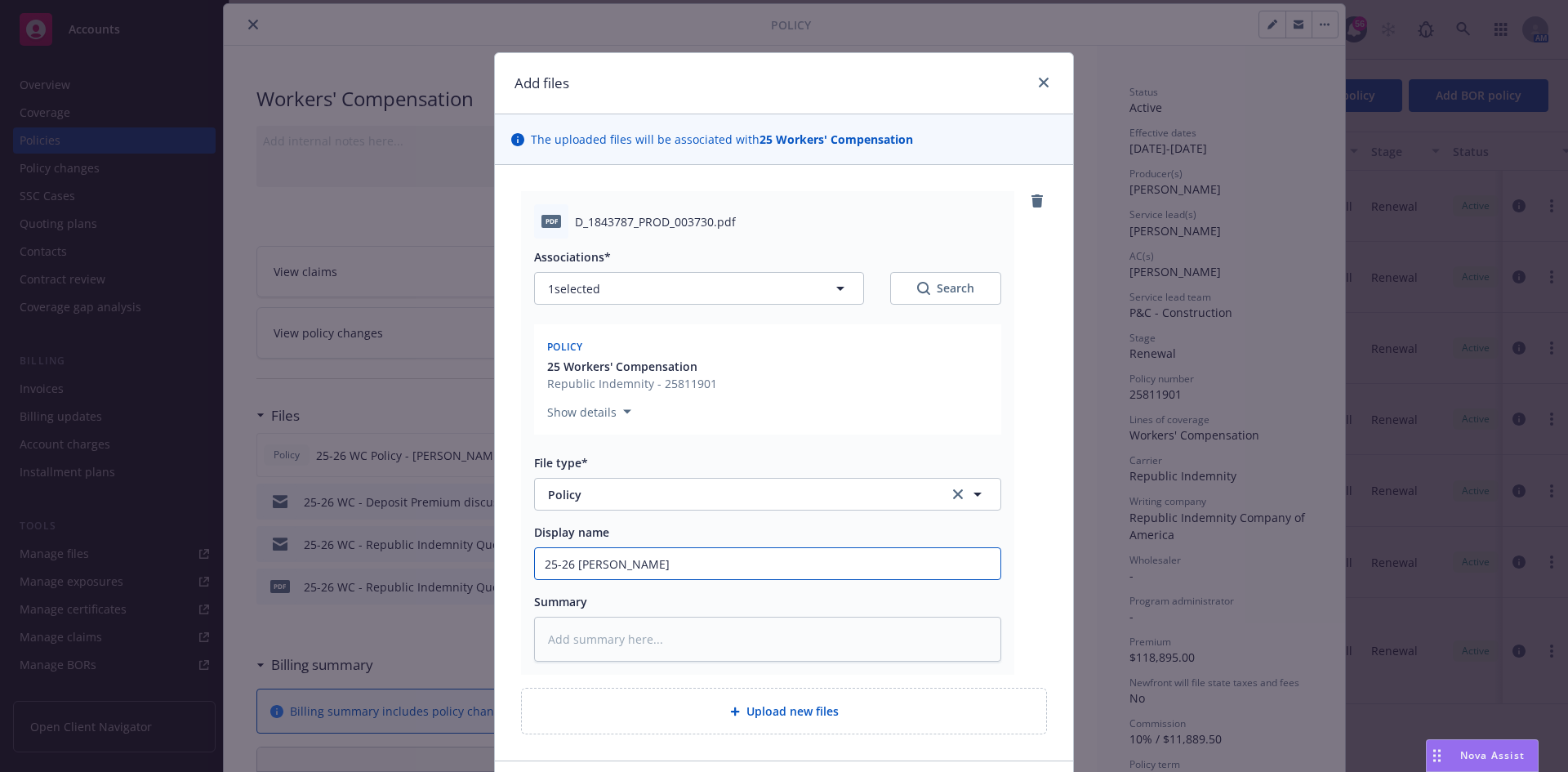
type input "25-26 WC - Poli"
type textarea "x"
type input "25-26 WC - Polic"
type textarea "x"
type input "25-26 WC - Policy"
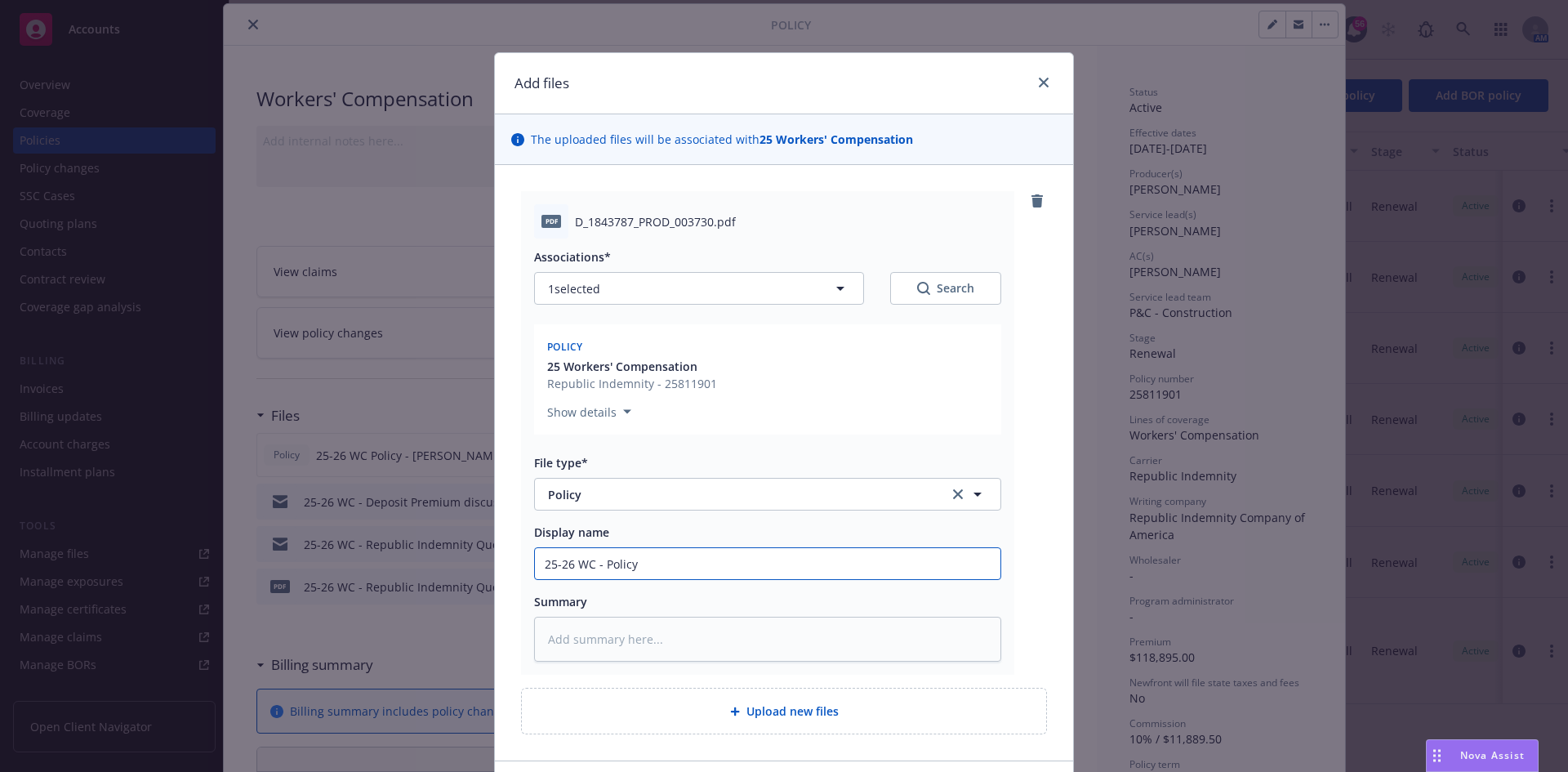
type textarea "x"
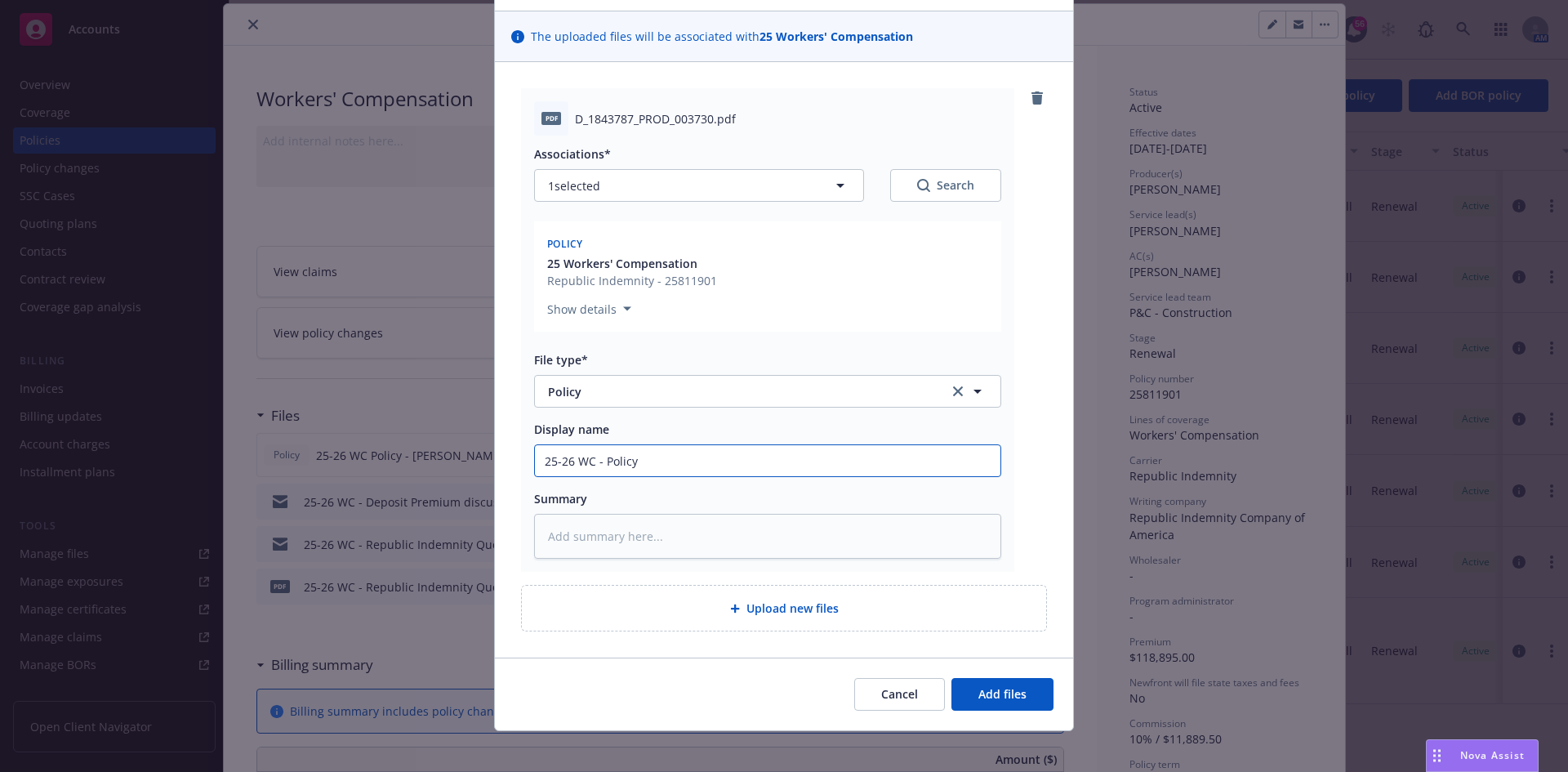
scroll to position [114, 0]
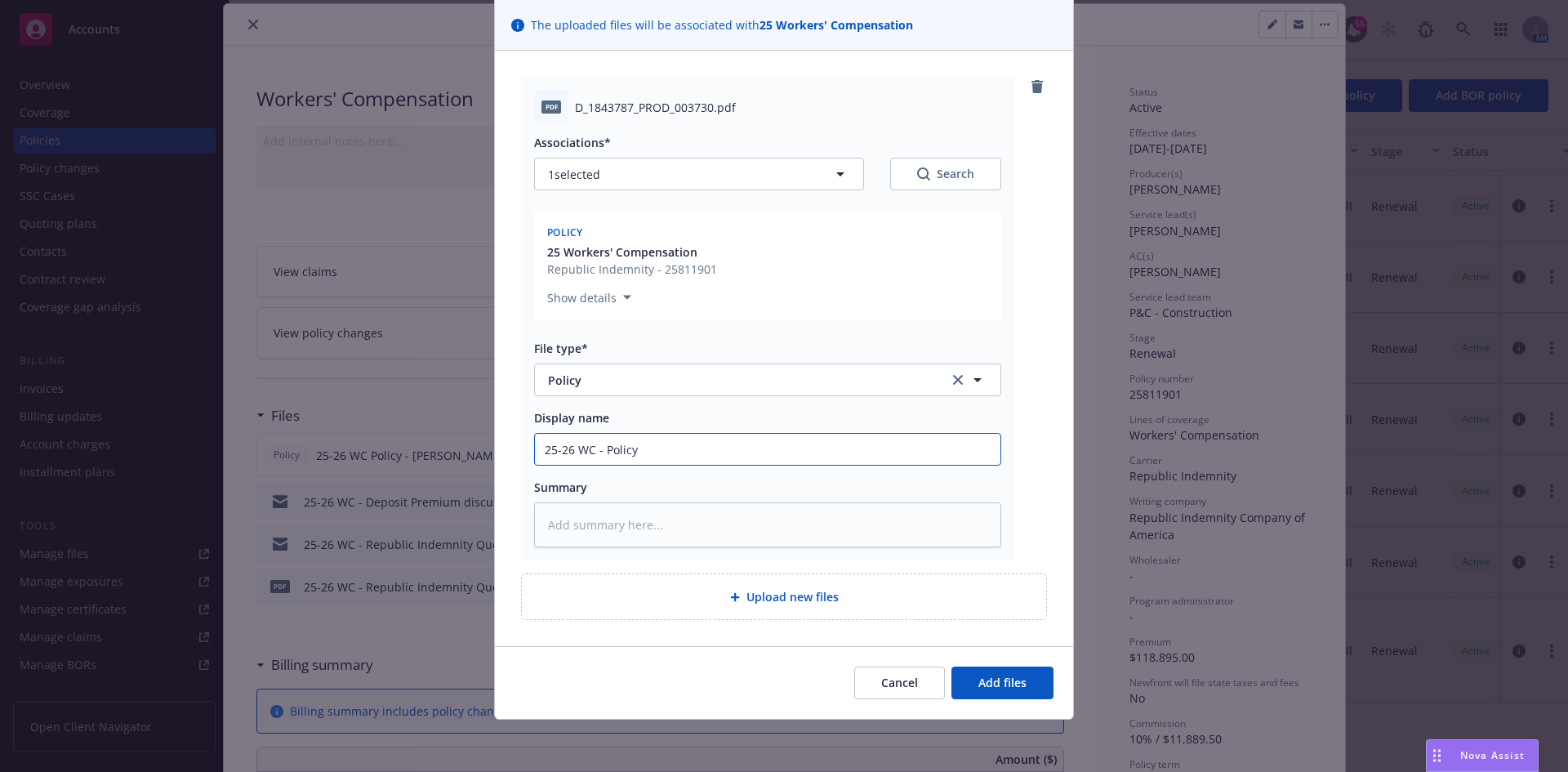
drag, startPoint x: 700, startPoint y: 448, endPoint x: 215, endPoint y: 427, distance: 485.5
click at [219, 428] on div "Add files The uploaded files will be associated with 25 Workers' Compensation p…" at bounding box center [784, 386] width 1568 height 772
type input "25-26 WC - Policy"
click at [662, 528] on textarea at bounding box center [767, 525] width 467 height 45
paste textarea "25-26 WC - Policy"
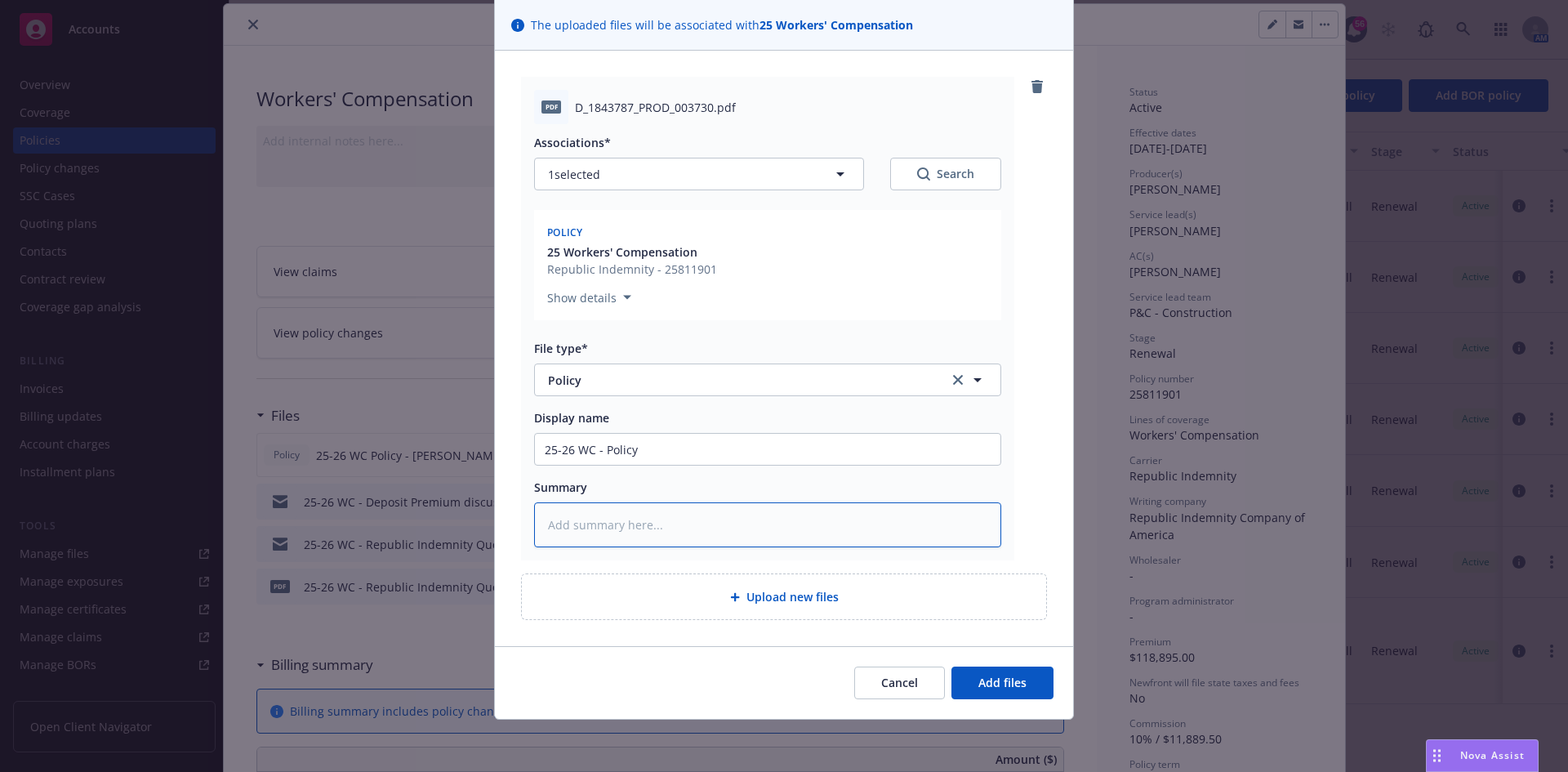
type textarea "x"
type textarea "25-26 WC - Policy"
type textarea "x"
type textarea "25-26 WC - Policy"
click at [655, 452] on input "25-26 WC - Policy" at bounding box center [767, 448] width 465 height 31
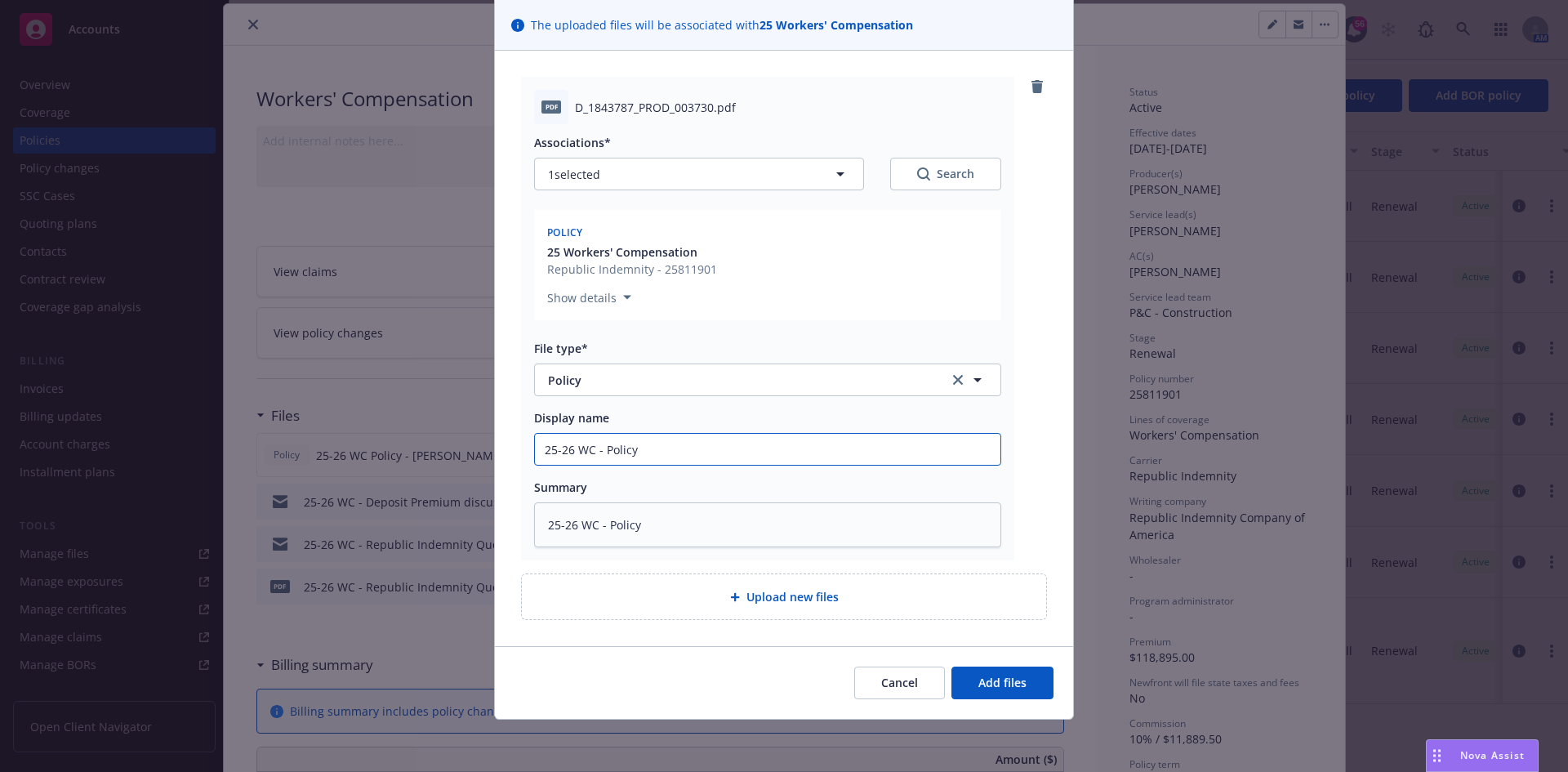
type textarea "x"
type input "25-26 WC - Policy"
click at [1012, 676] on span "Add files" at bounding box center [1002, 682] width 48 height 16
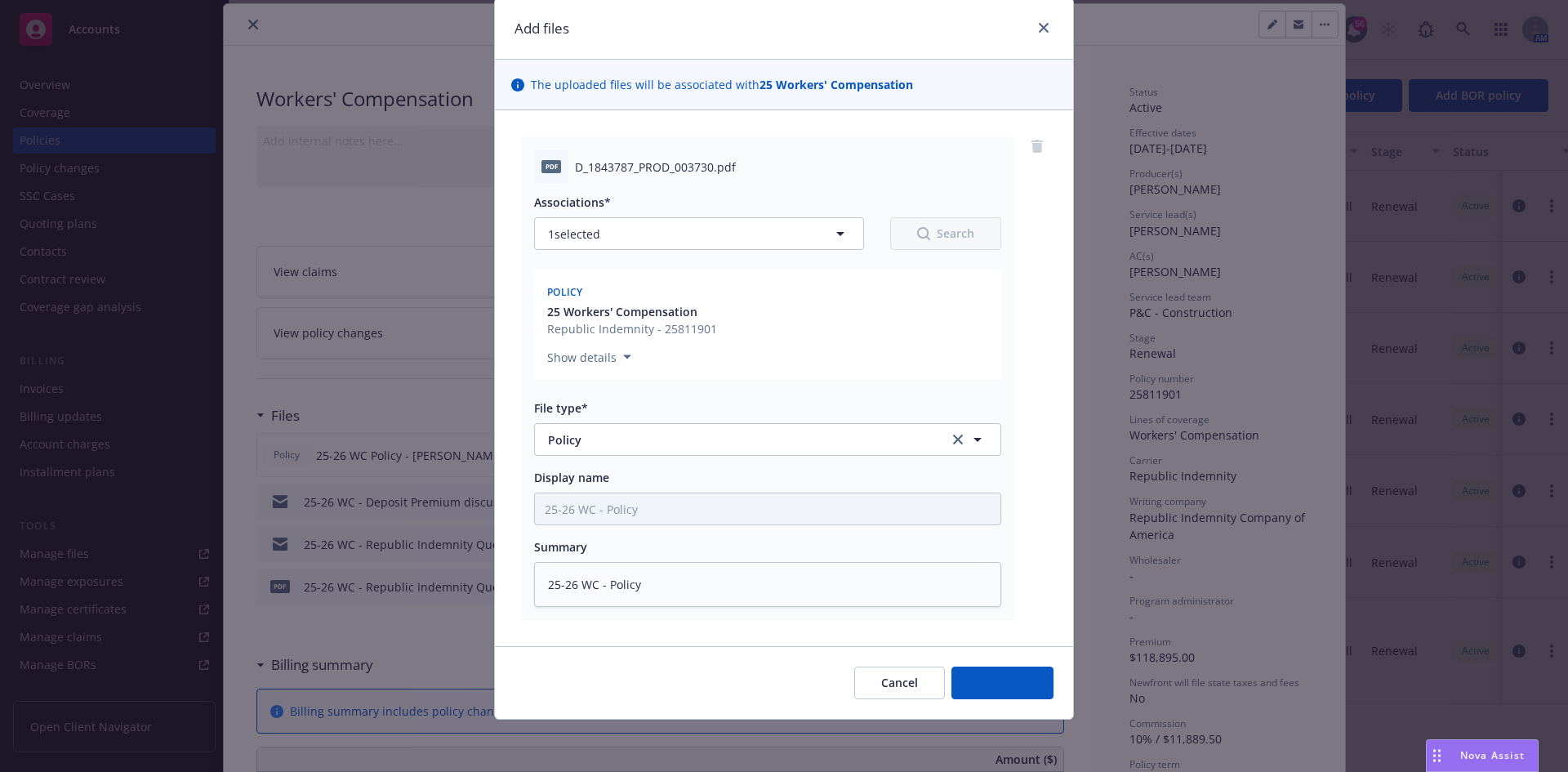
scroll to position [55, 0]
type textarea "x"
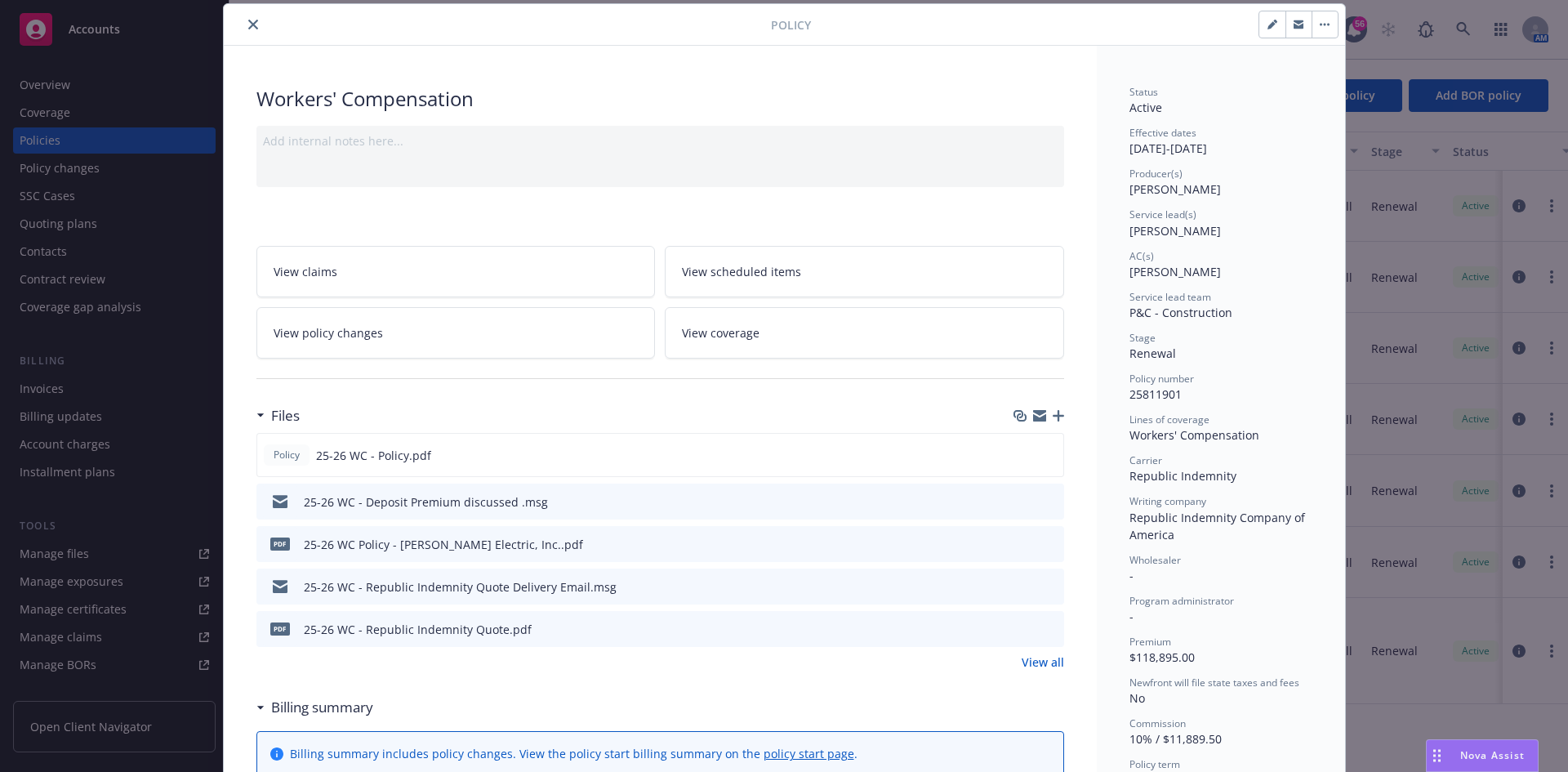
click at [1300, 28] on button "button" at bounding box center [1298, 24] width 26 height 26
click at [248, 25] on icon "close" at bounding box center [253, 25] width 10 height 10
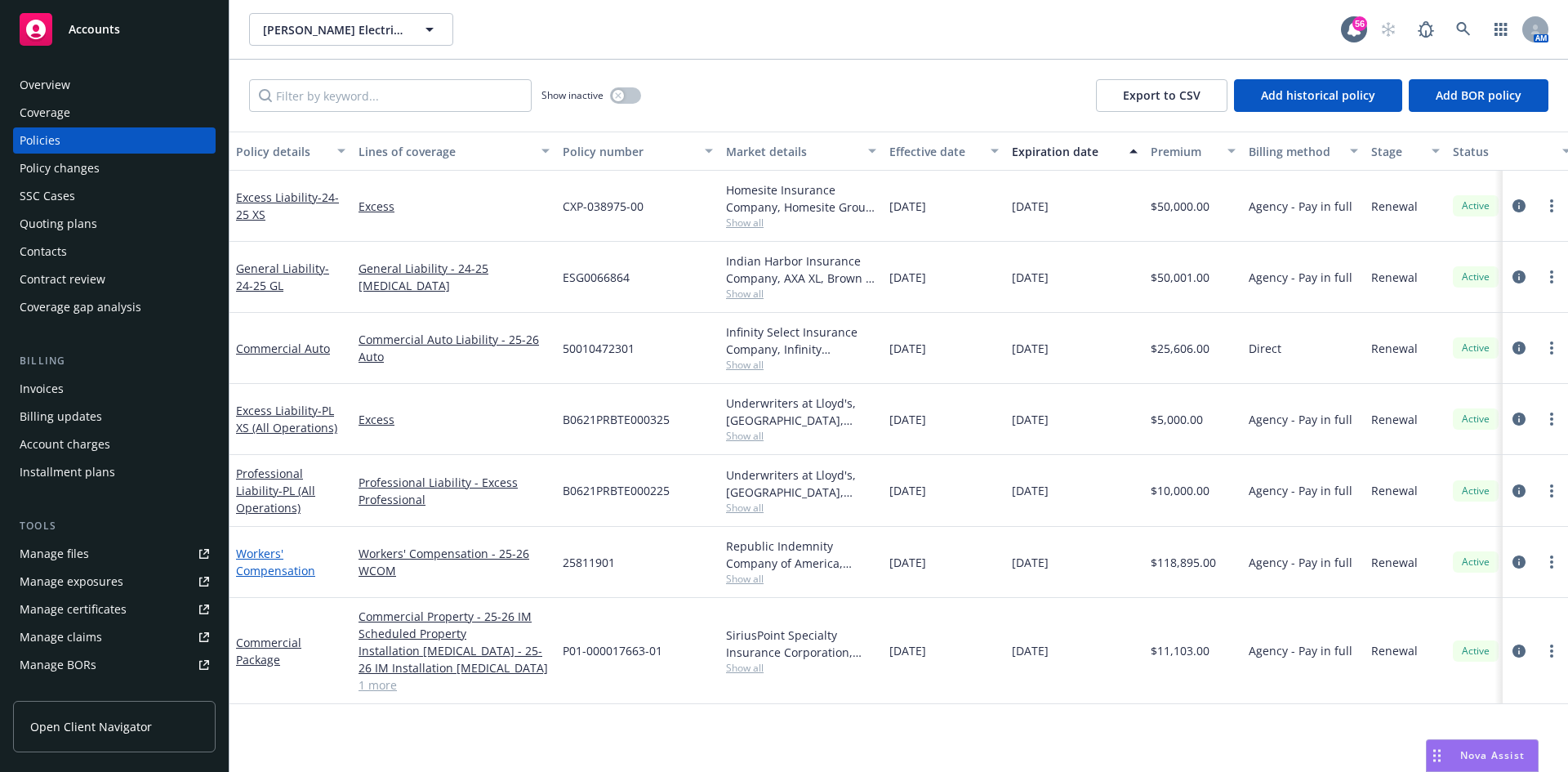
click at [240, 554] on link "Workers' Compensation" at bounding box center [275, 562] width 79 height 32
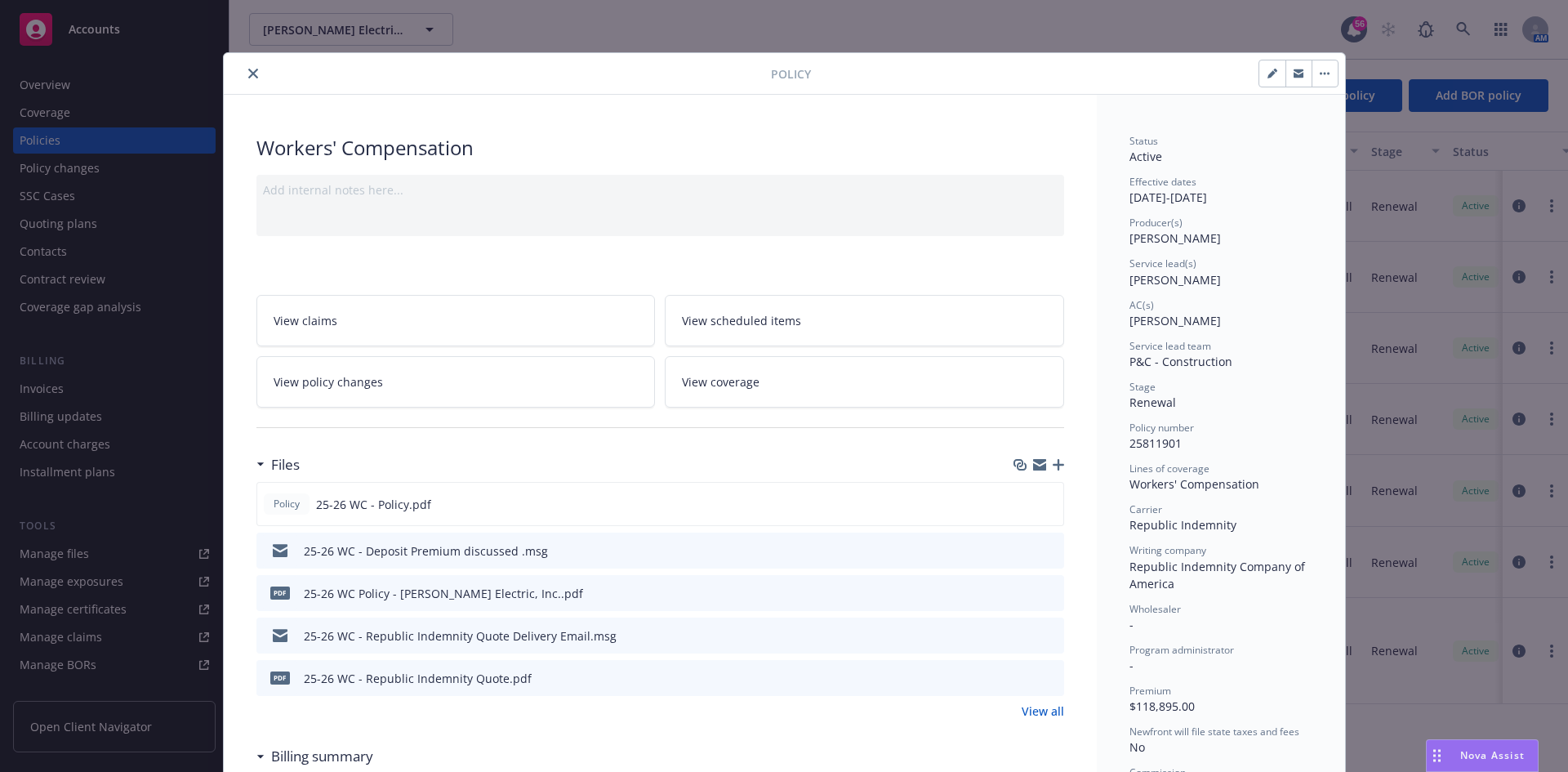
scroll to position [49, 0]
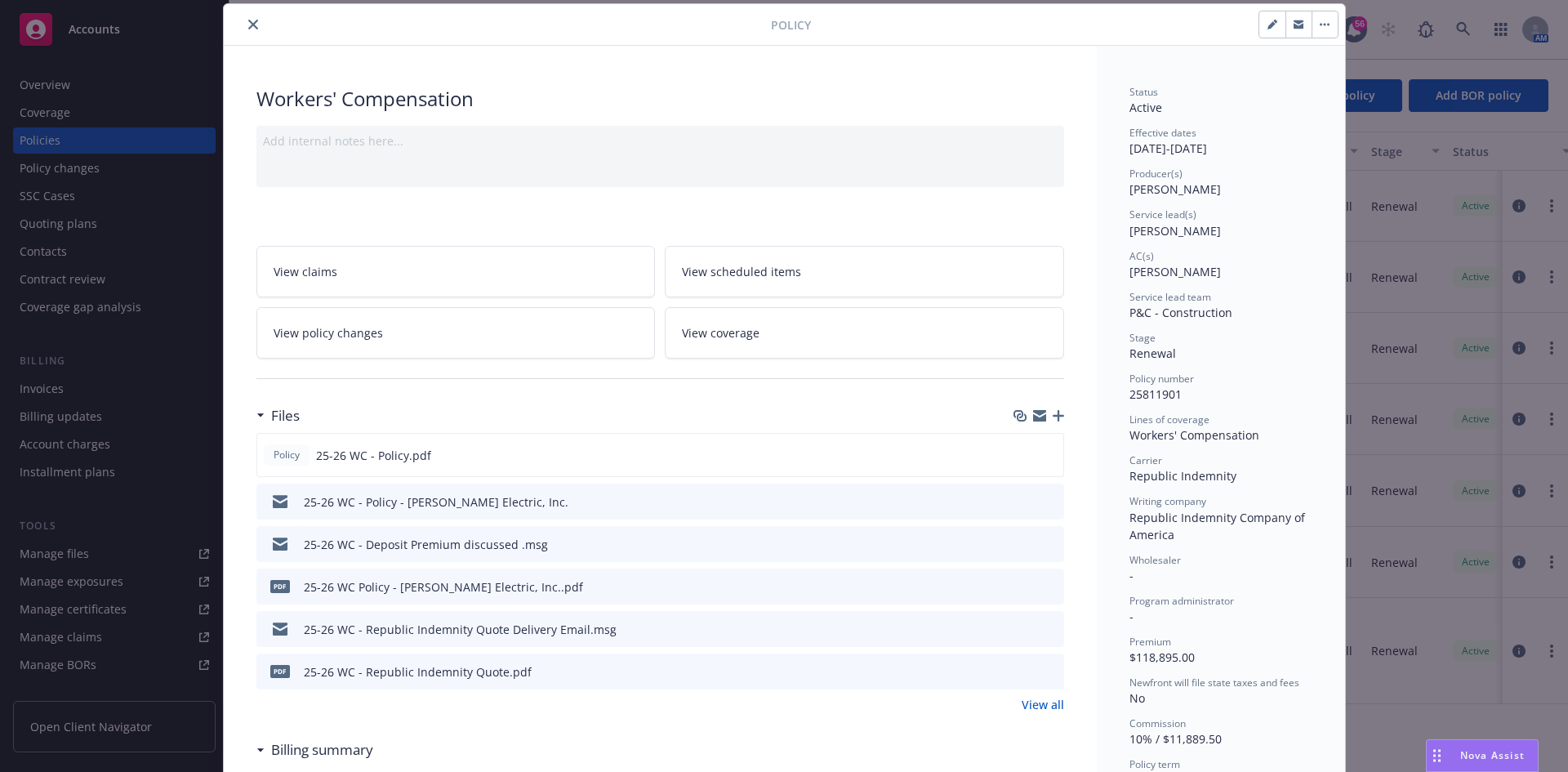
click at [1028, 708] on link "View all" at bounding box center [1042, 704] width 42 height 17
